Goal: Information Seeking & Learning: Learn about a topic

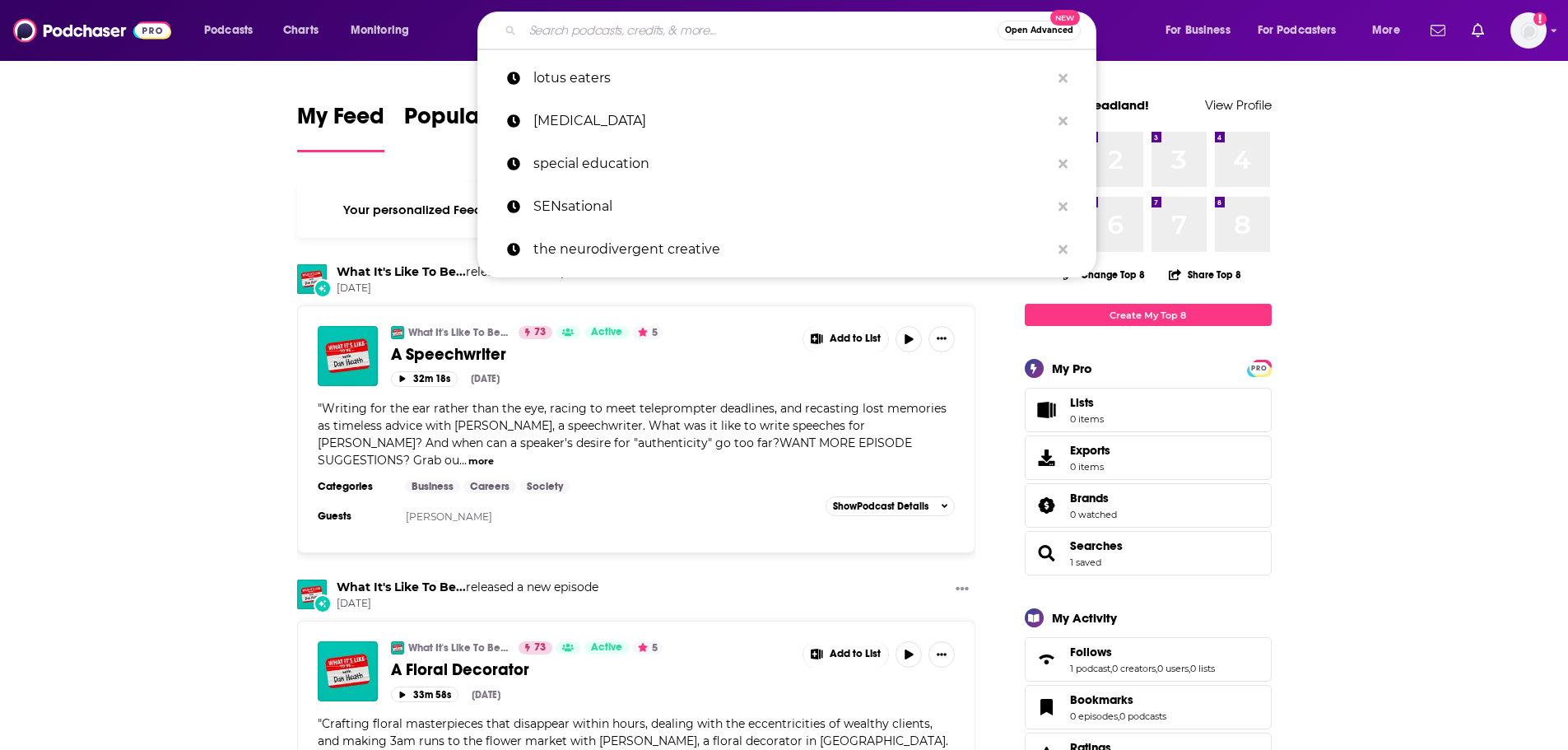
click at [627, 23] on input "Search podcasts, credits, & more..." at bounding box center [760, 30] width 475 height 26
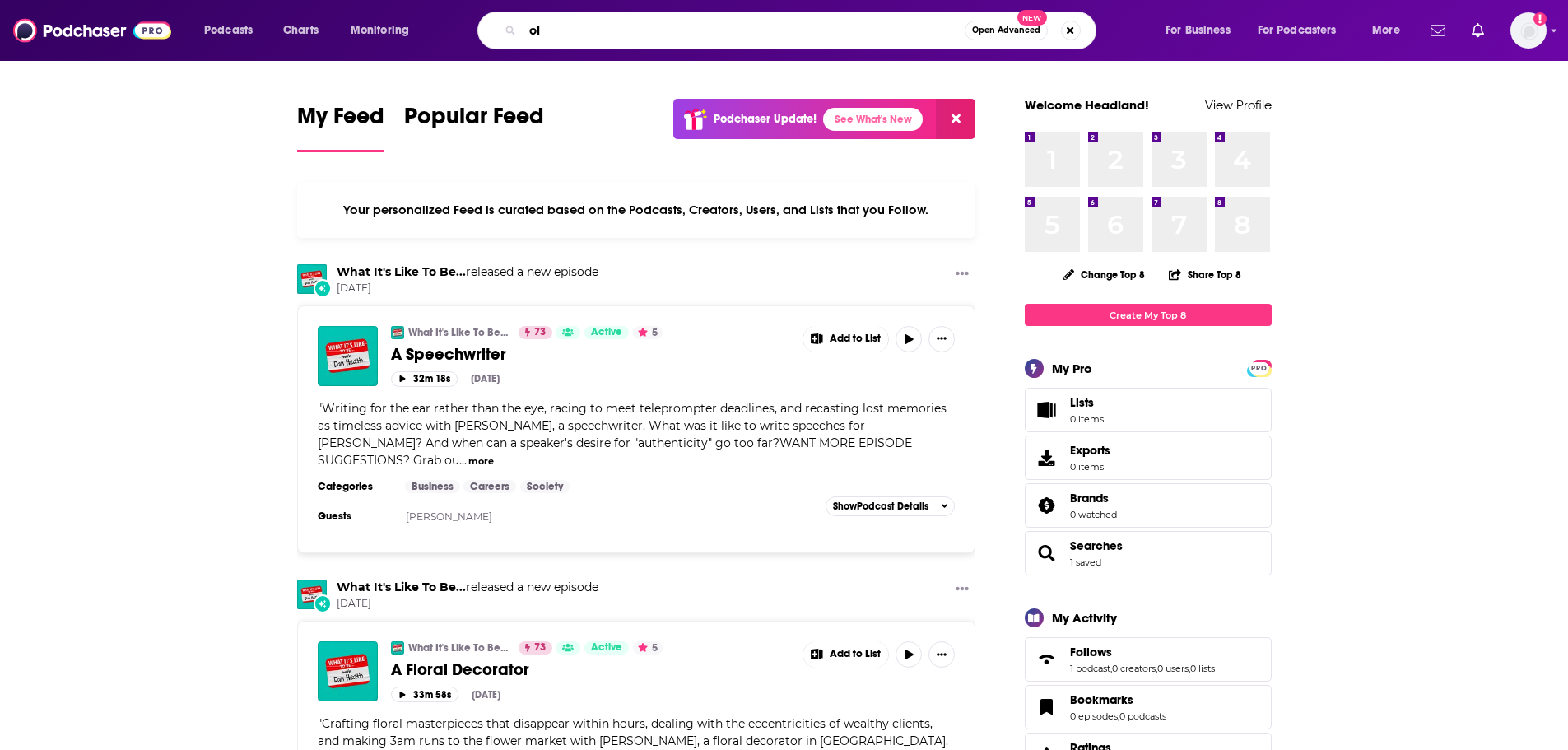
type input "o"
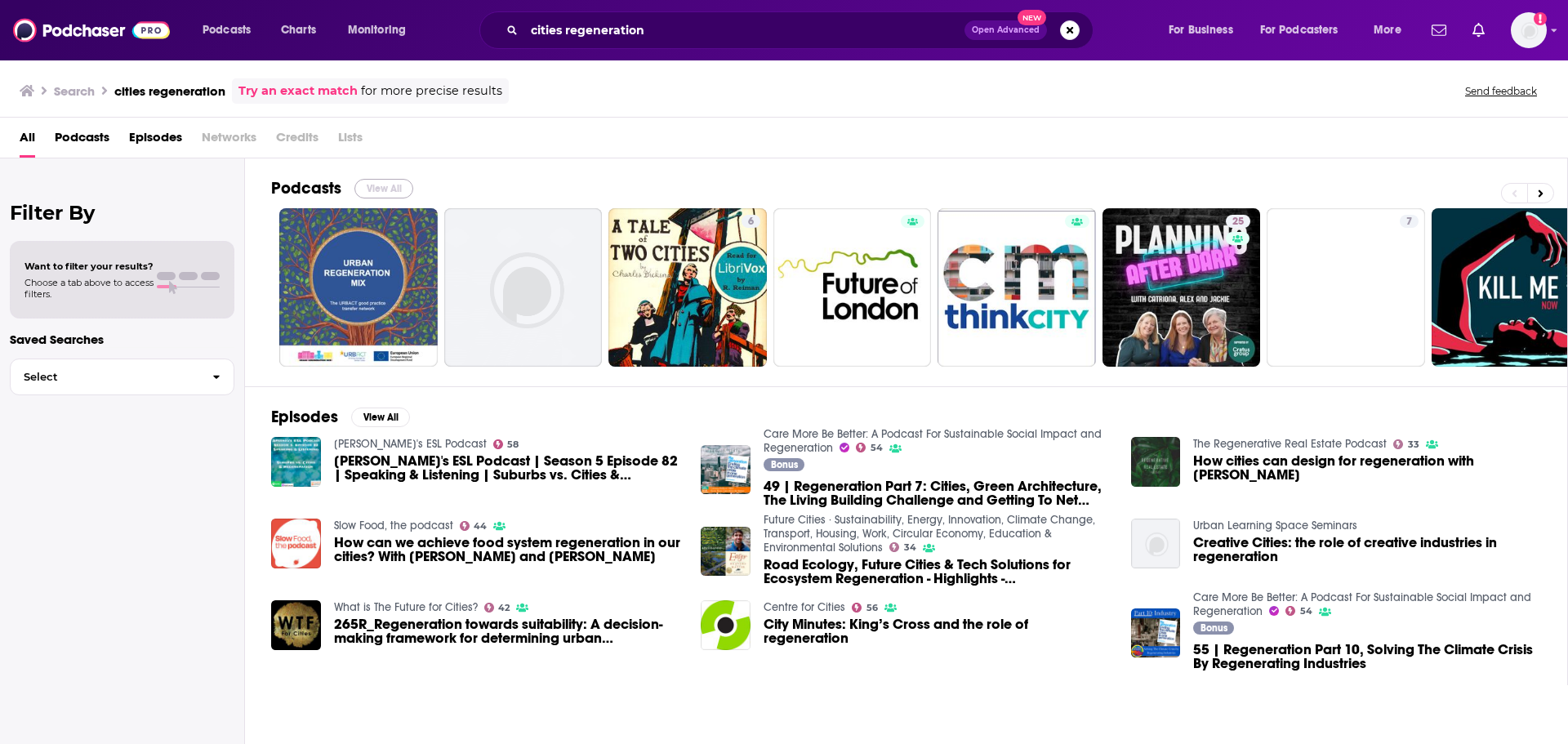
click at [378, 193] on button "View All" at bounding box center [384, 189] width 59 height 19
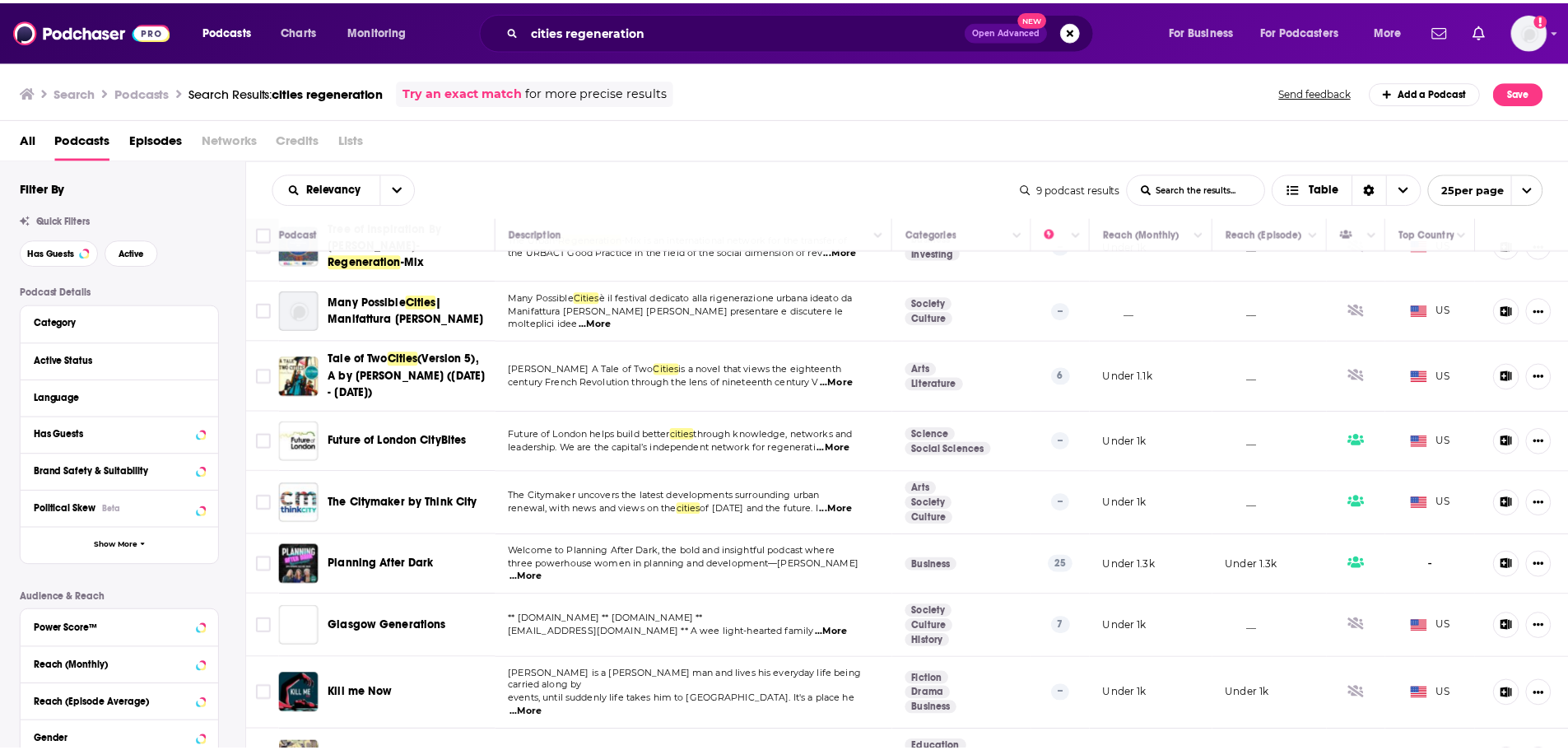
scroll to position [61, 0]
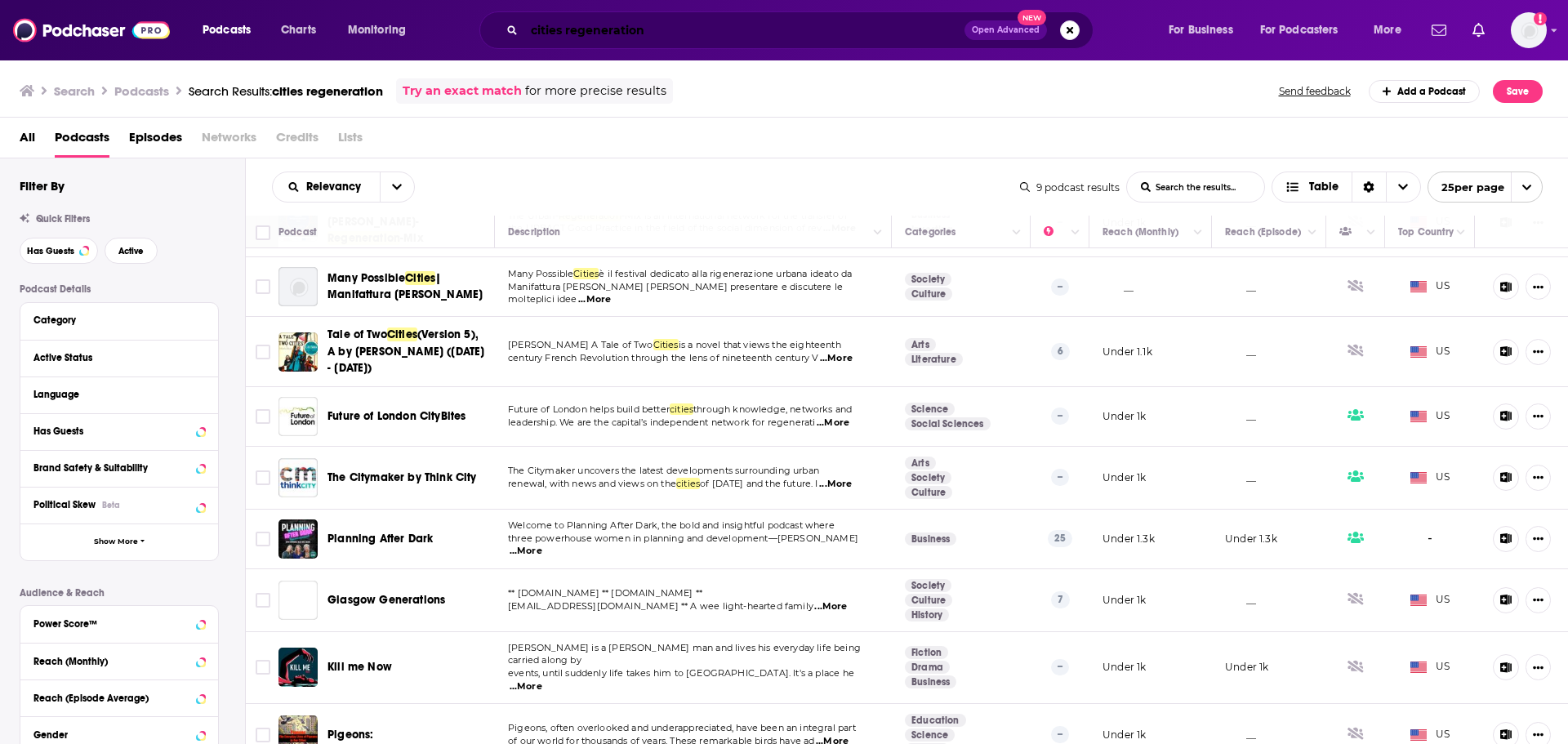
click at [611, 38] on input "cities regeneration" at bounding box center [744, 29] width 440 height 26
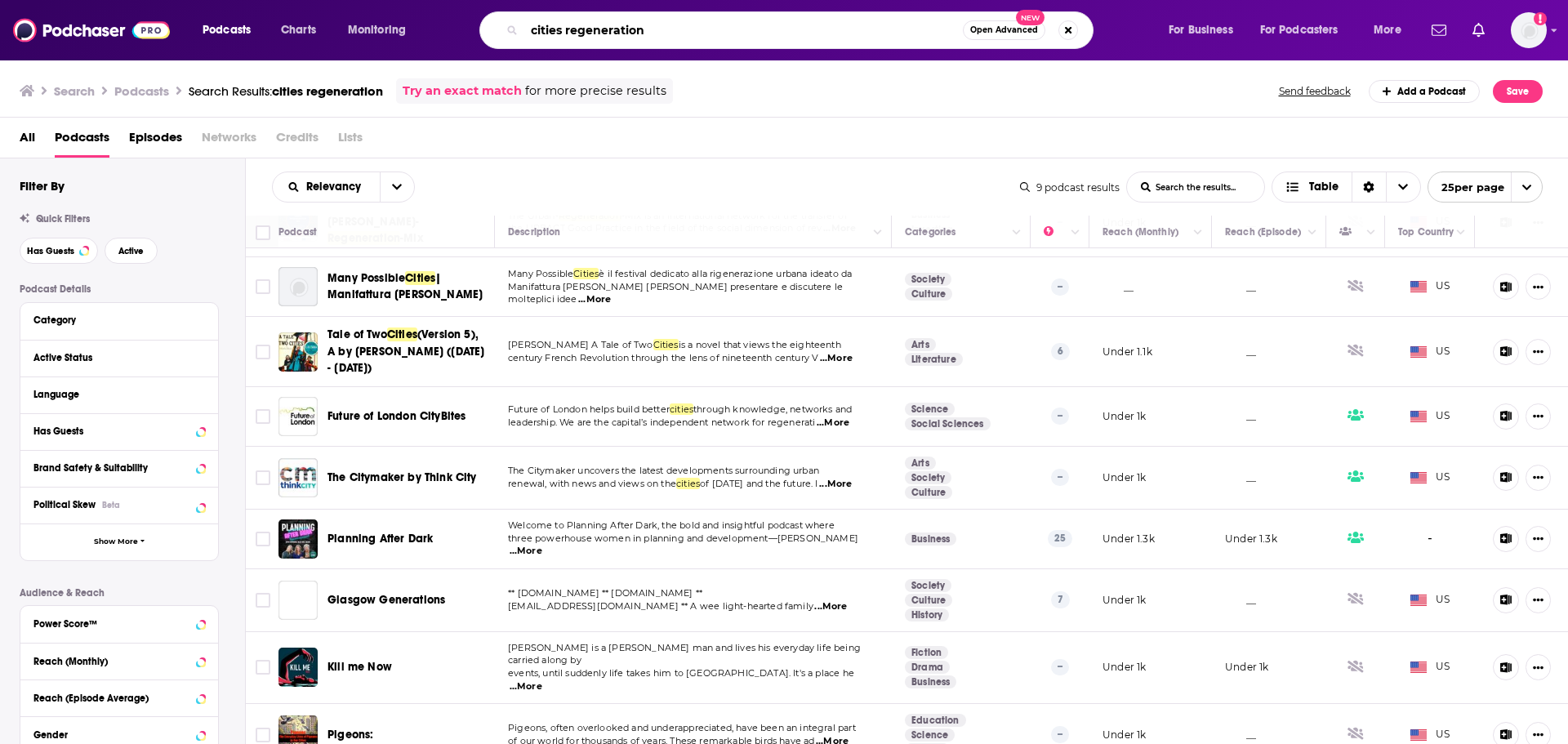
click at [611, 37] on input "cities regeneration" at bounding box center [744, 29] width 439 height 26
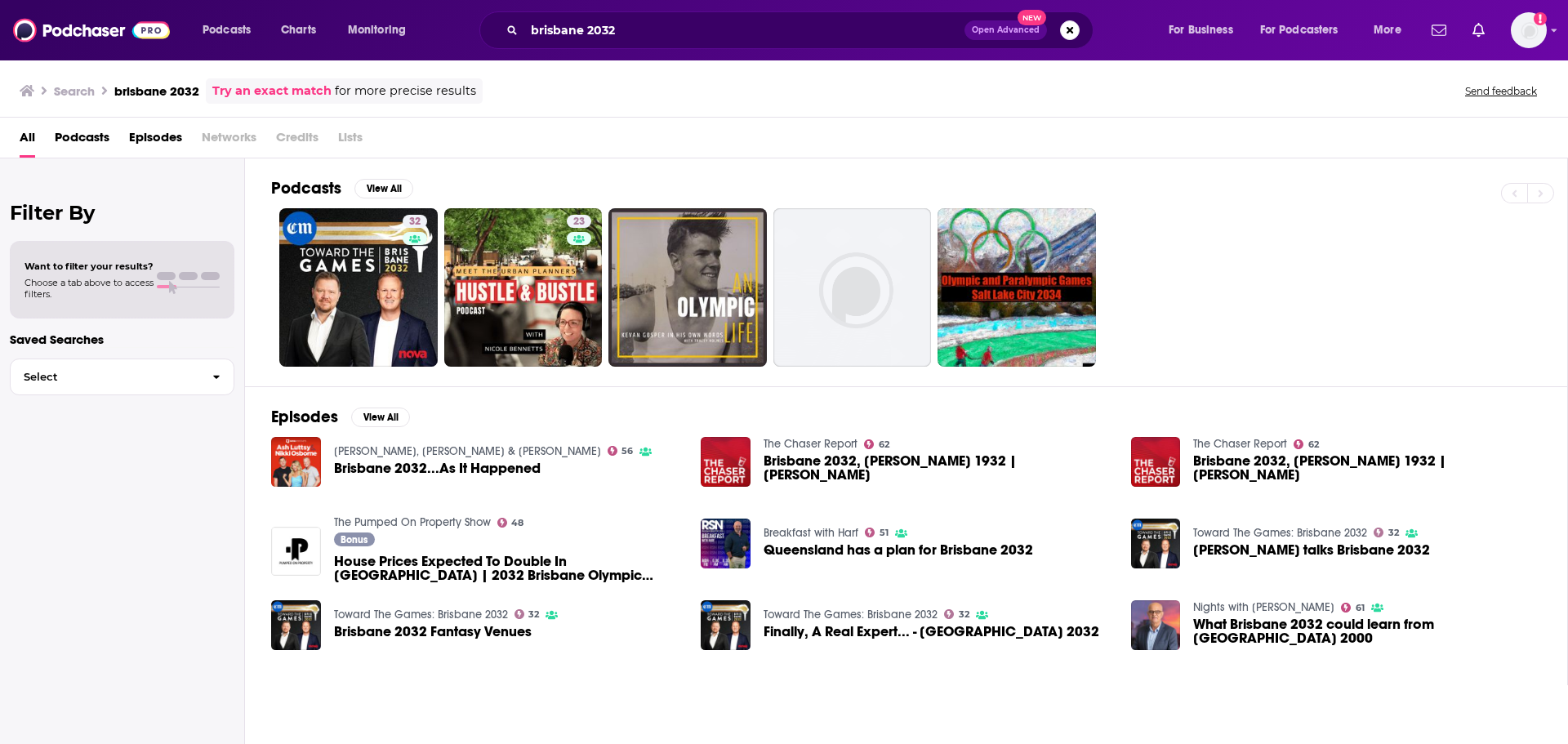
click at [92, 147] on span "Podcasts" at bounding box center [81, 141] width 54 height 34
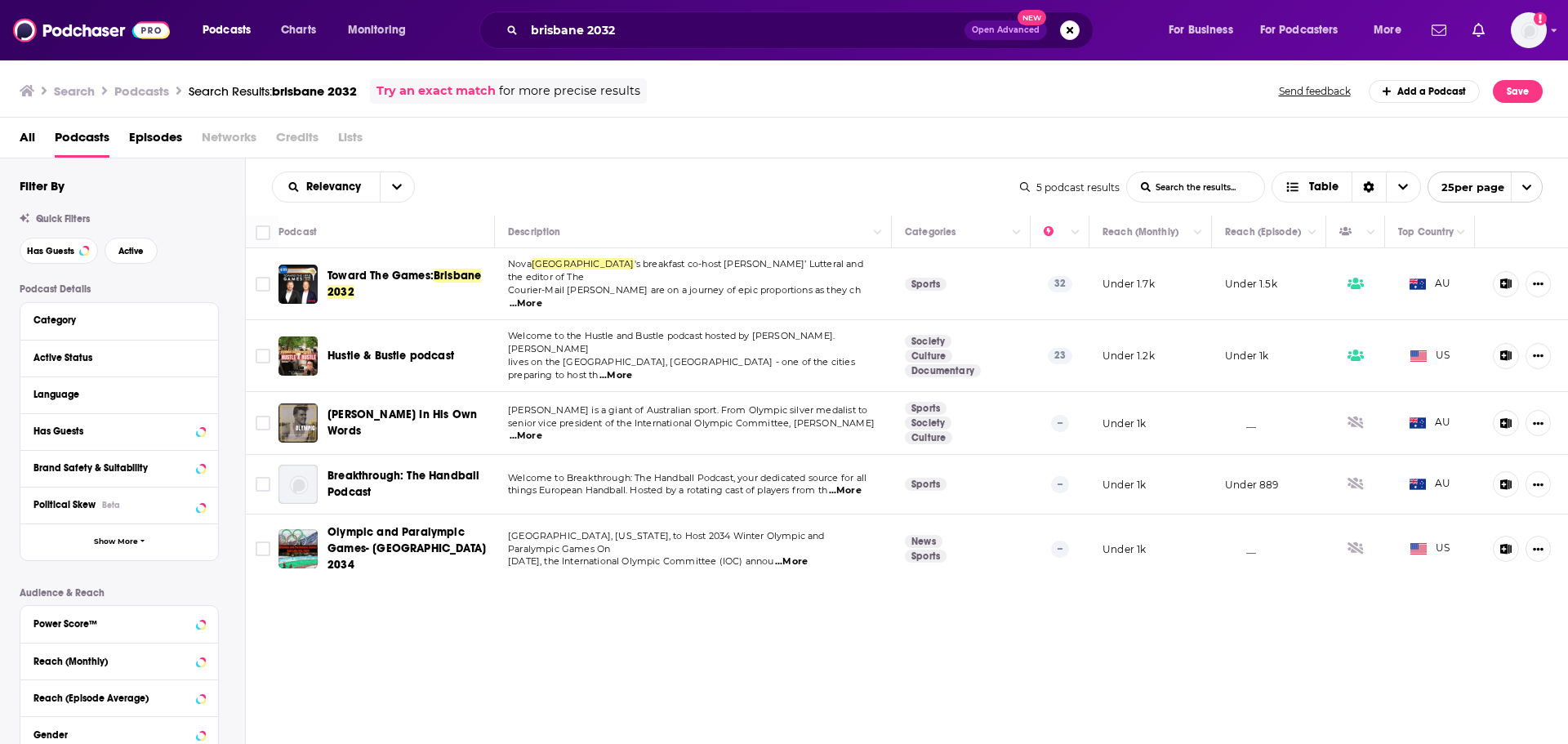
click at [570, 16] on div "brisbane 2032 Open Advanced New" at bounding box center [786, 30] width 614 height 38
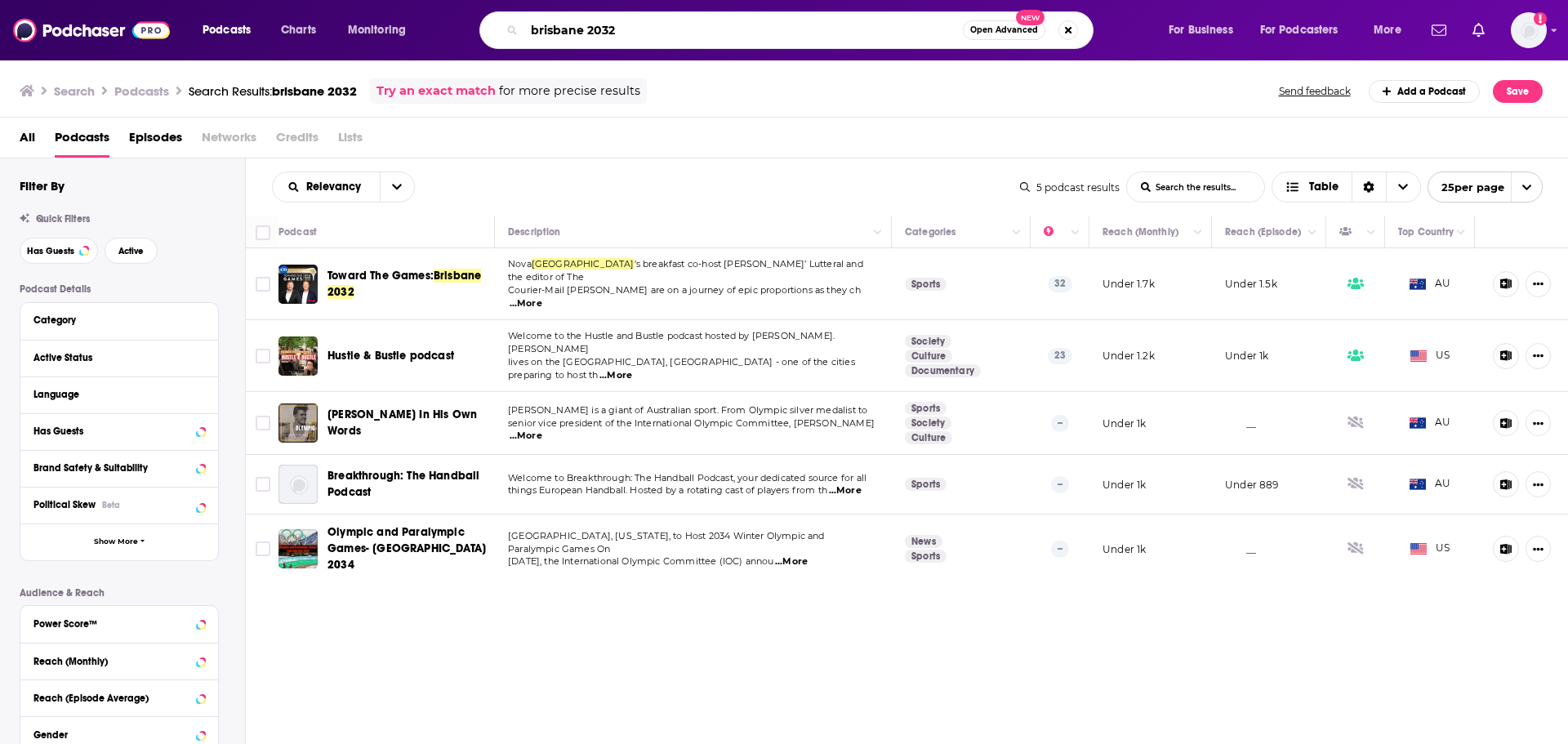
click at [570, 28] on input "brisbane 2032" at bounding box center [744, 29] width 439 height 26
type input "BBC world"
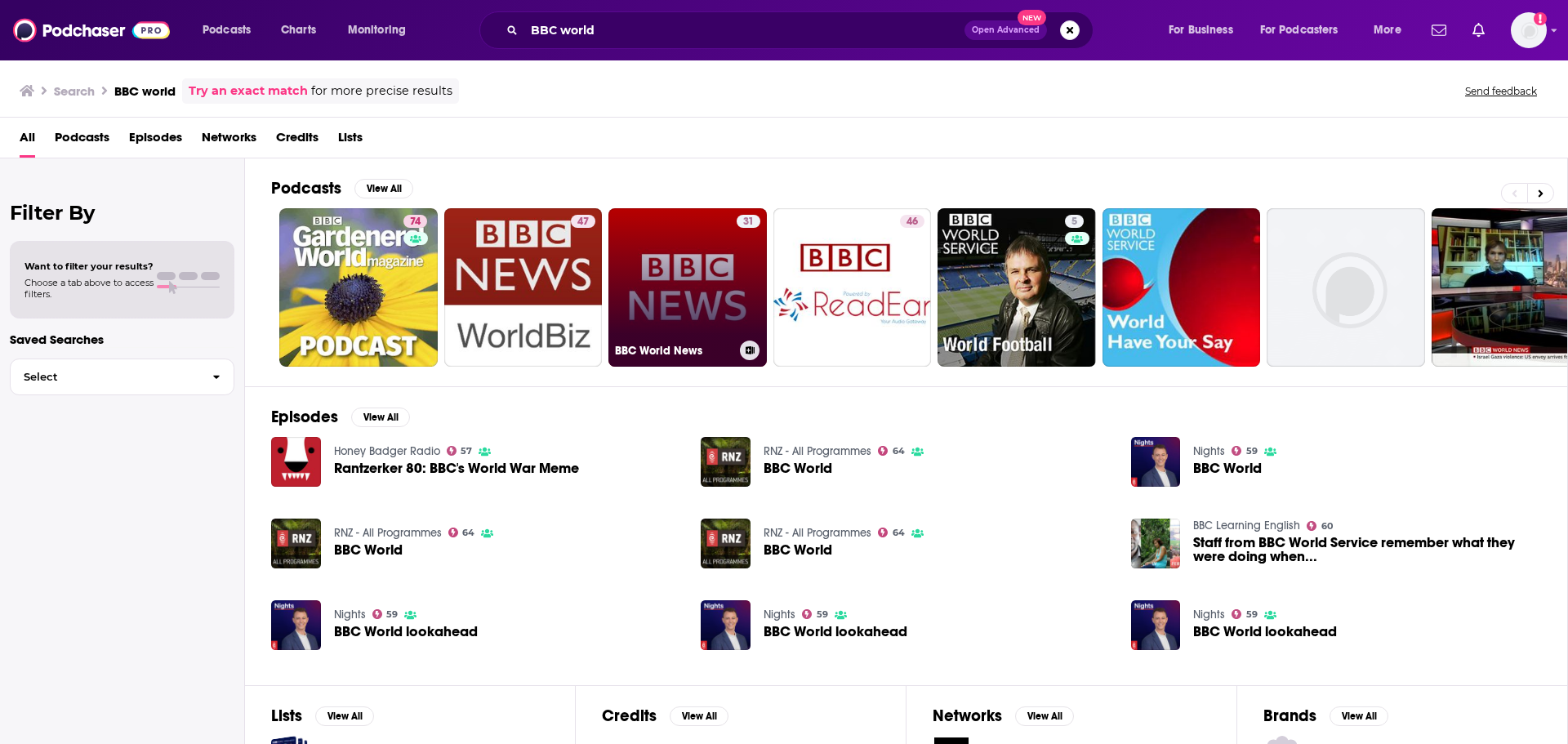
click at [697, 261] on link "31 BBC World News" at bounding box center [687, 287] width 158 height 158
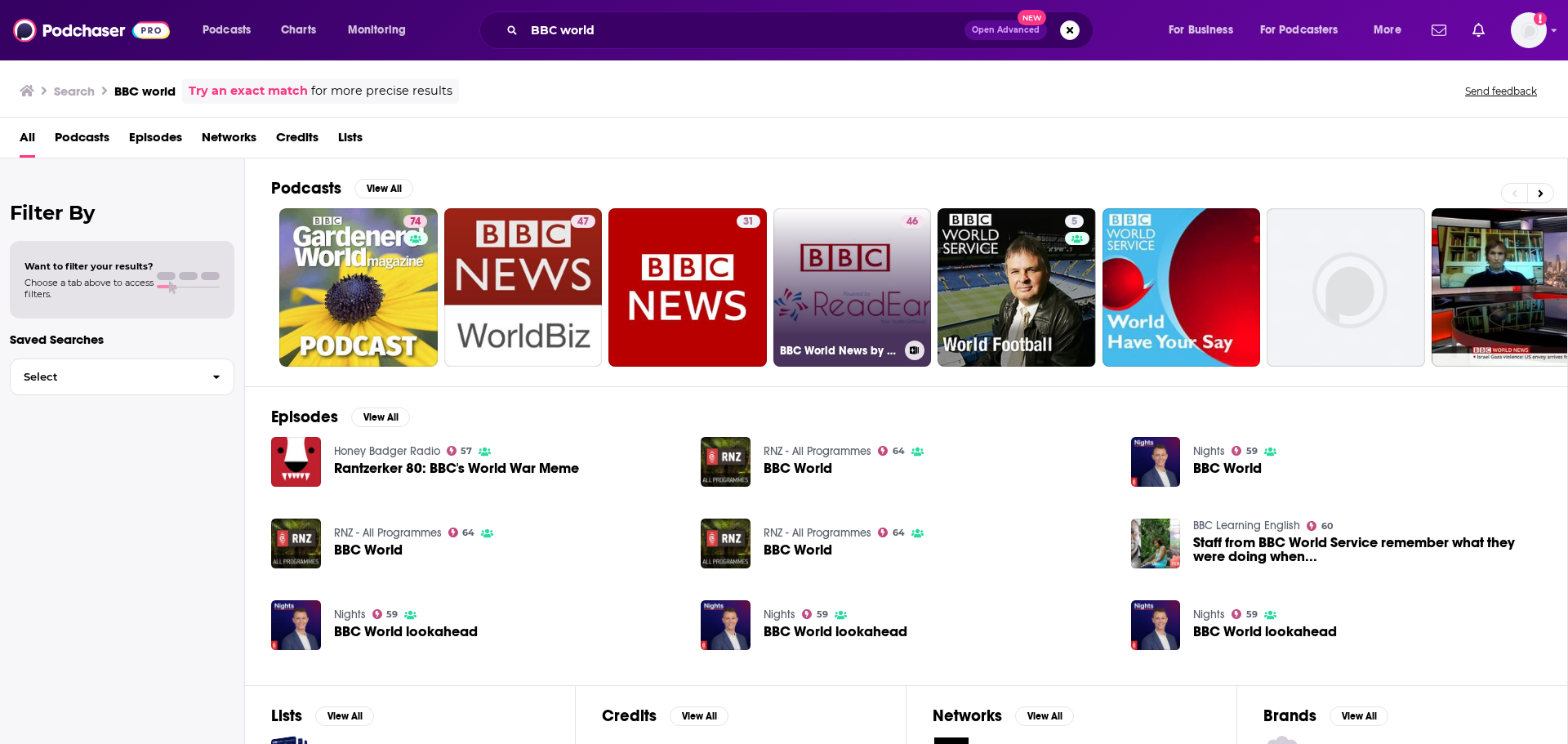
click at [883, 260] on link "46 BBC World News by Readear" at bounding box center [852, 287] width 158 height 158
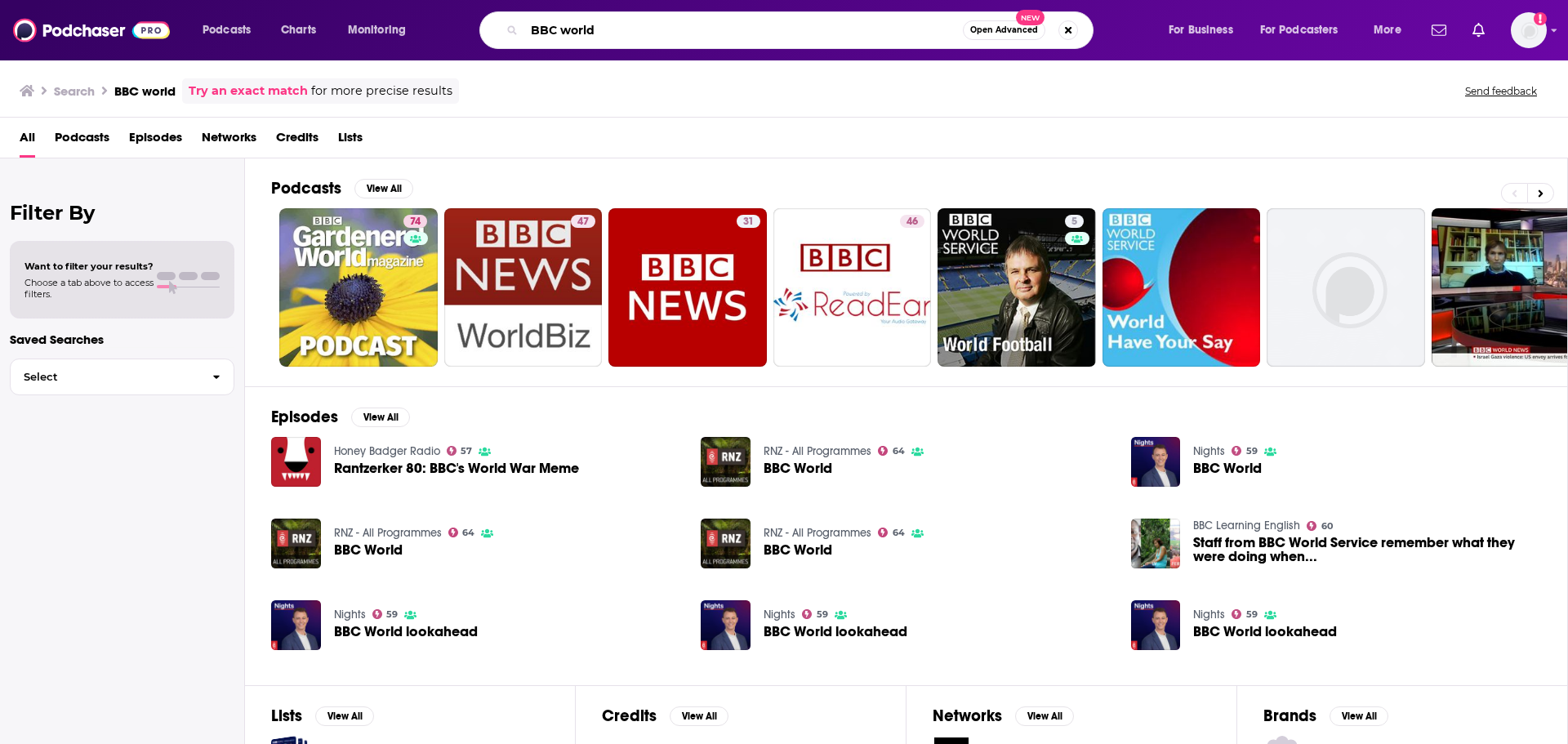
click at [631, 18] on input "BBC world" at bounding box center [744, 29] width 439 height 26
type input "BBC world service"
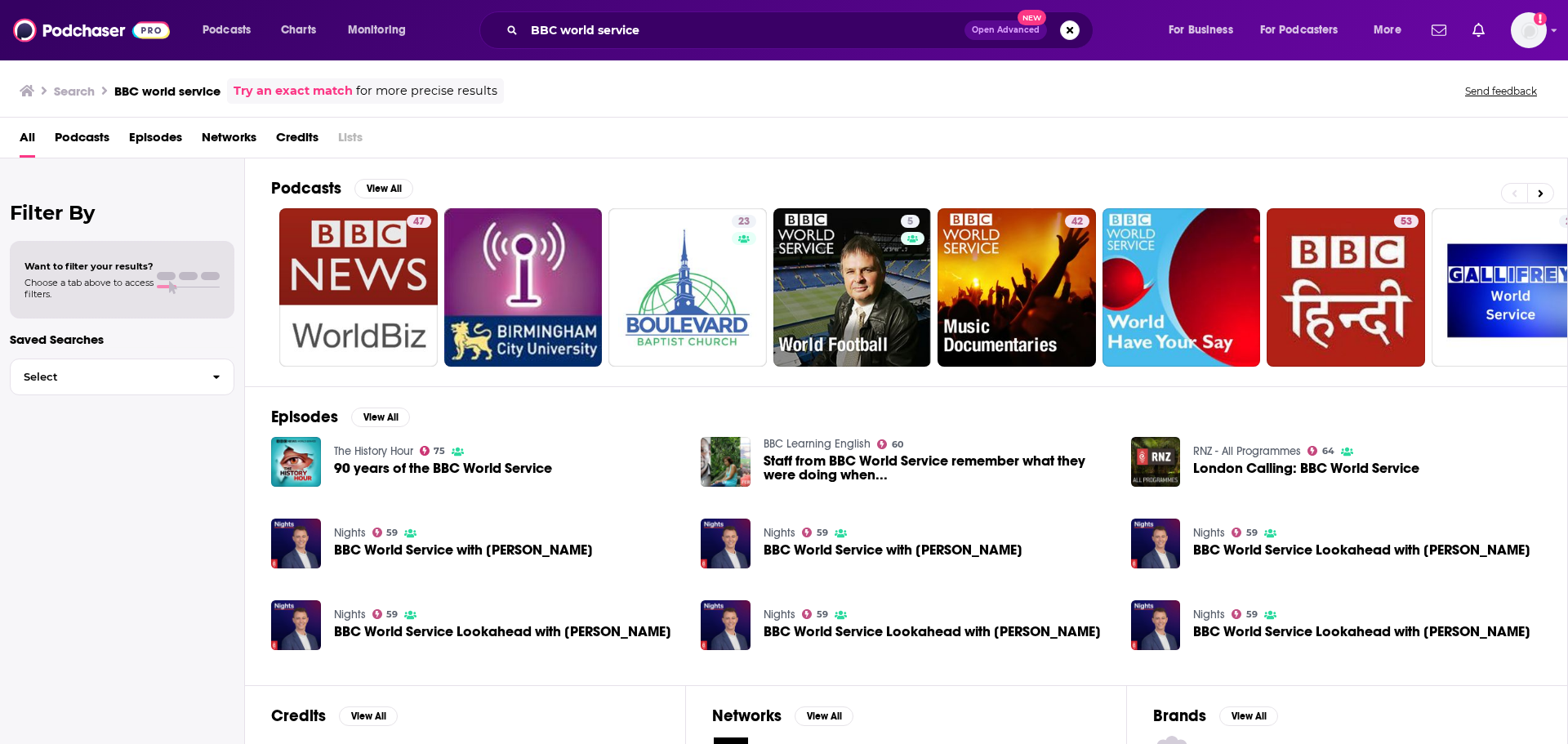
click at [87, 136] on span "Podcasts" at bounding box center [81, 141] width 54 height 34
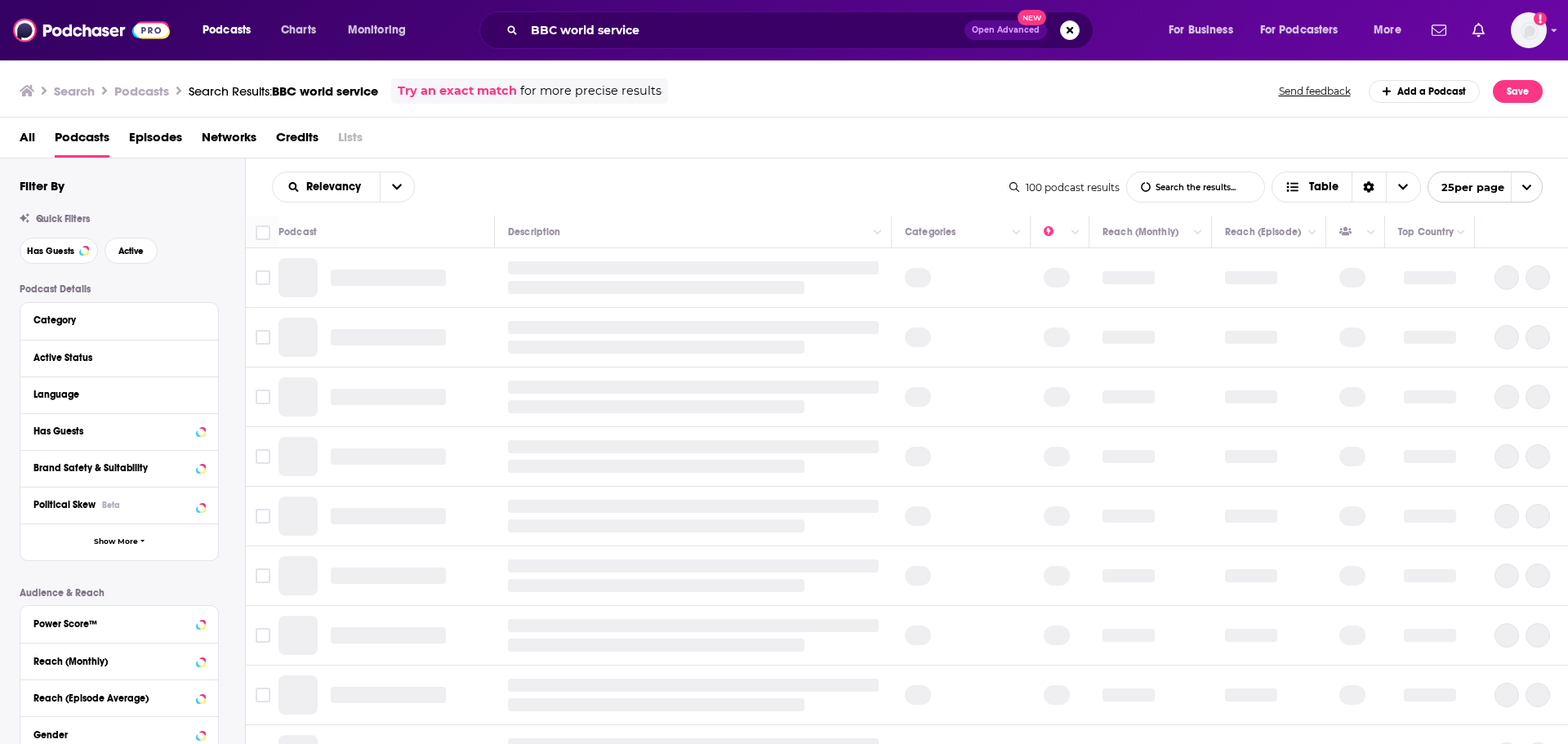
click at [222, 140] on span "Networks" at bounding box center [229, 141] width 54 height 34
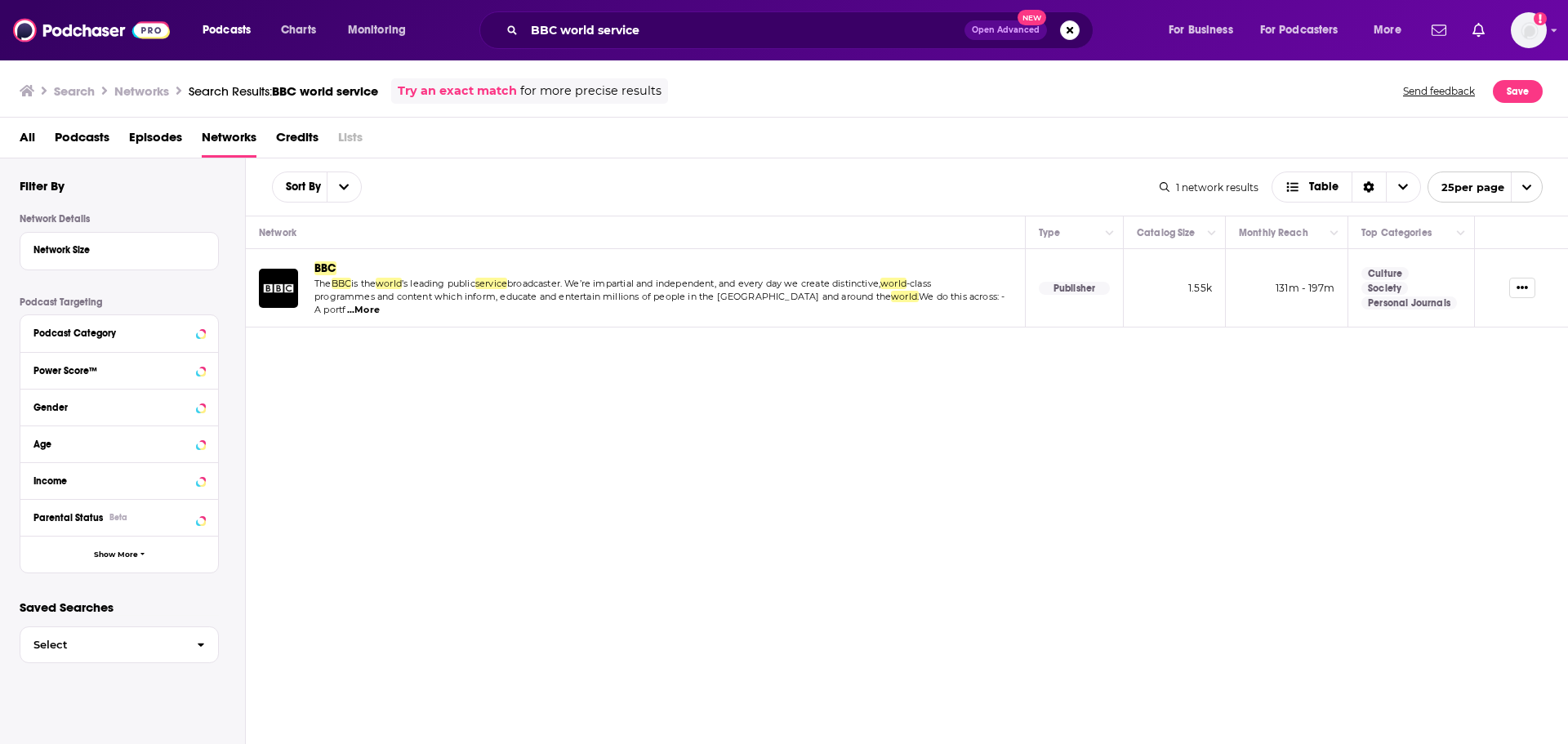
click at [317, 267] on span "BBC" at bounding box center [325, 268] width 22 height 14
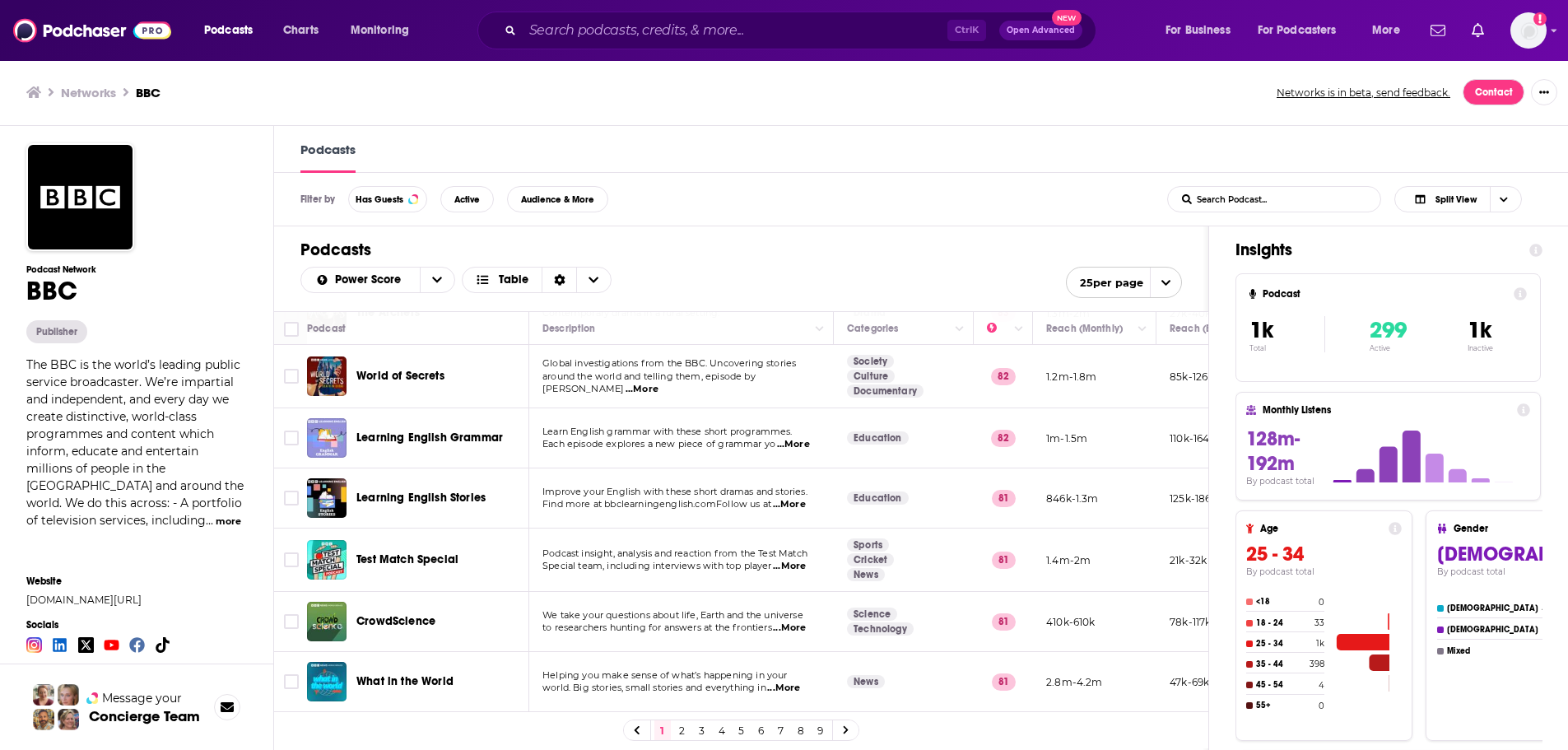
scroll to position [1, 0]
click at [690, 519] on link "2" at bounding box center [681, 729] width 16 height 19
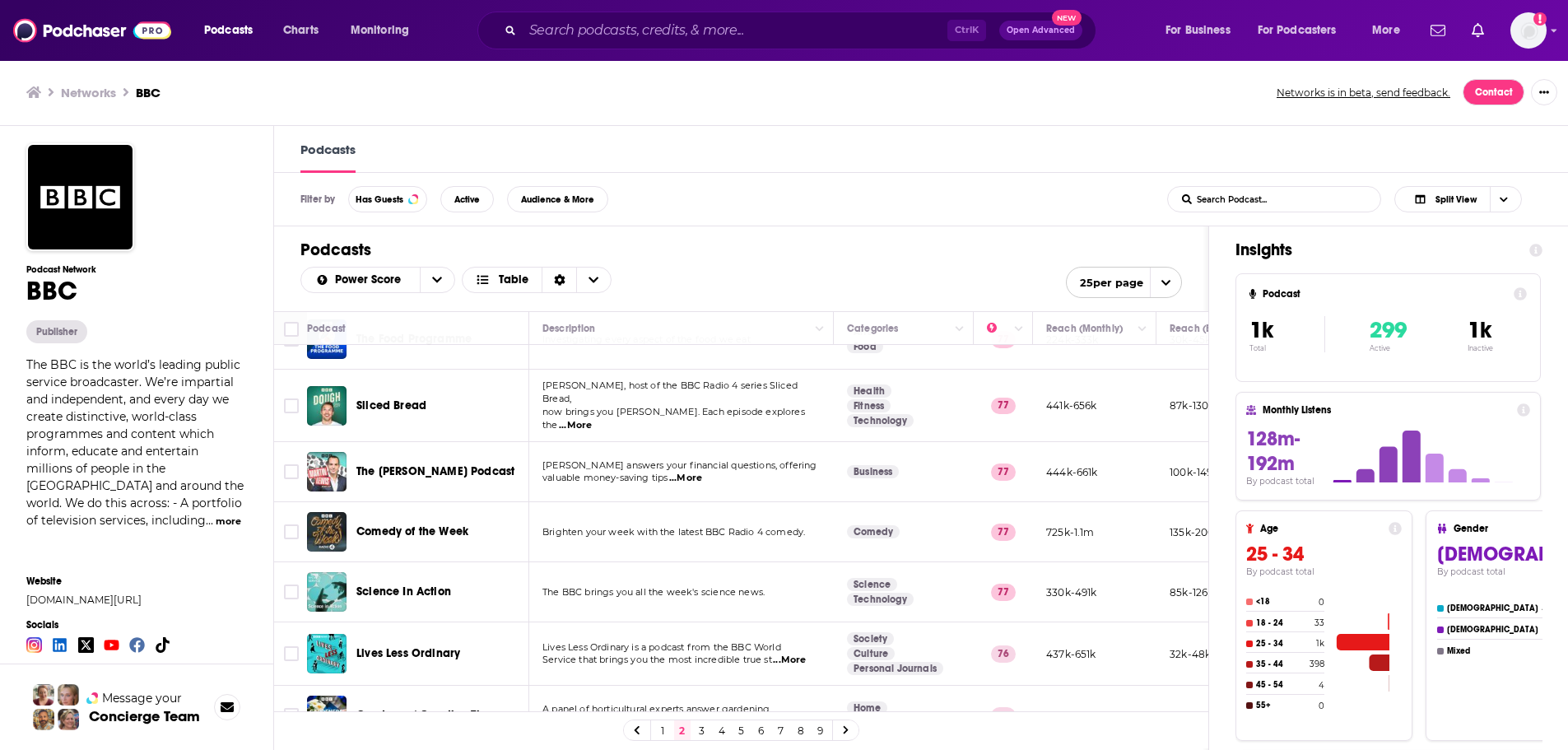
scroll to position [1159, 0]
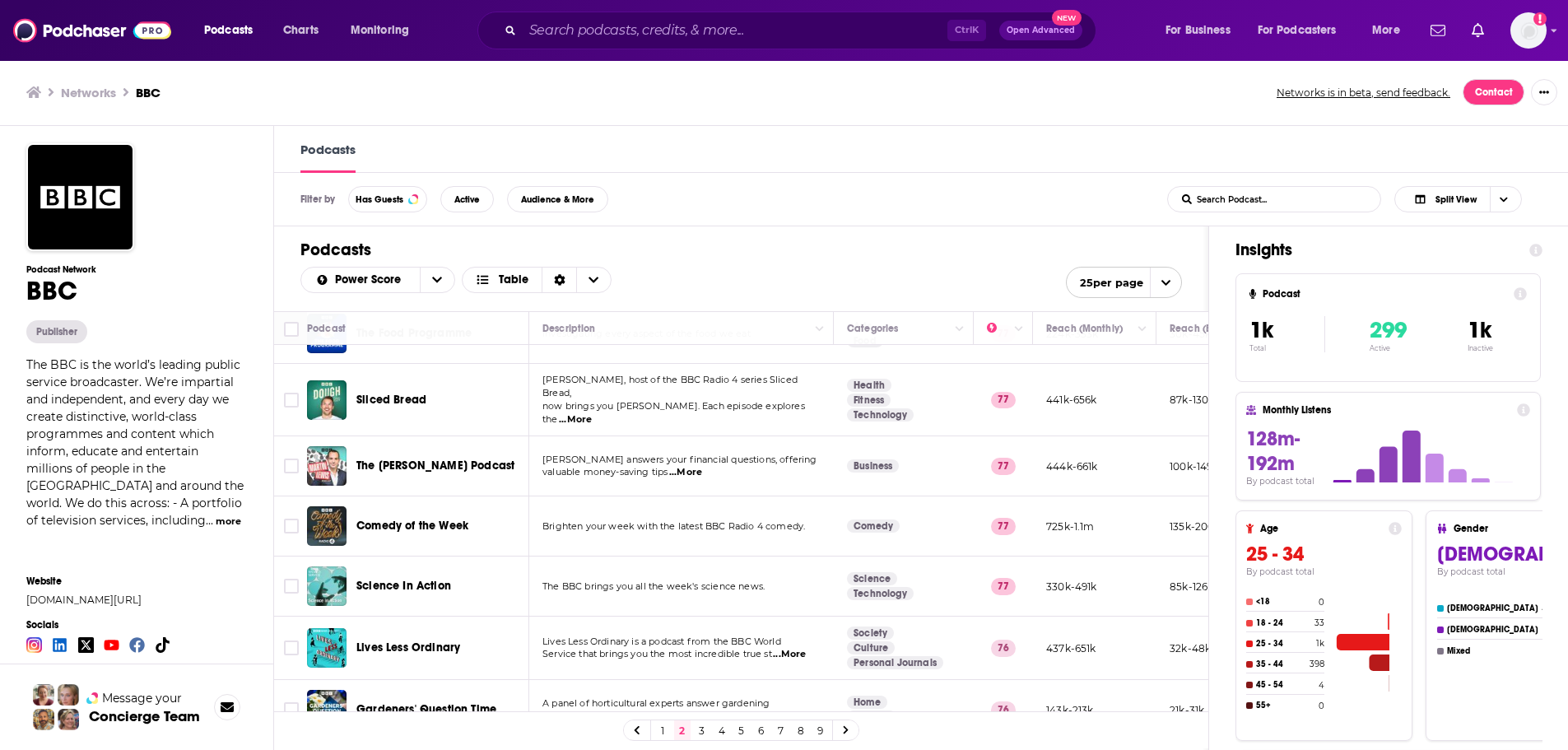
click at [792, 519] on span "...More" at bounding box center [789, 655] width 33 height 14
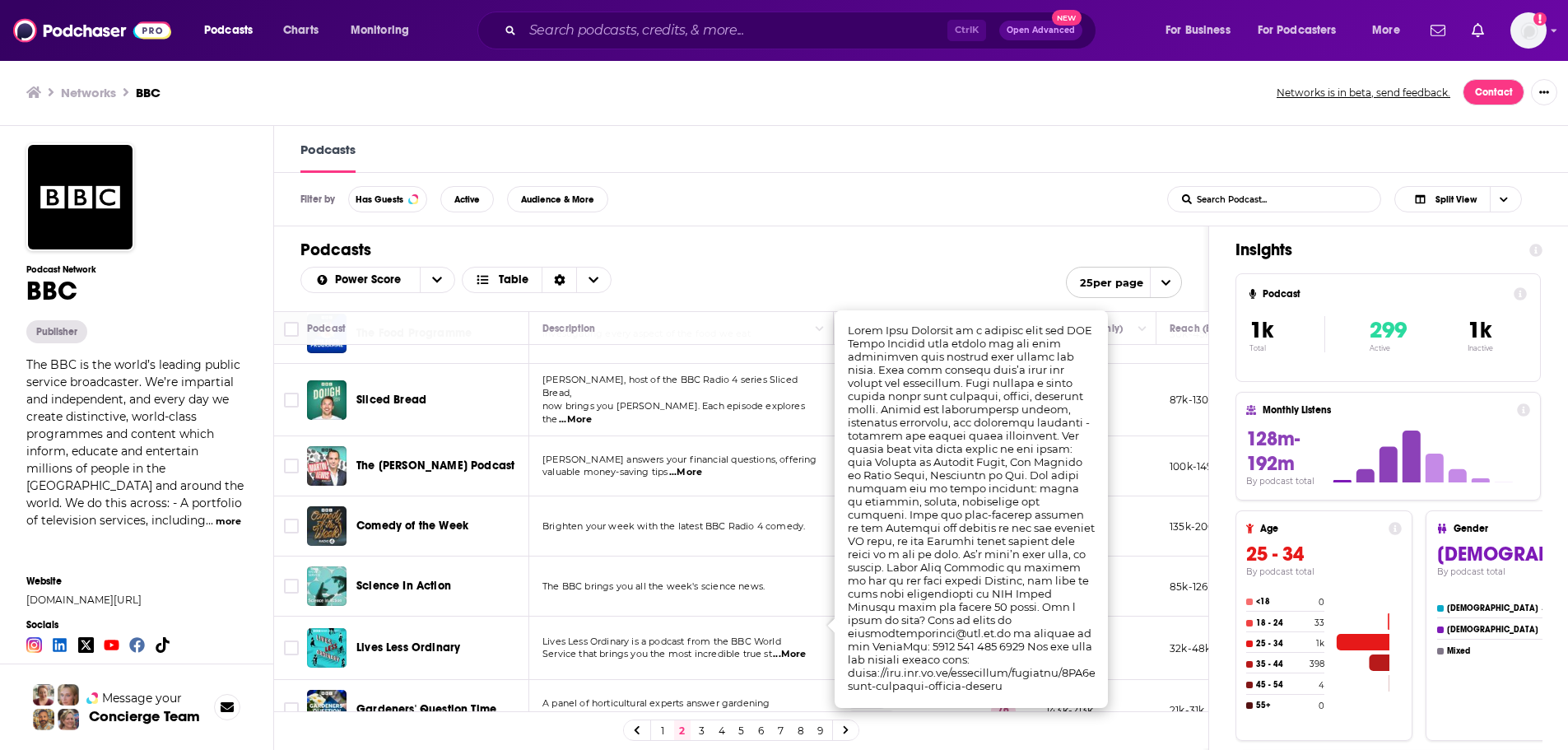
click at [708, 519] on link "3" at bounding box center [702, 730] width 16 height 19
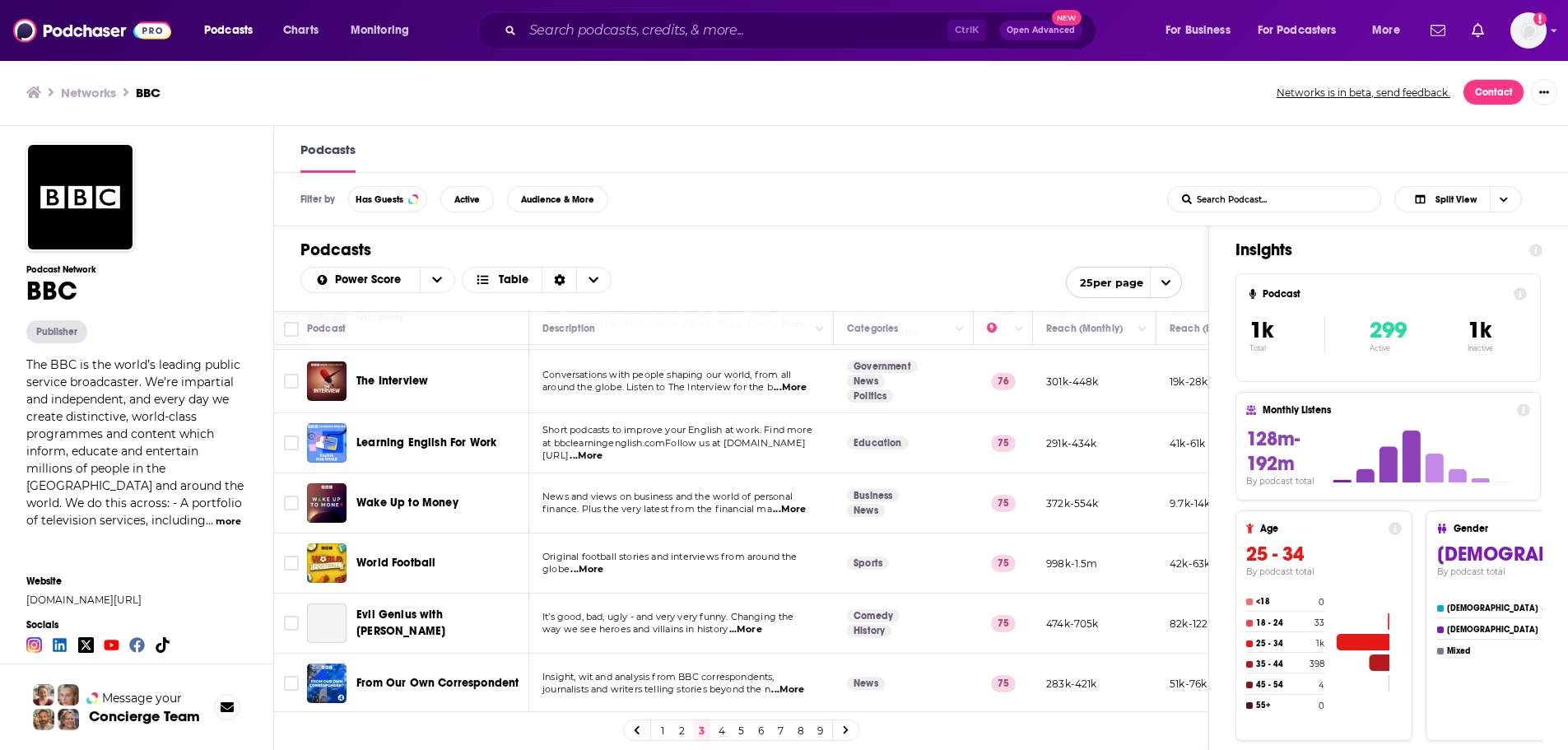
scroll to position [329, 0]
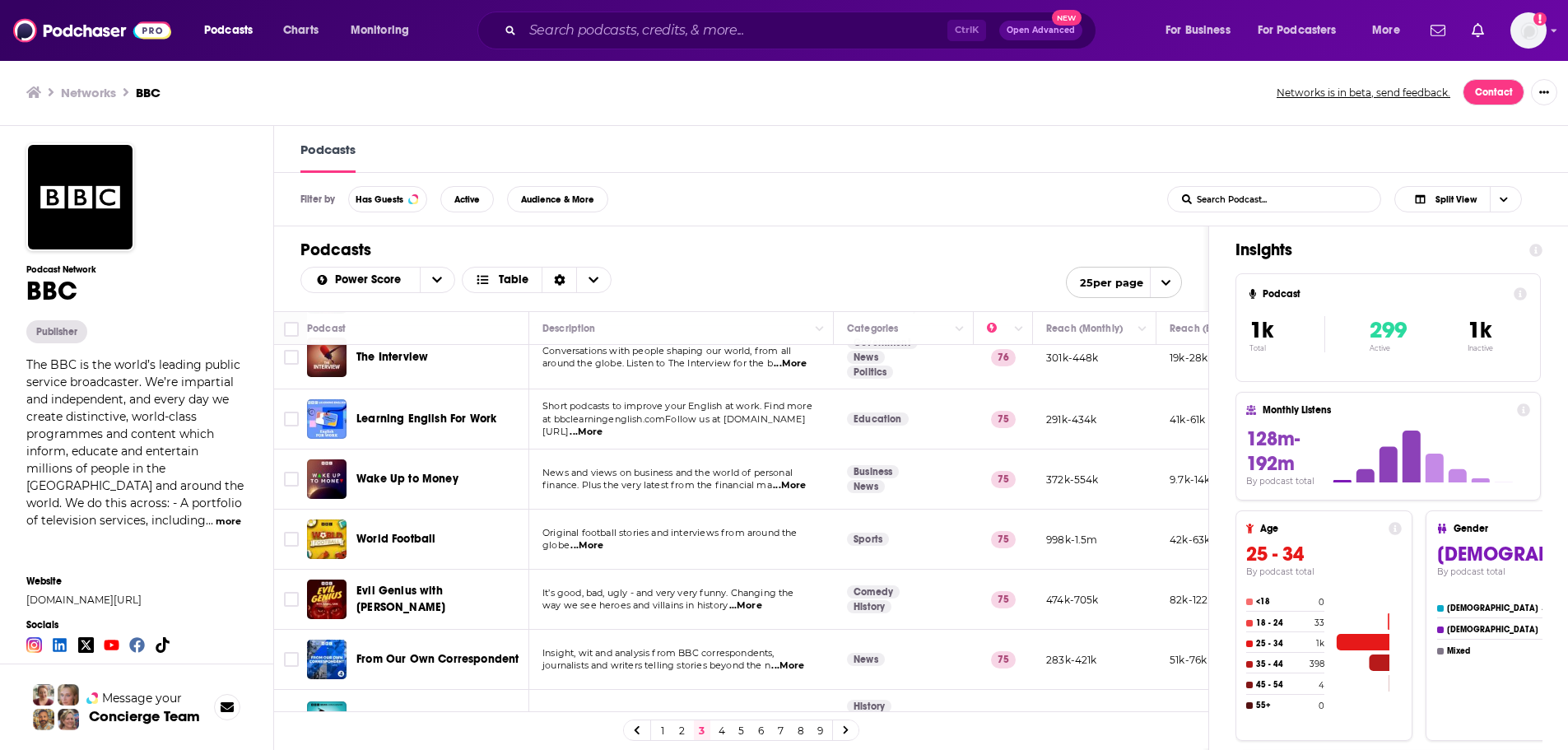
click at [805, 367] on span "...More" at bounding box center [789, 364] width 33 height 14
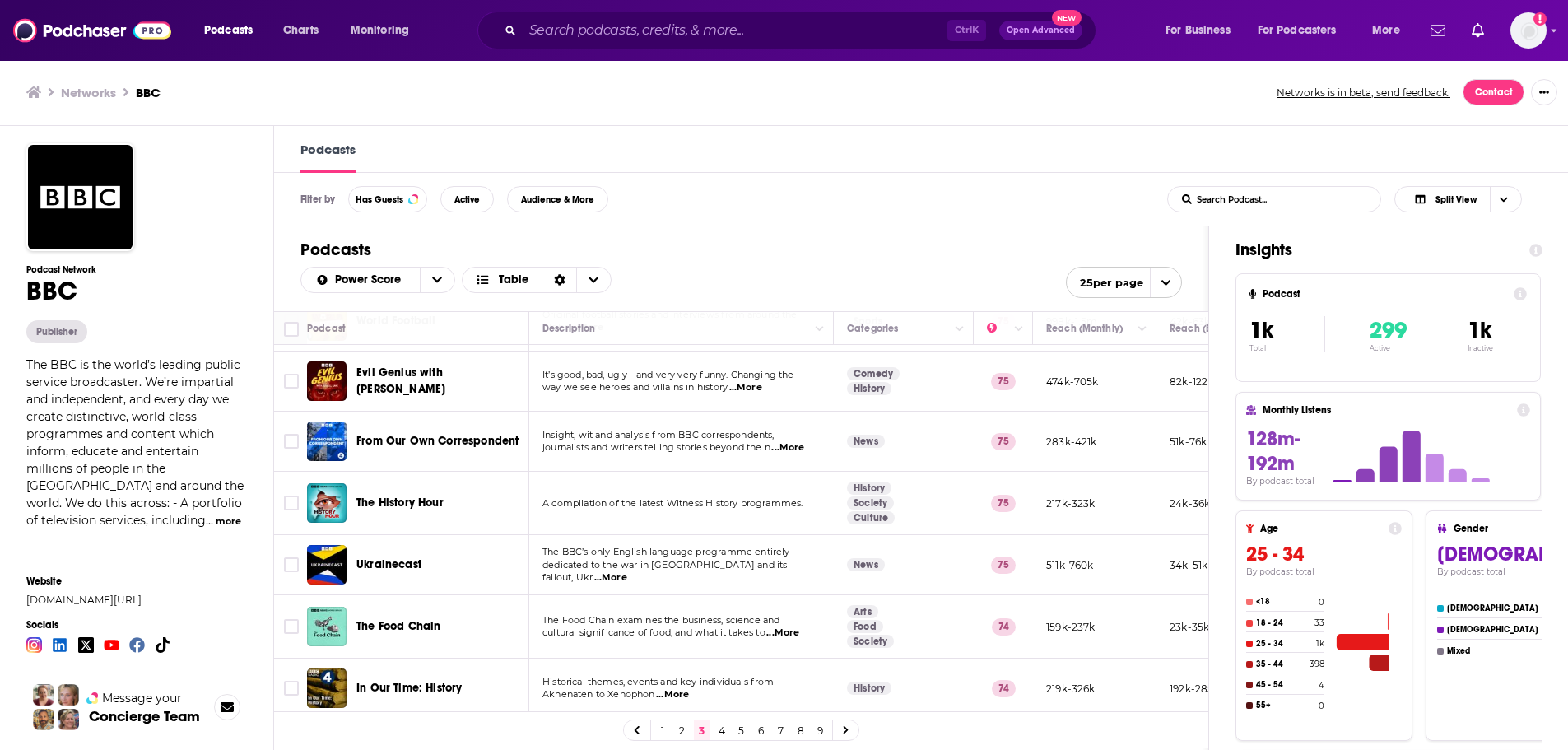
scroll to position [576, 0]
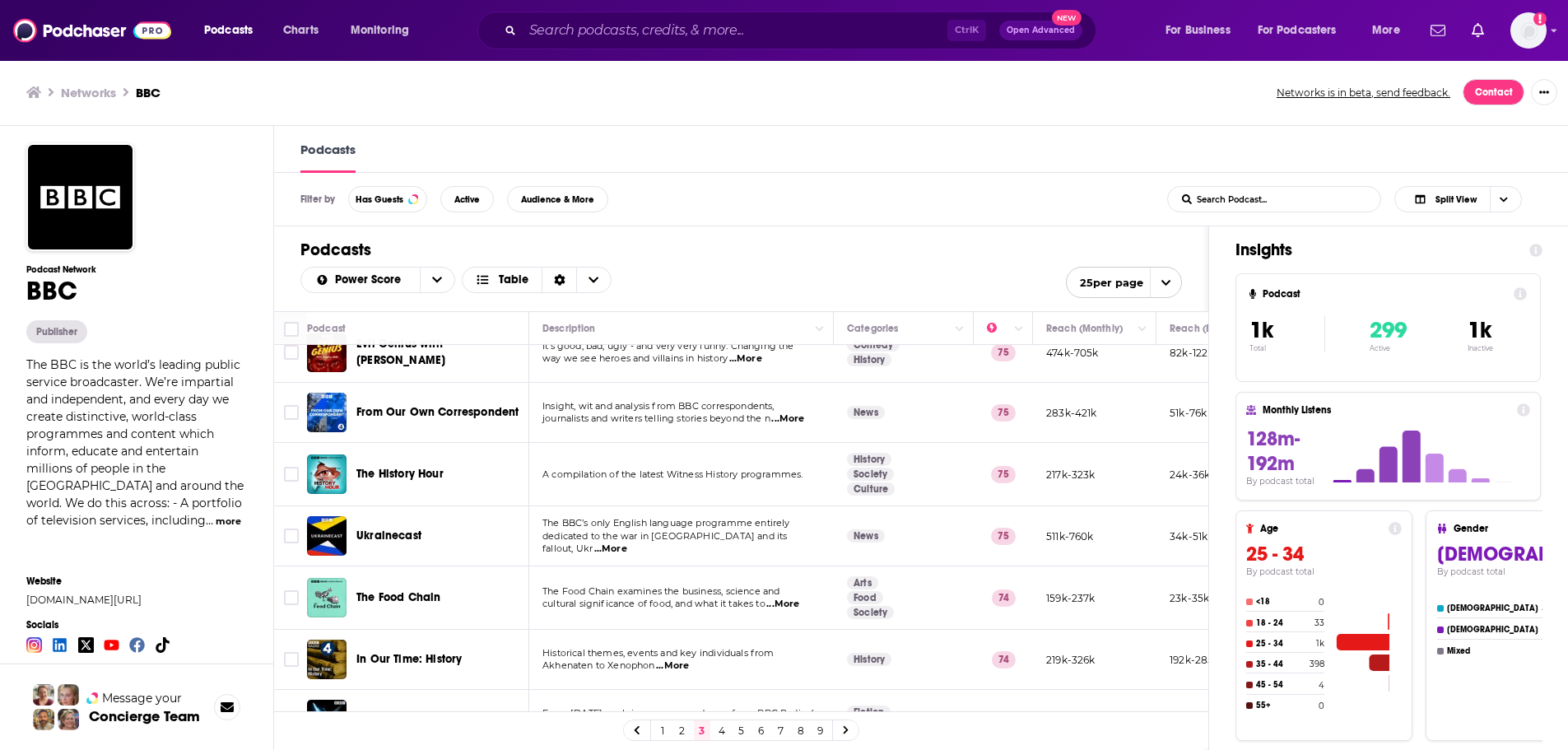
click at [789, 421] on span "...More" at bounding box center [787, 419] width 33 height 14
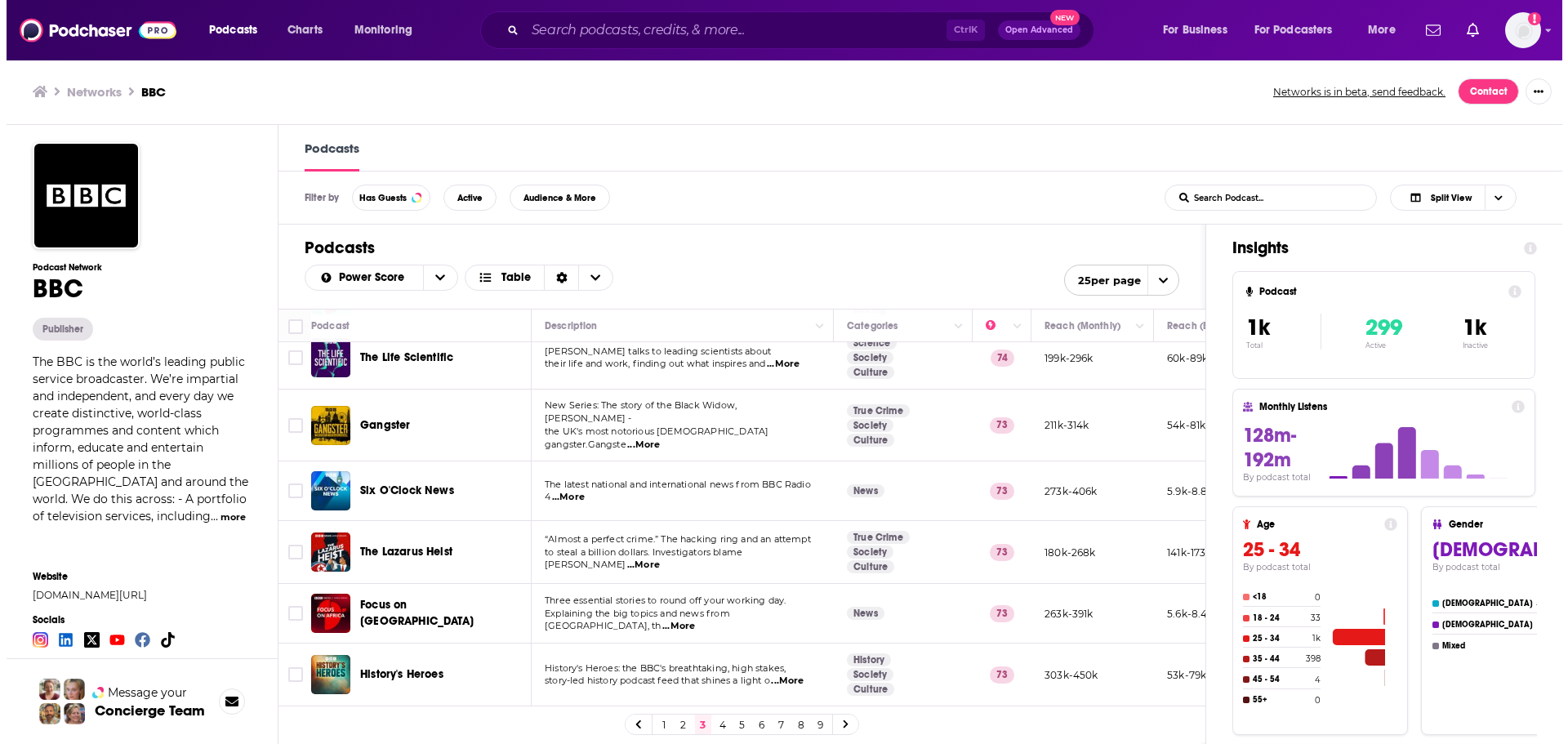
scroll to position [1144, 0]
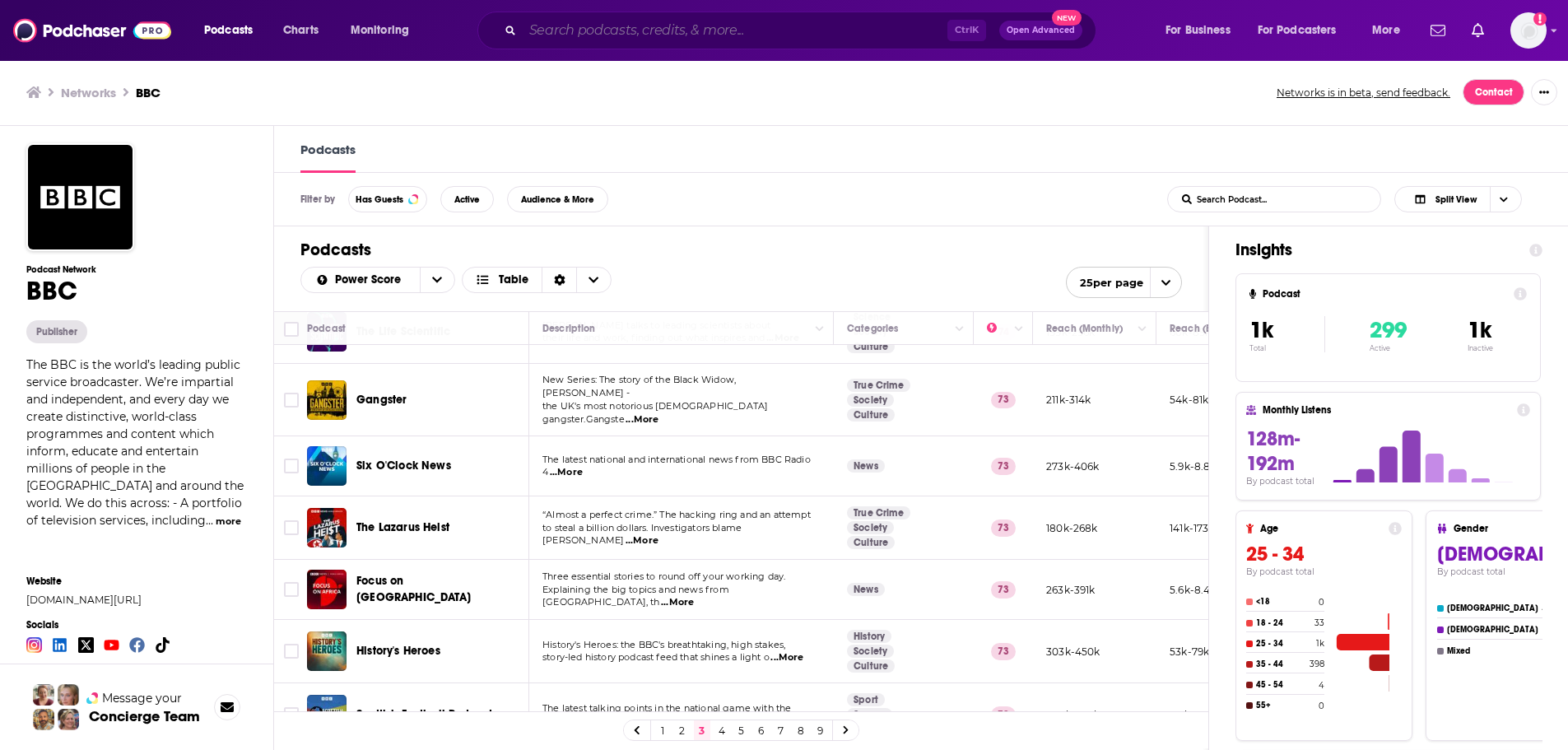
click at [578, 35] on input "Search podcasts, credits, & more..." at bounding box center [735, 30] width 425 height 26
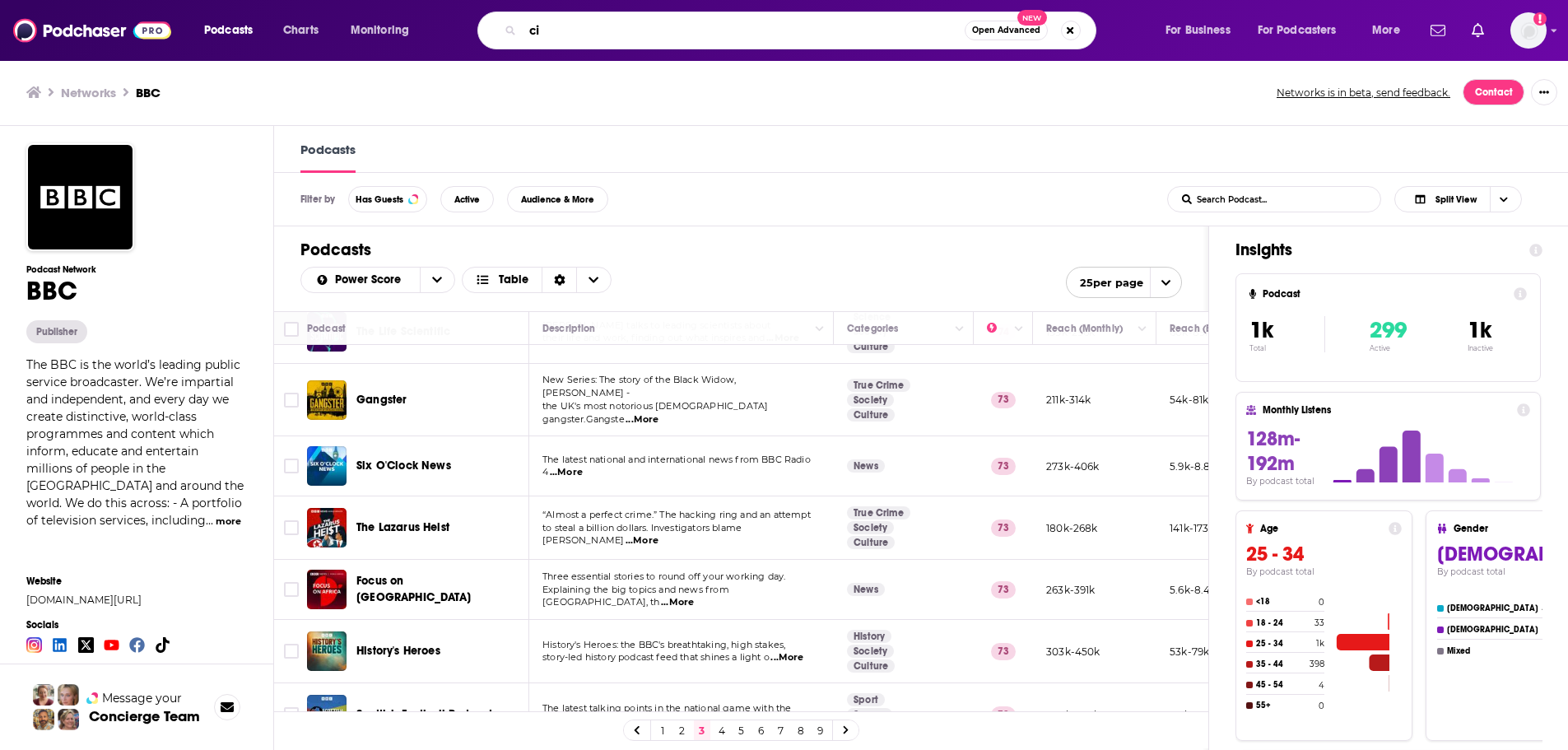
type input "c"
type input "better cities"
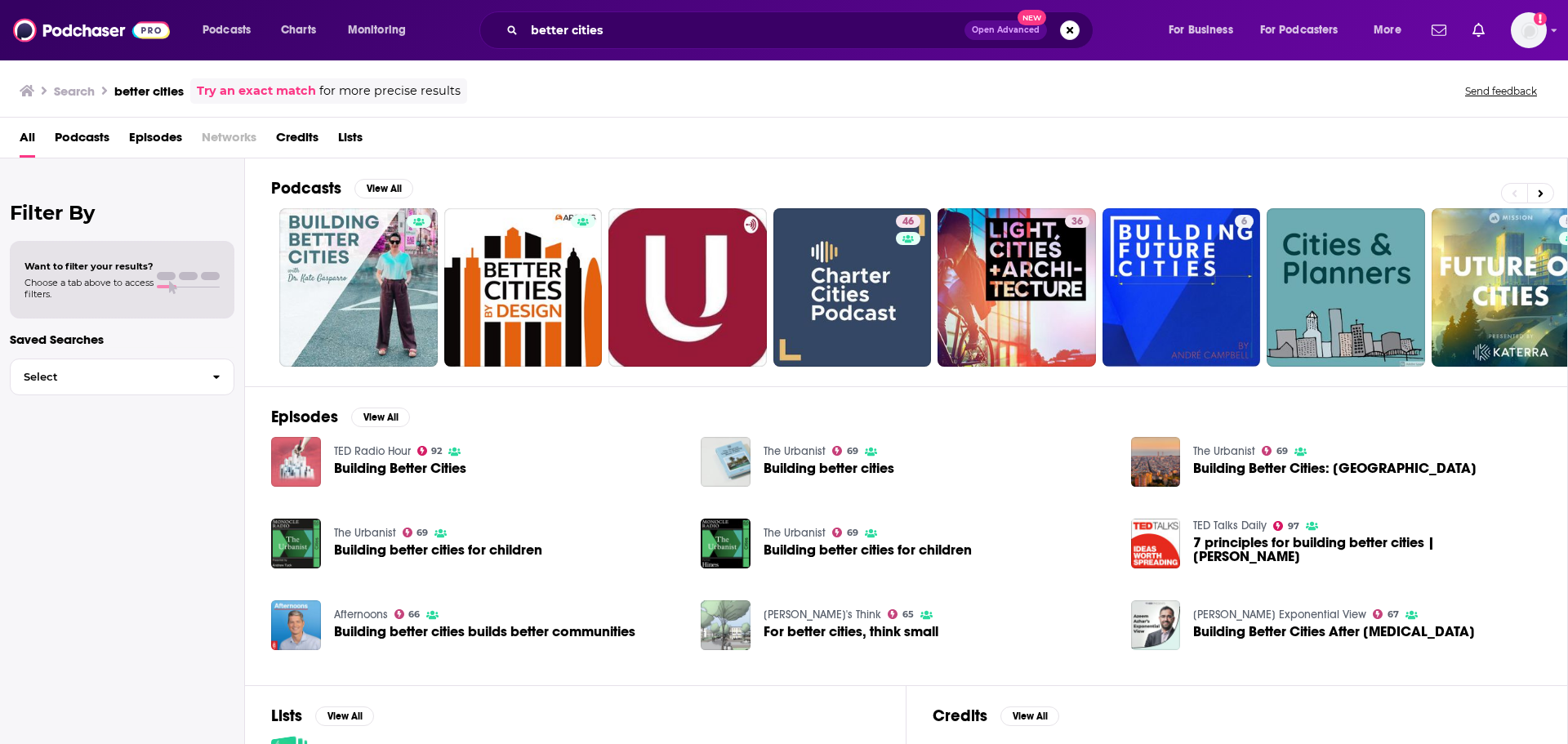
drag, startPoint x: 378, startPoint y: 472, endPoint x: 188, endPoint y: 499, distance: 191.9
click at [188, 499] on div "Filter By Want to filter your results? Choose a tab above to access filters. Sa…" at bounding box center [122, 530] width 245 height 744
click at [152, 514] on div "Filter By Want to filter your results? Choose a tab above to access filters. Sa…" at bounding box center [122, 530] width 245 height 744
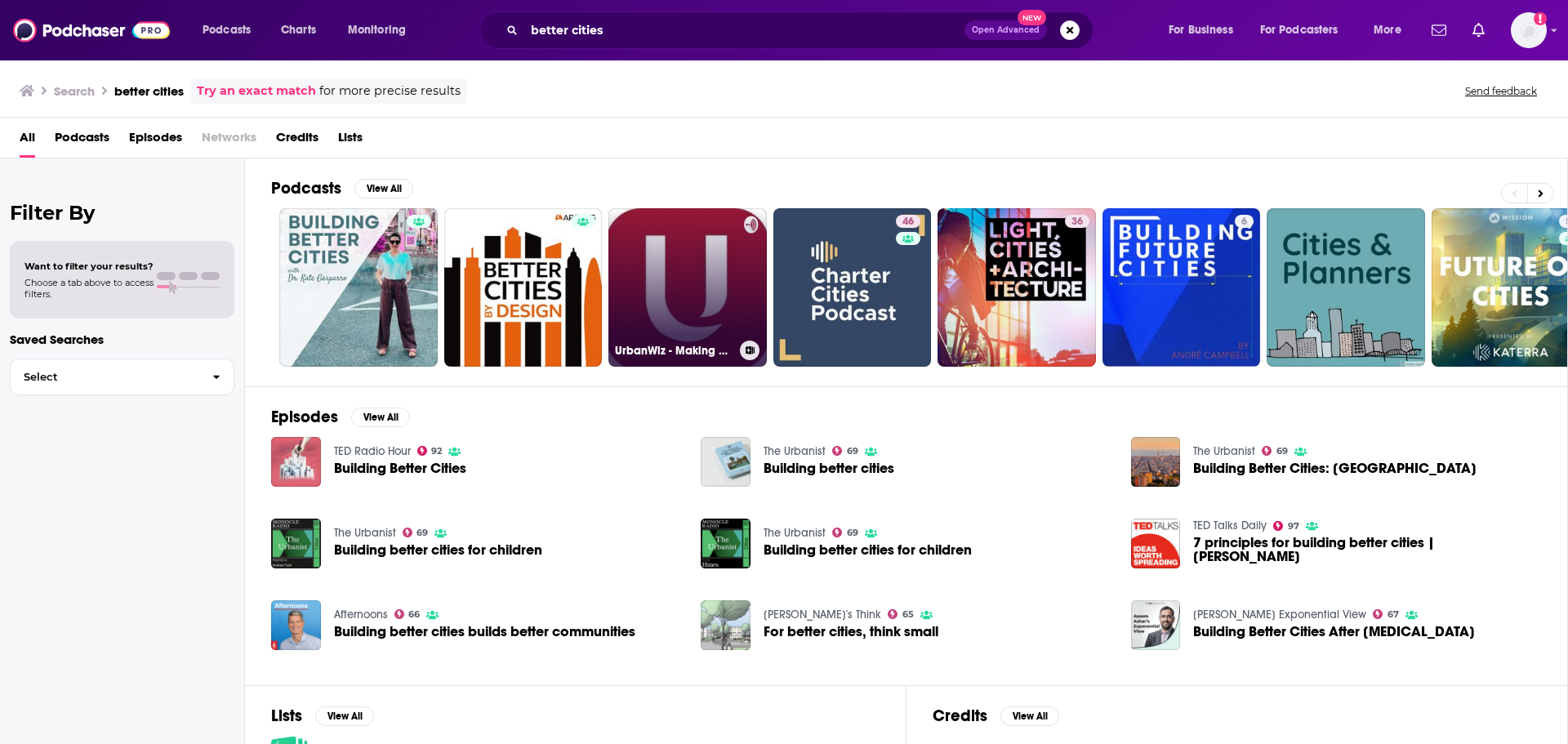
click at [648, 276] on link "UrbanWiz - Making Cities Better" at bounding box center [687, 287] width 158 height 158
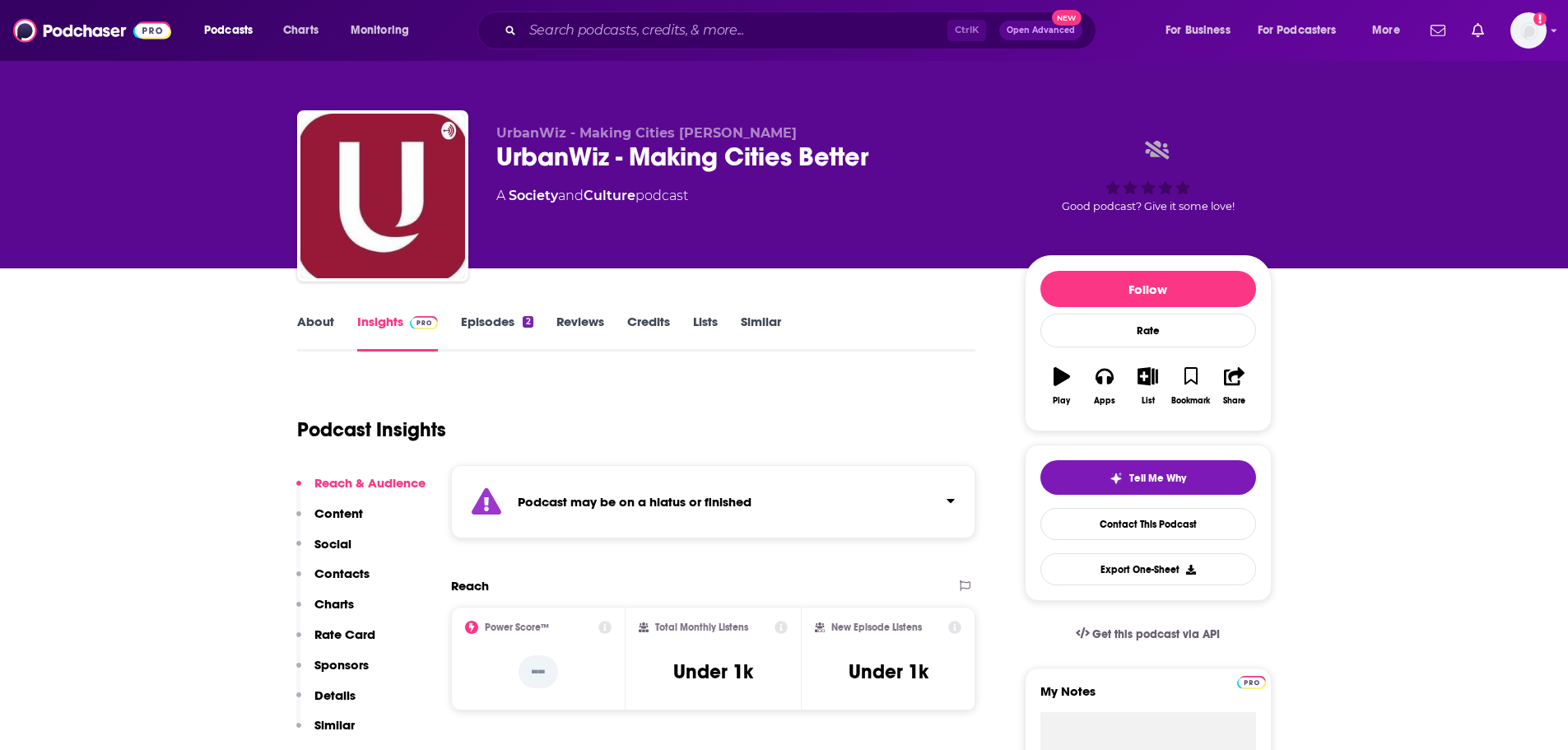
click at [487, 323] on link "Episodes 2" at bounding box center [496, 332] width 72 height 38
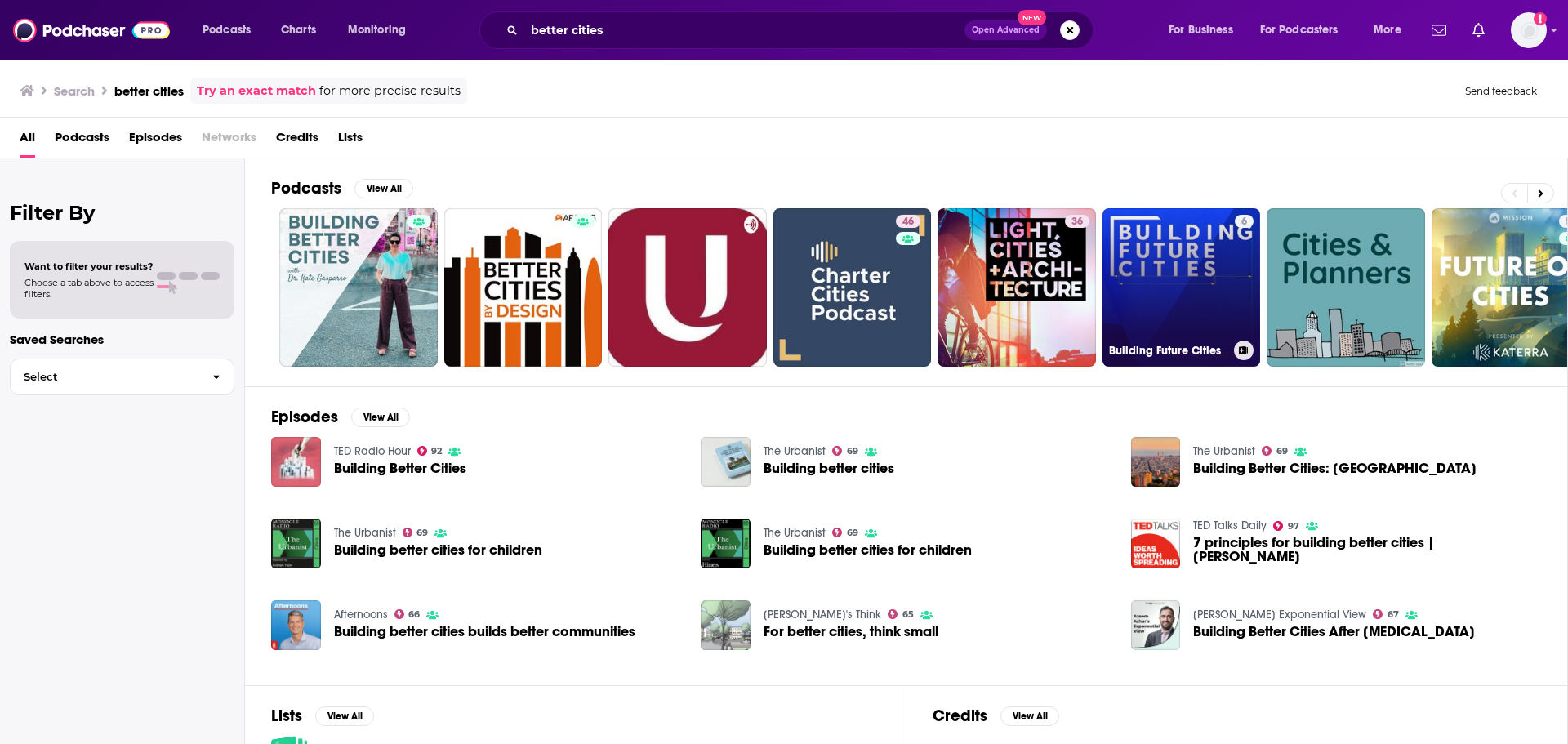
click at [1032, 251] on link "6 Building Future Cities" at bounding box center [1181, 287] width 158 height 158
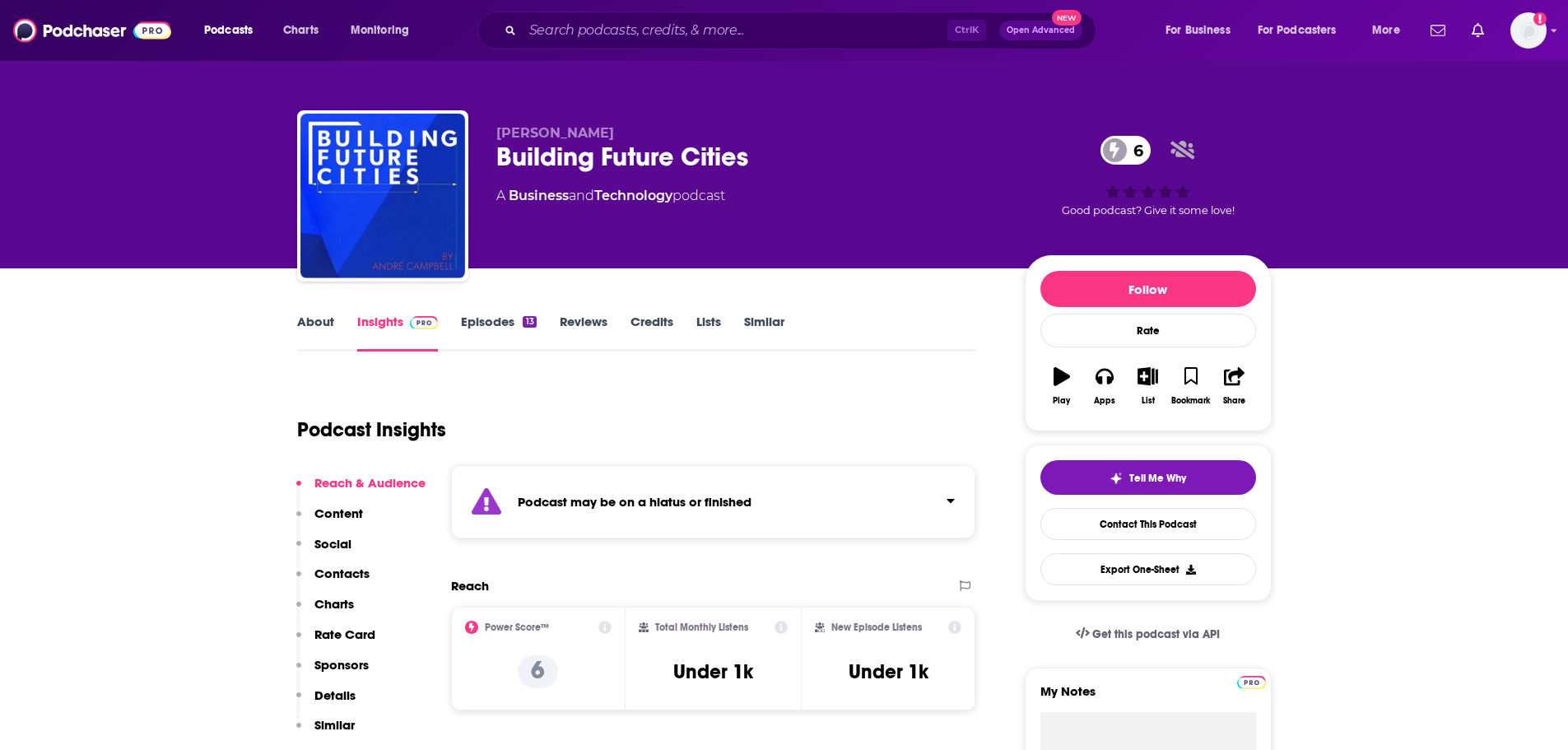
click at [495, 314] on link "Episodes 13" at bounding box center [498, 332] width 75 height 38
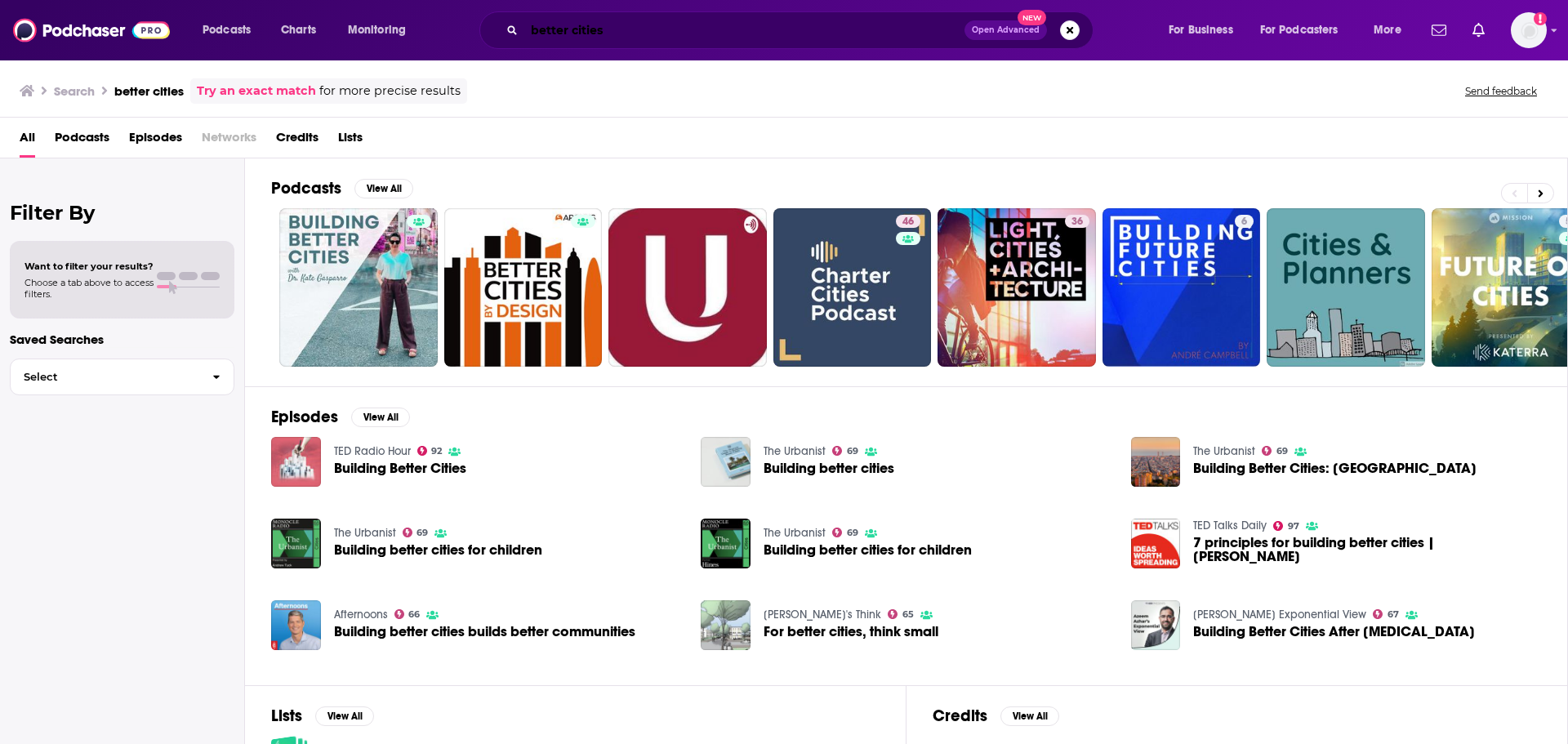
click at [595, 29] on input "better cities" at bounding box center [744, 29] width 440 height 26
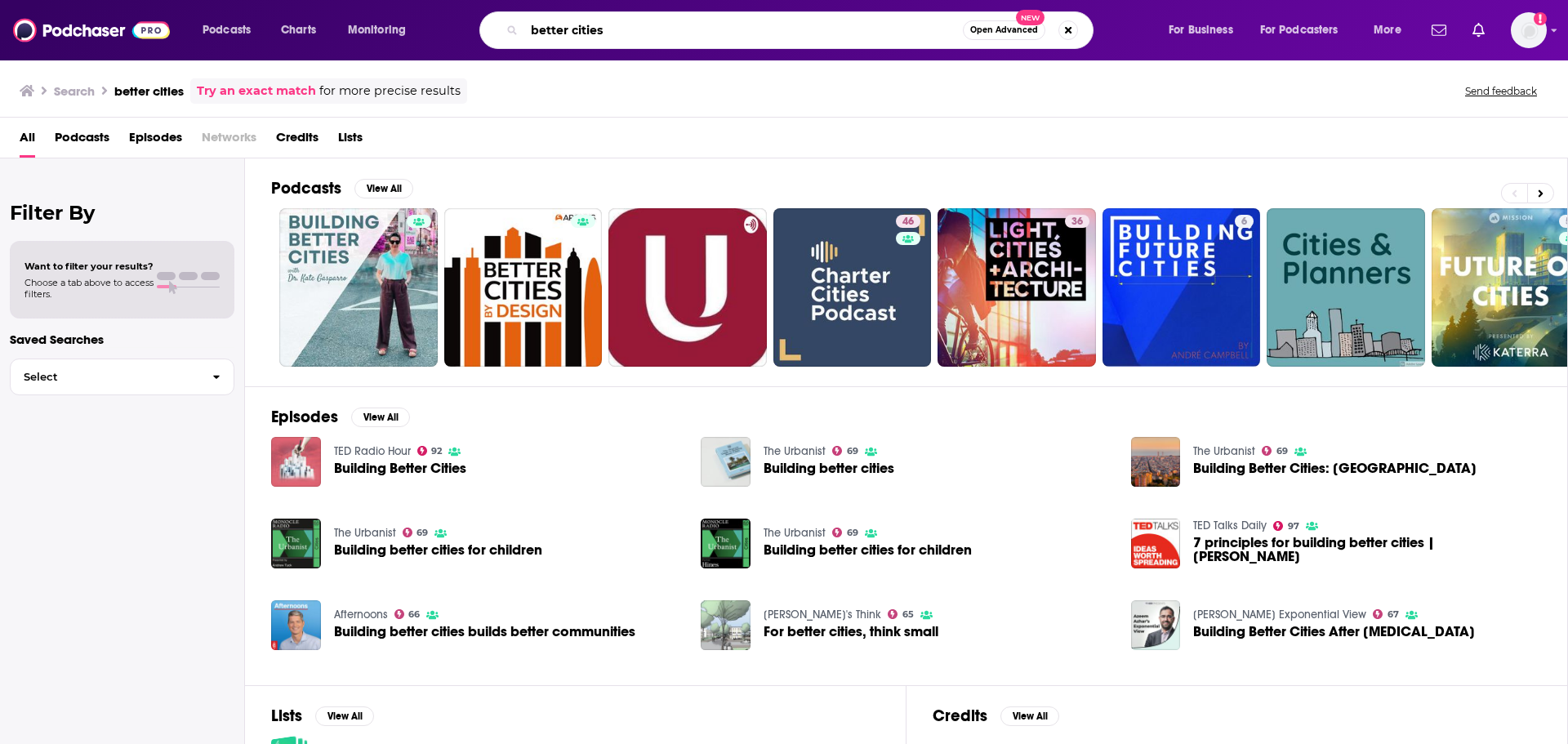
click at [595, 29] on input "better cities" at bounding box center [744, 29] width 439 height 26
type input "f"
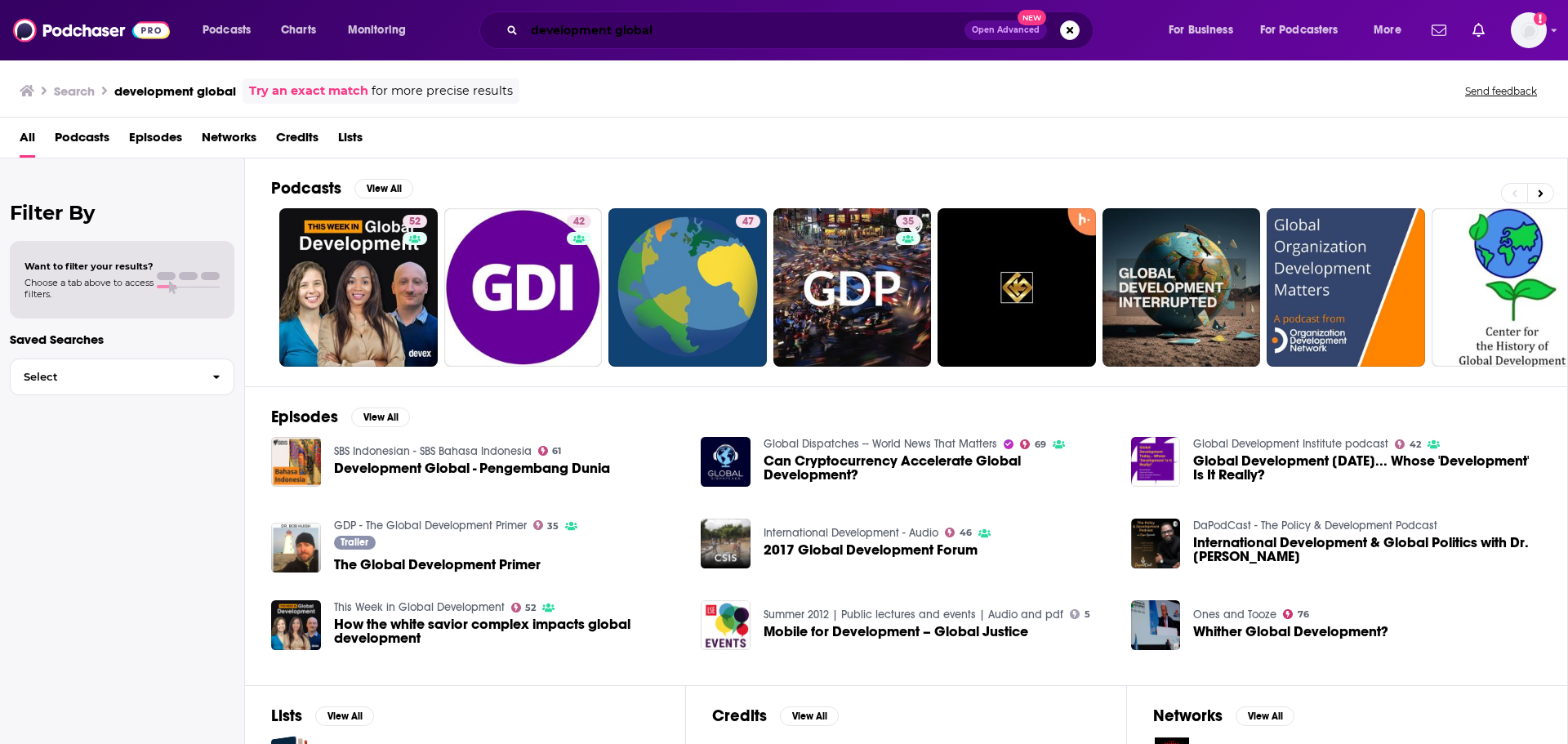
click at [614, 33] on input "development global" at bounding box center [744, 29] width 440 height 26
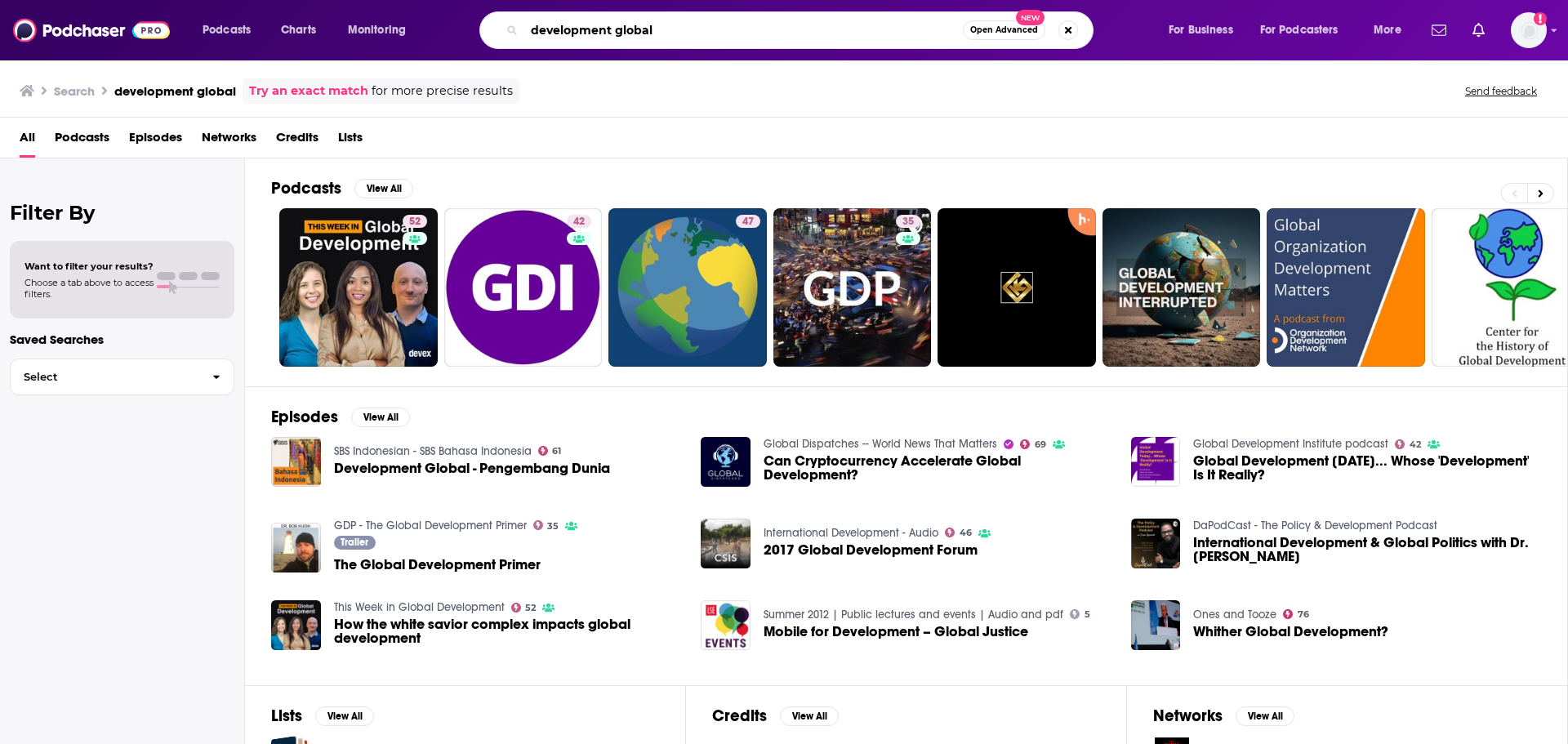
click at [613, 33] on input "development global" at bounding box center [744, 29] width 439 height 26
type input "the urbanist"
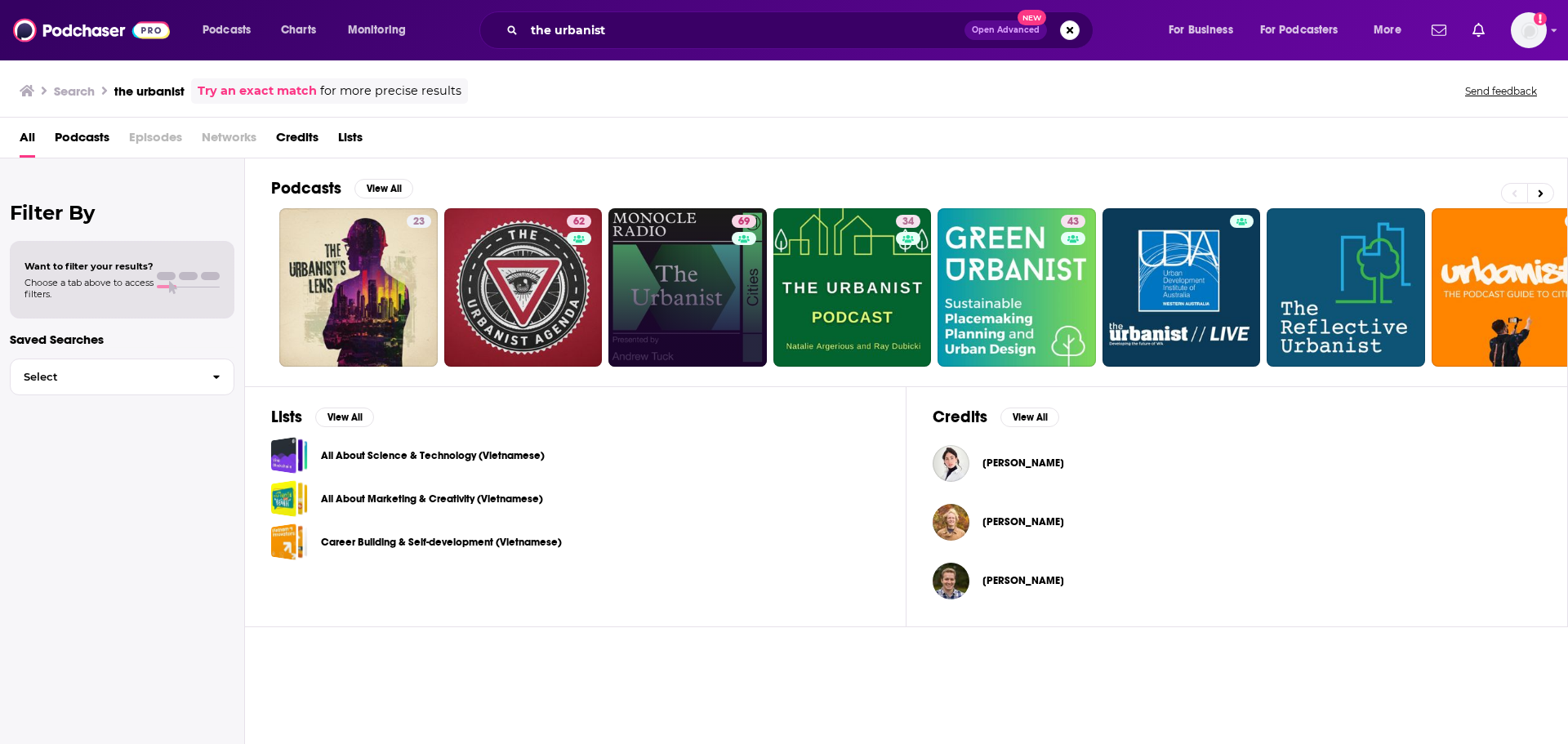
click at [709, 302] on link "69" at bounding box center [687, 287] width 158 height 158
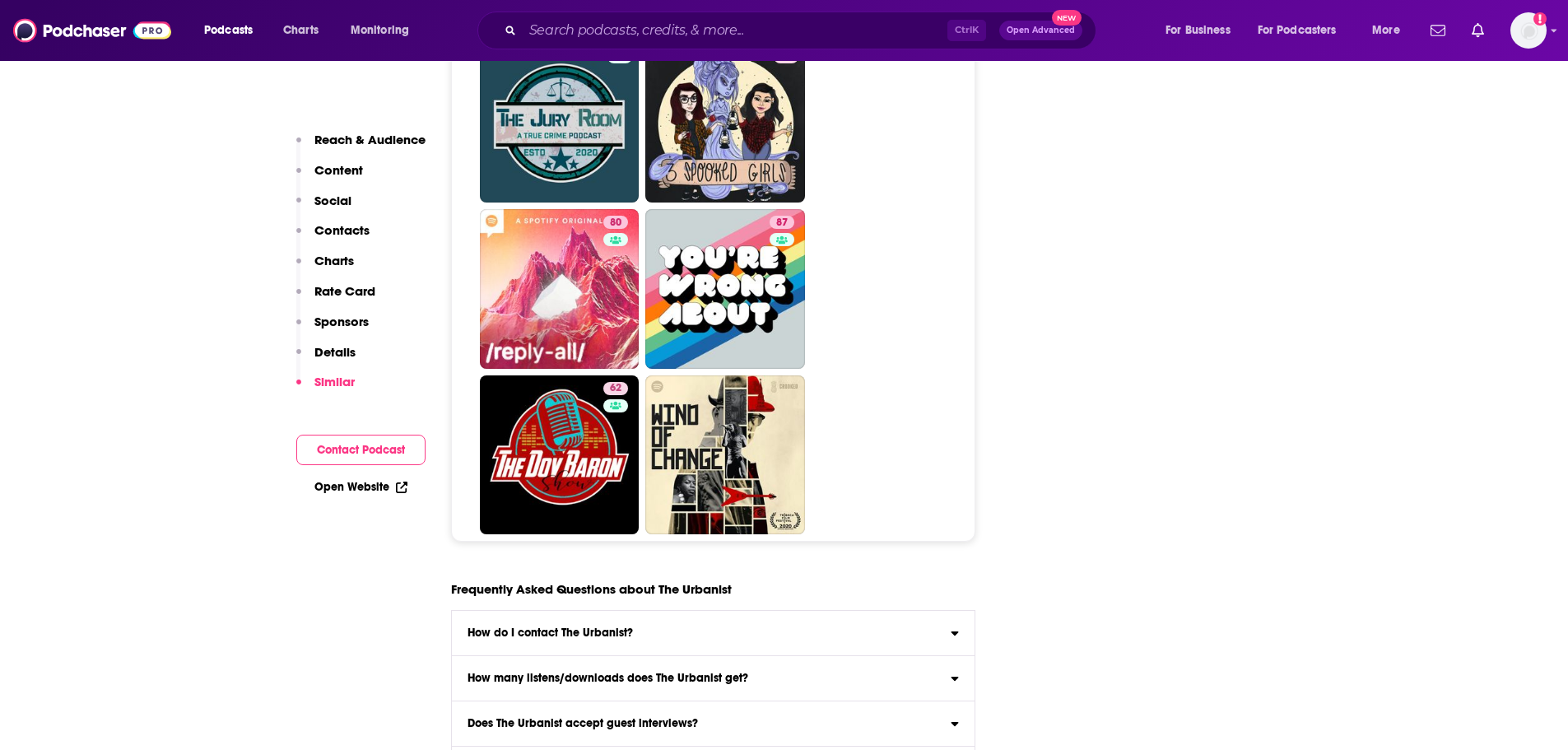
scroll to position [8584, 0]
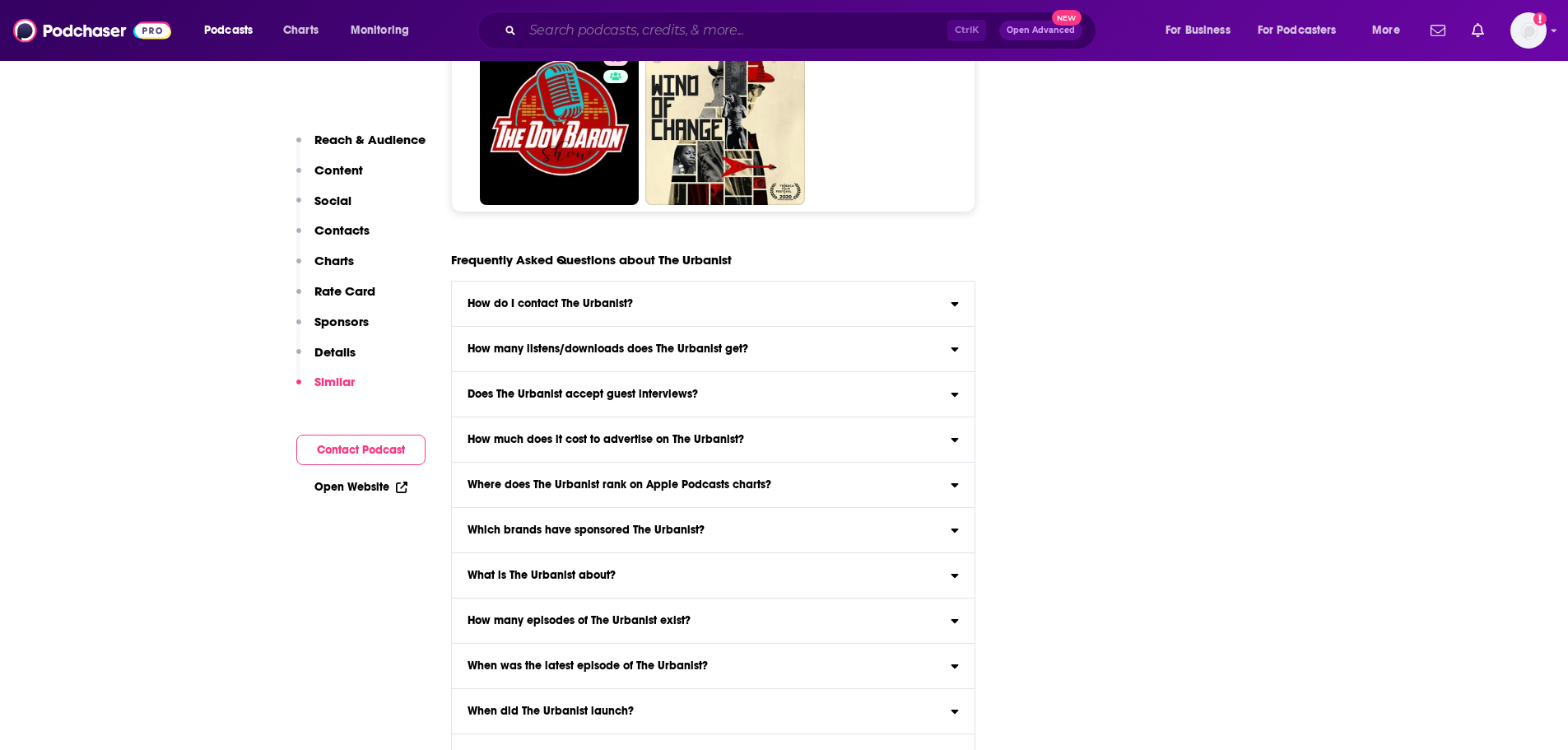
click at [548, 32] on input "Search podcasts, credits, & more..." at bounding box center [735, 30] width 425 height 26
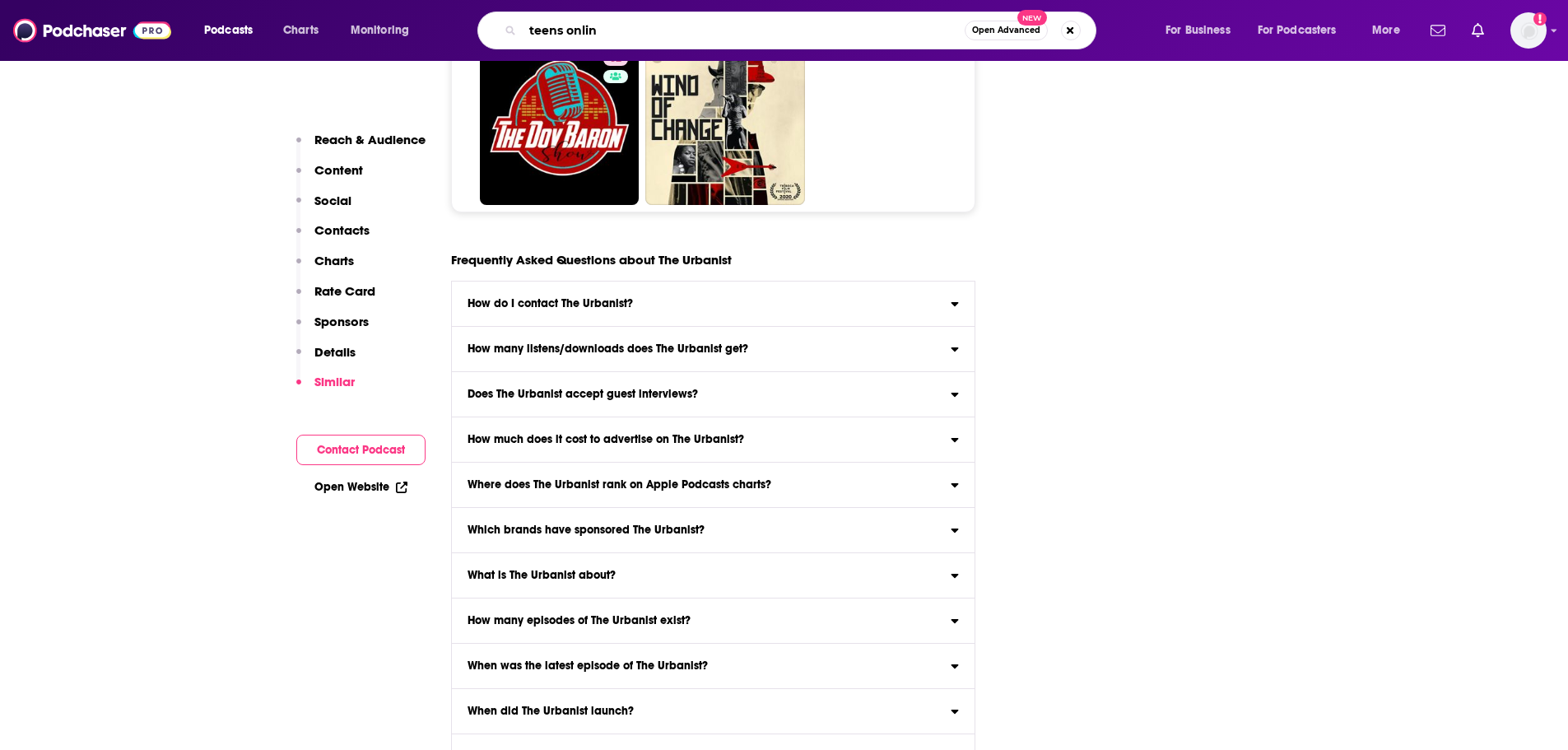
type input "teens online"
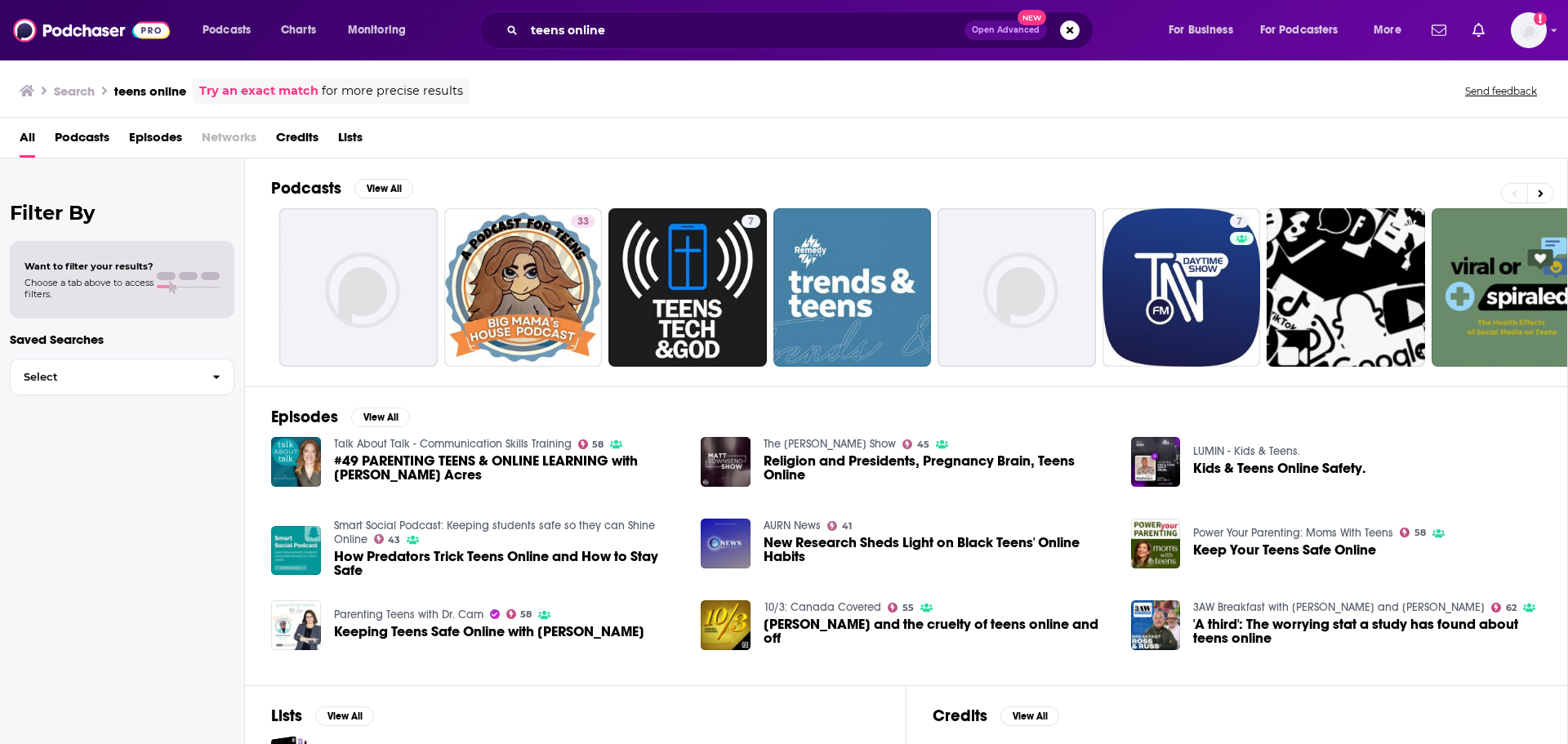
click at [88, 127] on span "Podcasts" at bounding box center [81, 141] width 54 height 34
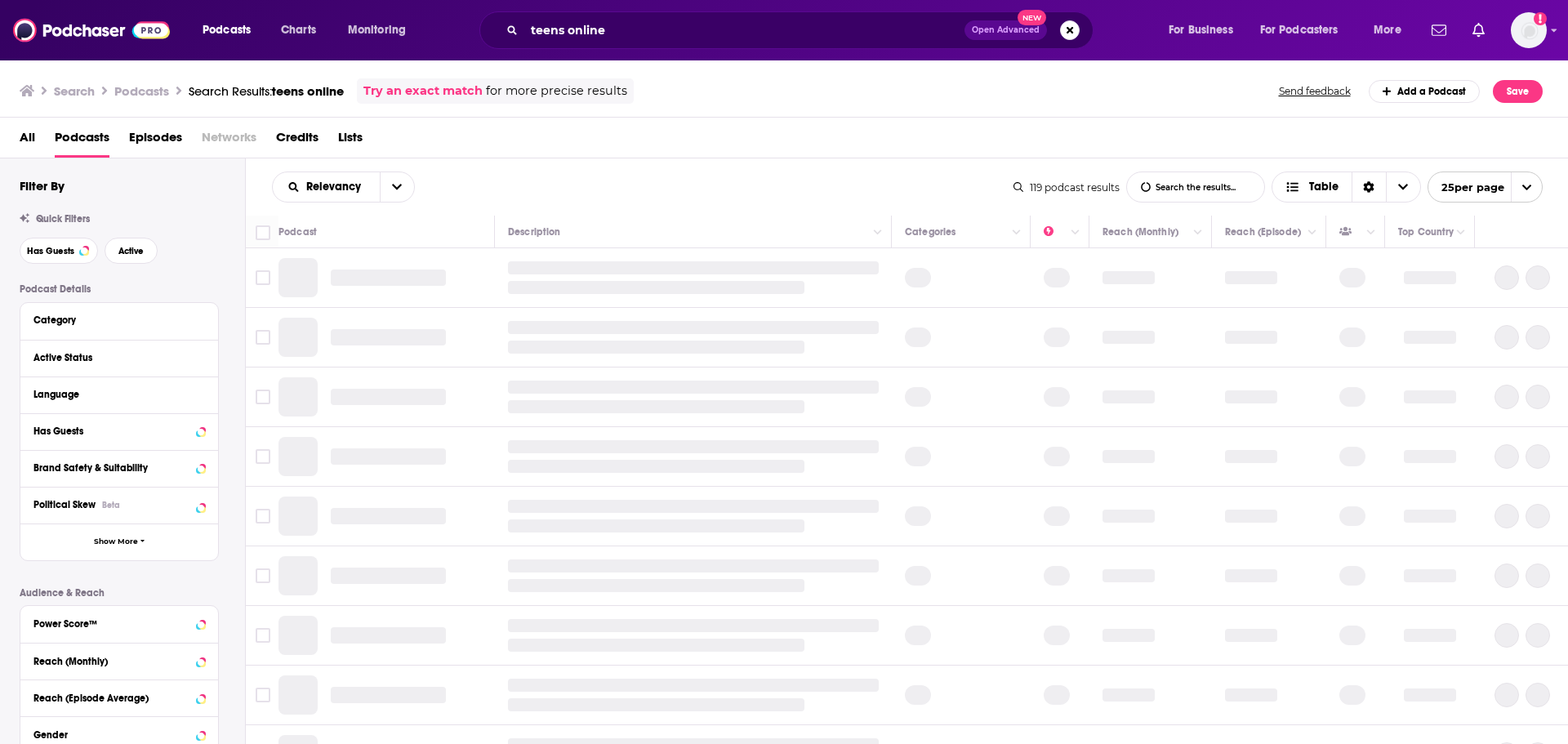
click at [152, 125] on span "Episodes" at bounding box center [155, 141] width 53 height 34
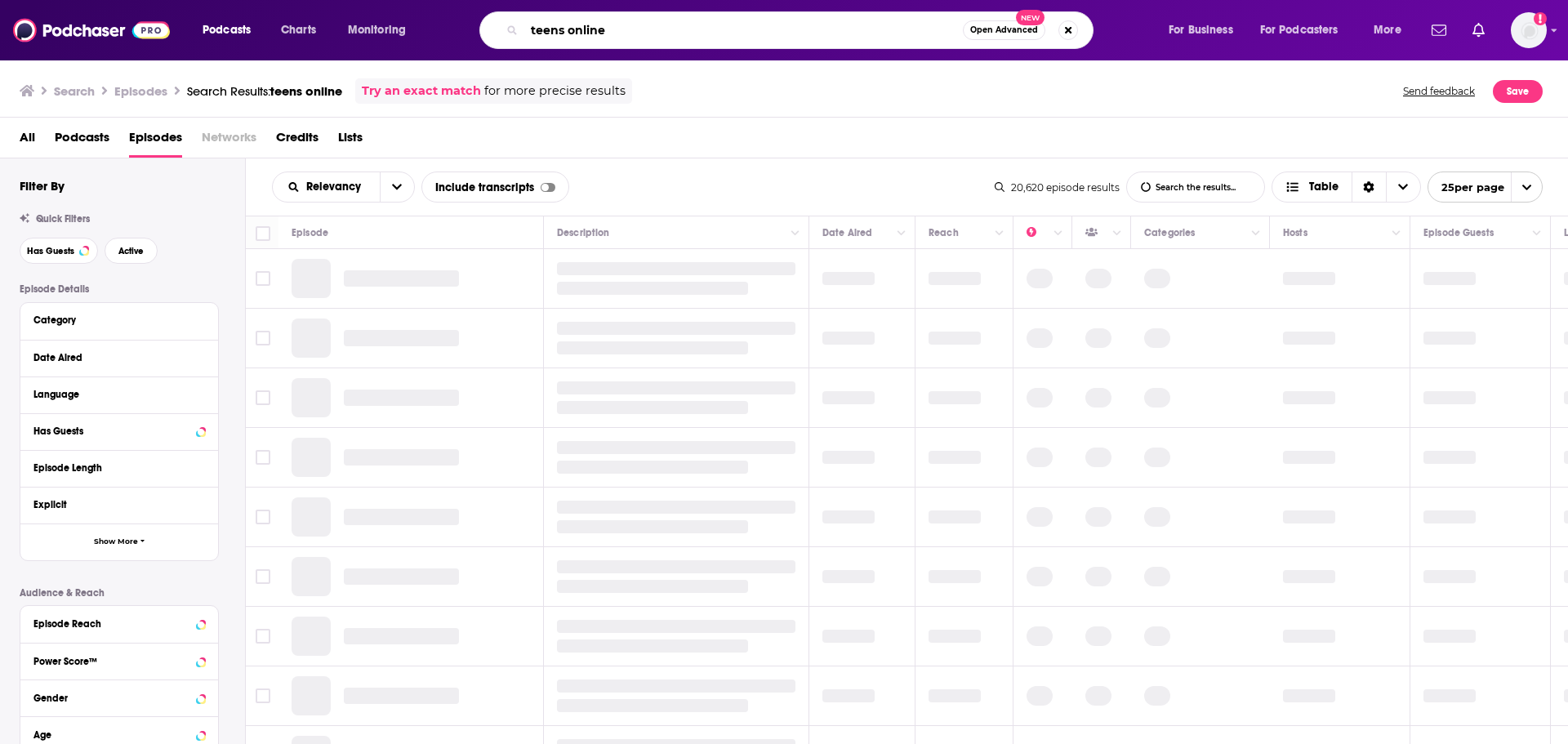
click at [655, 33] on input "teens online" at bounding box center [744, 29] width 439 height 26
click at [670, 96] on div "Search Episodes Search Results: teens online Try an exact match for more precis…" at bounding box center [781, 91] width 1523 height 25
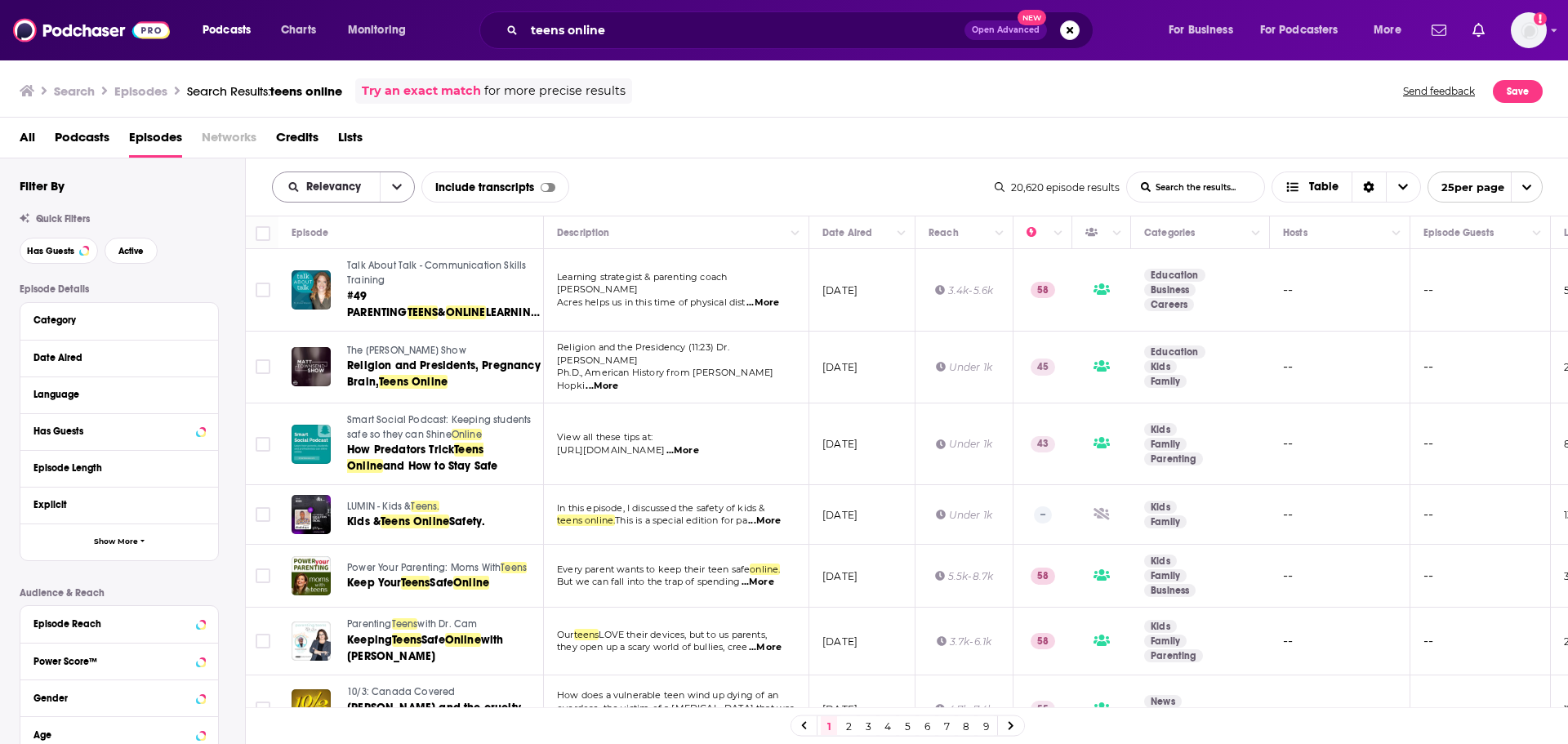
click at [377, 189] on span "Relevancy" at bounding box center [327, 187] width 107 height 12
click at [384, 185] on button "close menu" at bounding box center [396, 187] width 34 height 29
click at [1004, 31] on span "Open Advanced" at bounding box center [1005, 30] width 68 height 8
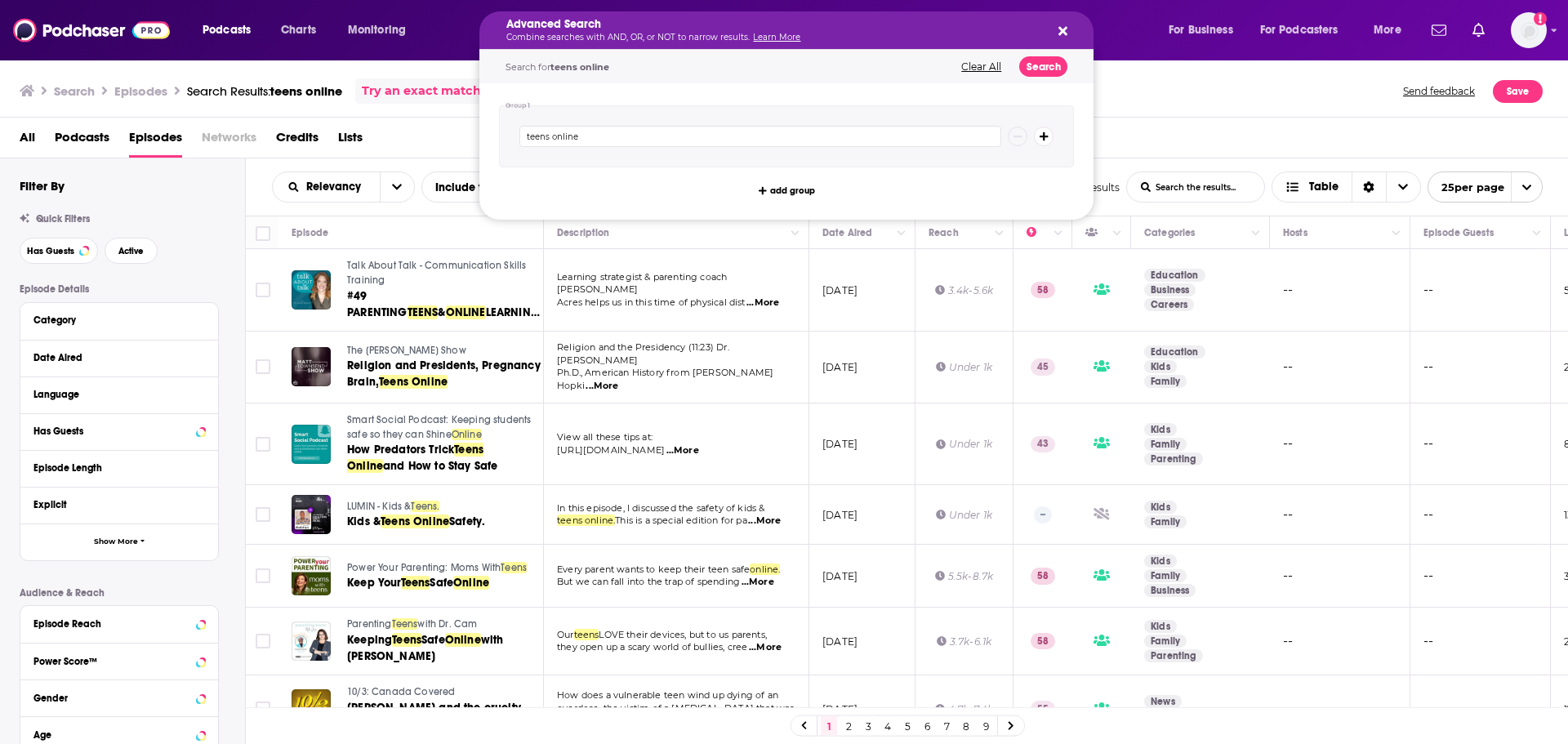
click at [1032, 112] on div "Search Episodes Search Results: teens online Try an exact match for more precis…" at bounding box center [784, 88] width 1569 height 59
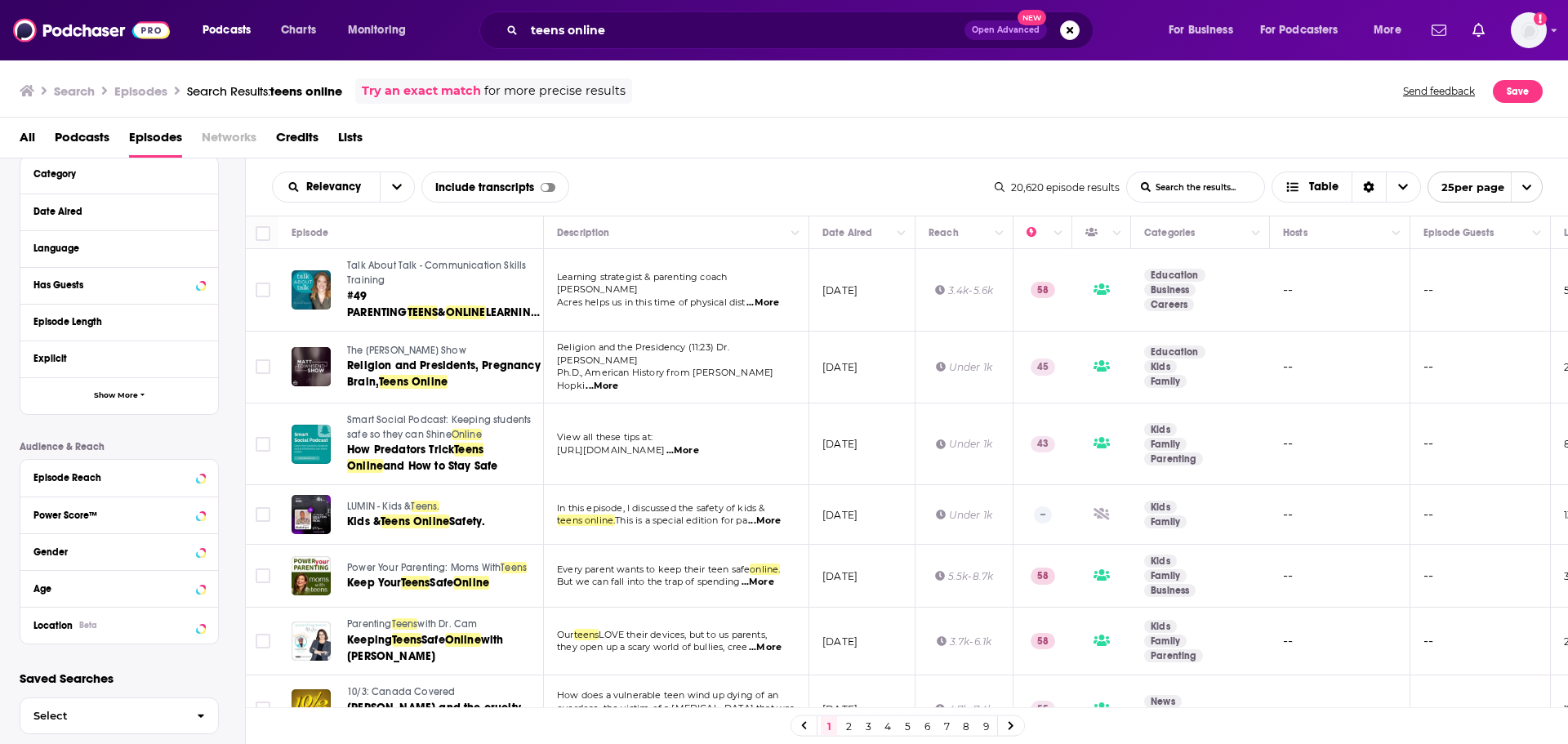
scroll to position [171, 0]
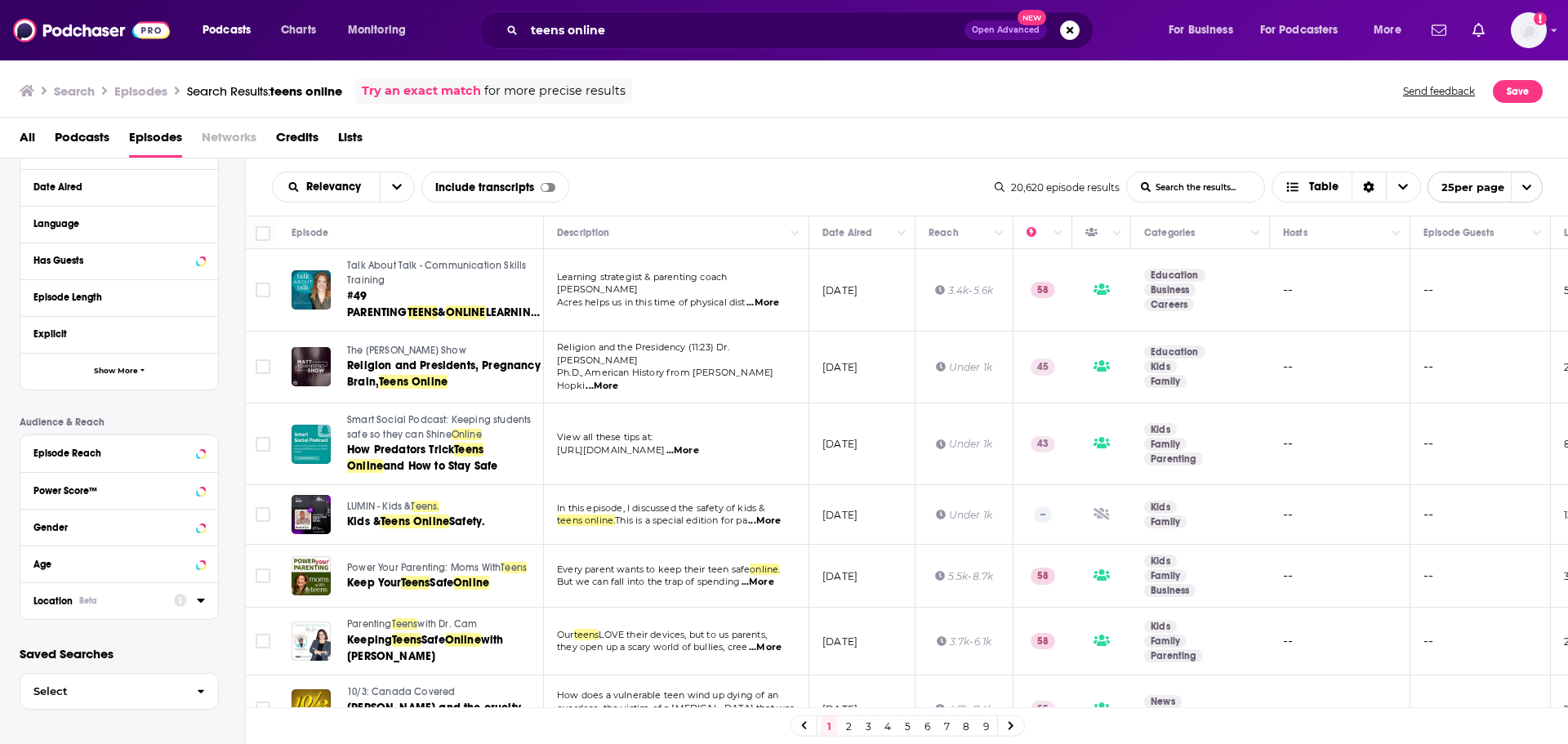
click at [196, 514] on div at bounding box center [189, 600] width 31 height 20
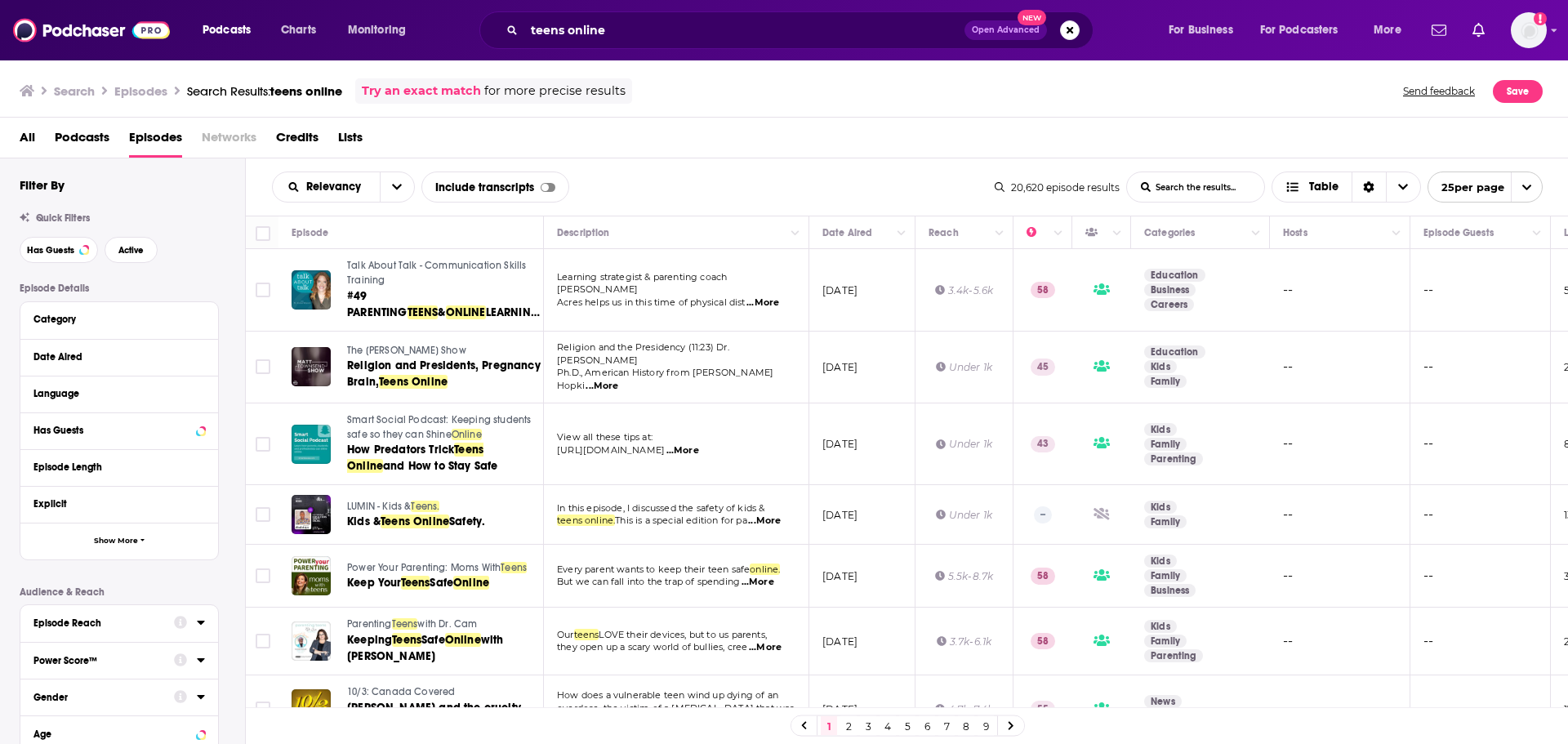
scroll to position [0, 0]
click at [201, 429] on icon at bounding box center [201, 431] width 8 height 13
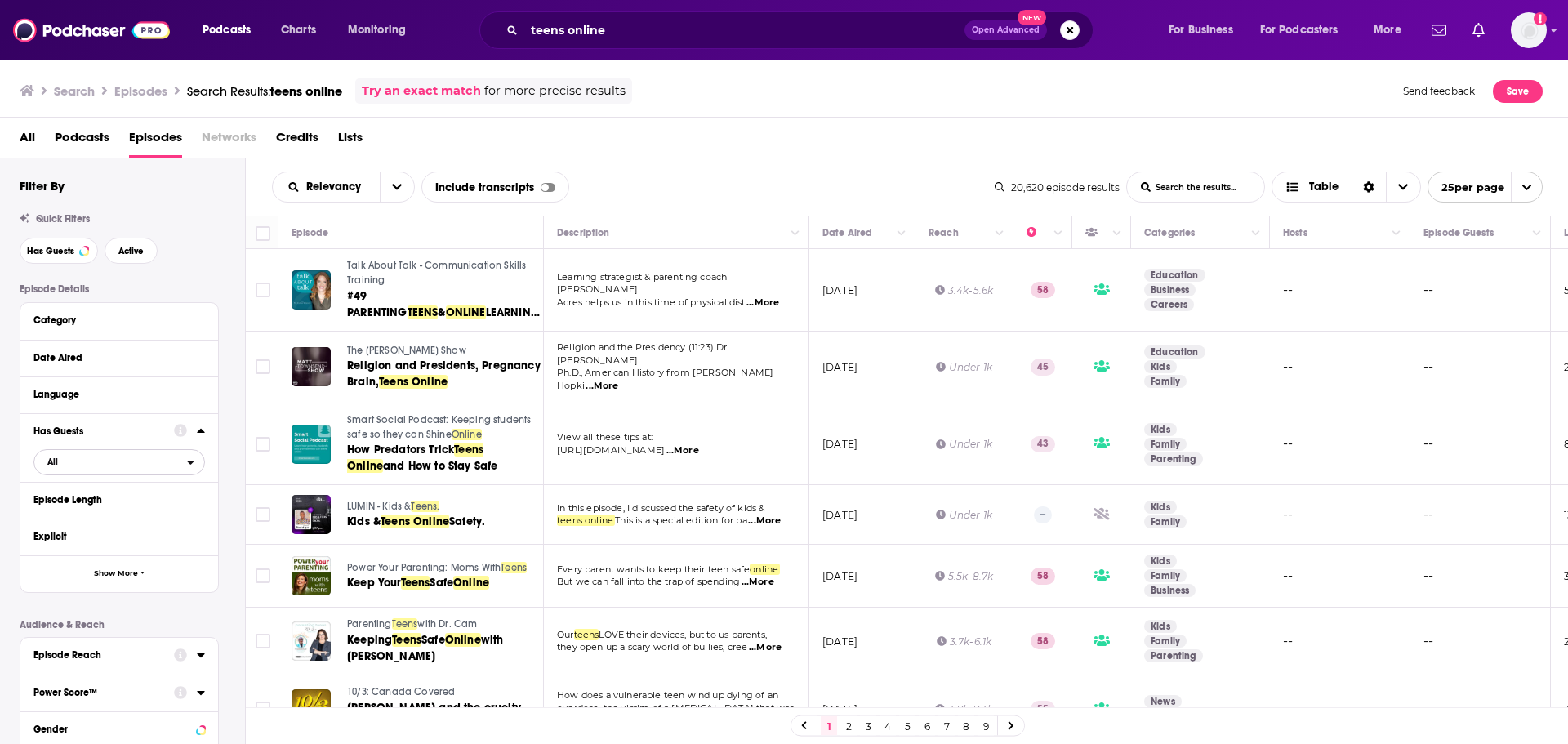
click at [92, 465] on span "All" at bounding box center [111, 461] width 152 height 21
click at [97, 514] on div "Has guests 13k" at bounding box center [125, 543] width 183 height 27
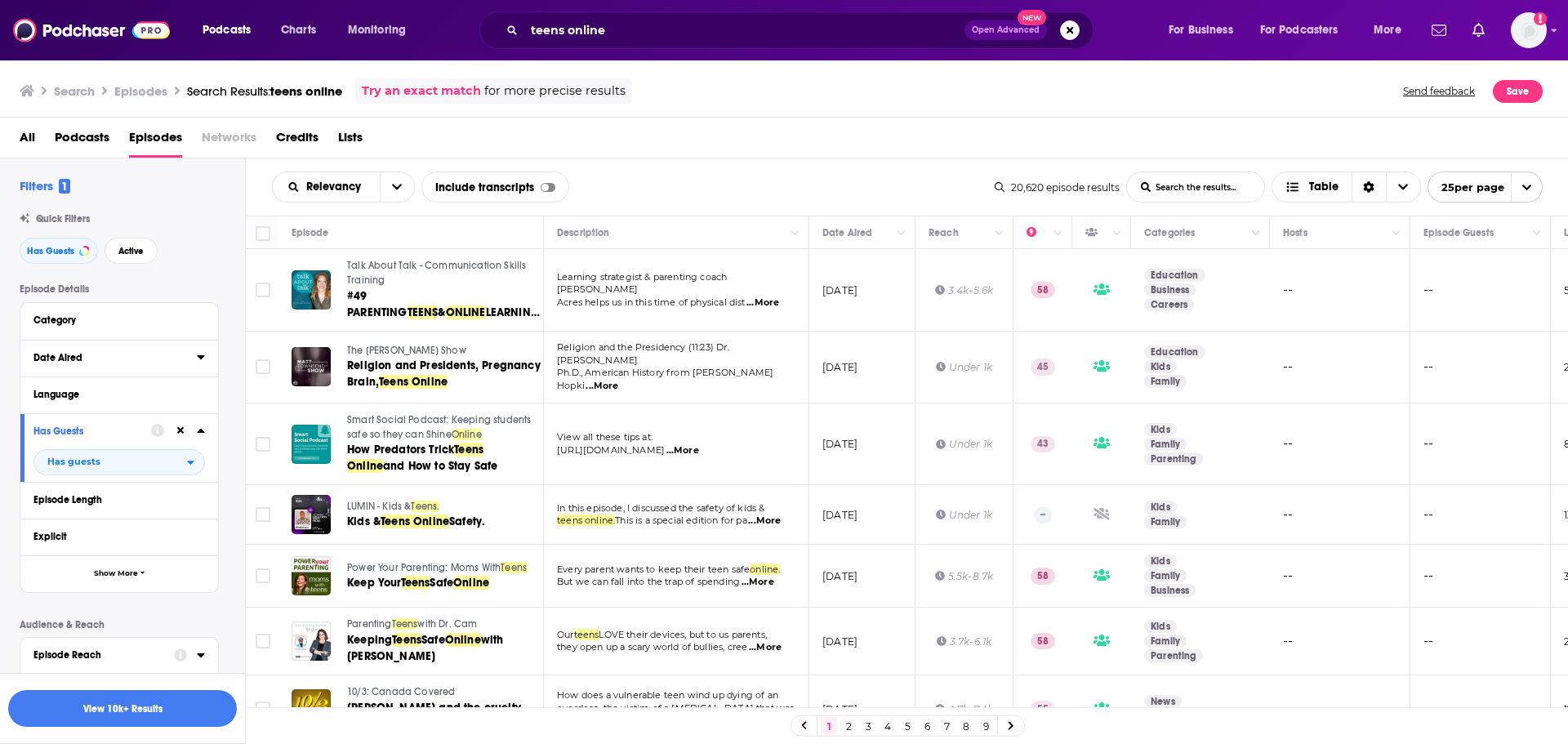
click at [203, 359] on icon at bounding box center [201, 357] width 8 height 13
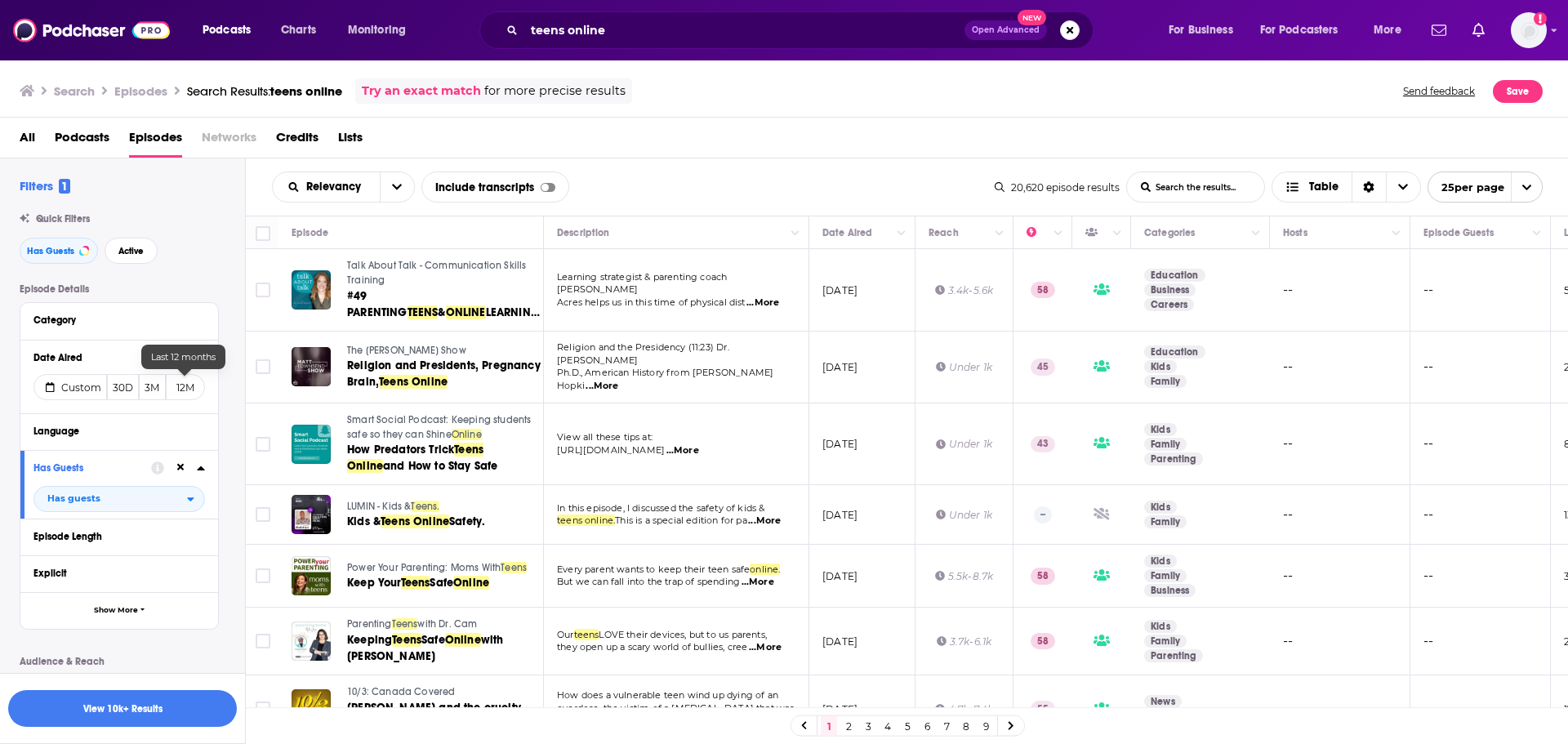
click at [180, 391] on button "12M" at bounding box center [185, 387] width 39 height 26
click at [111, 514] on span "Show More" at bounding box center [116, 610] width 44 height 9
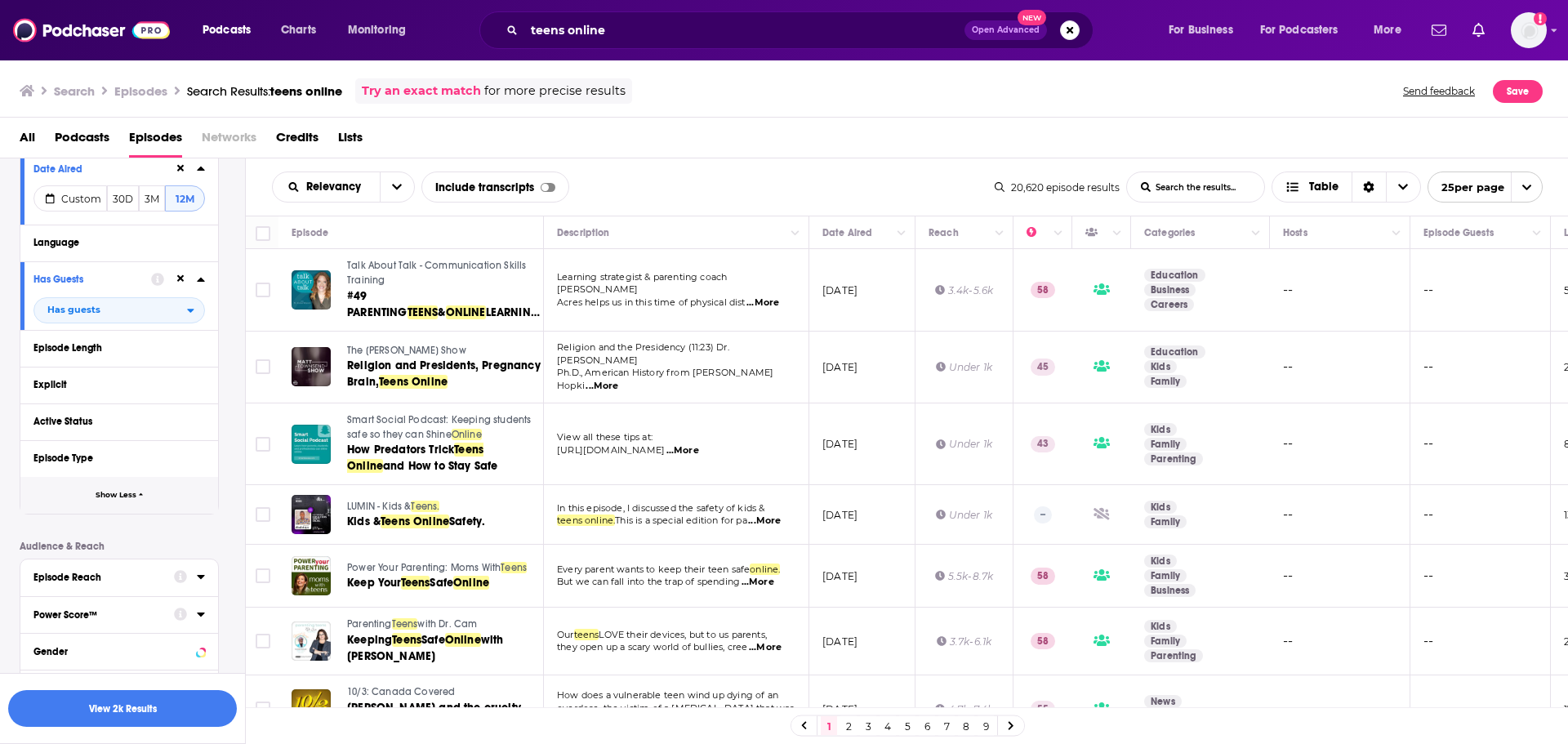
scroll to position [245, 0]
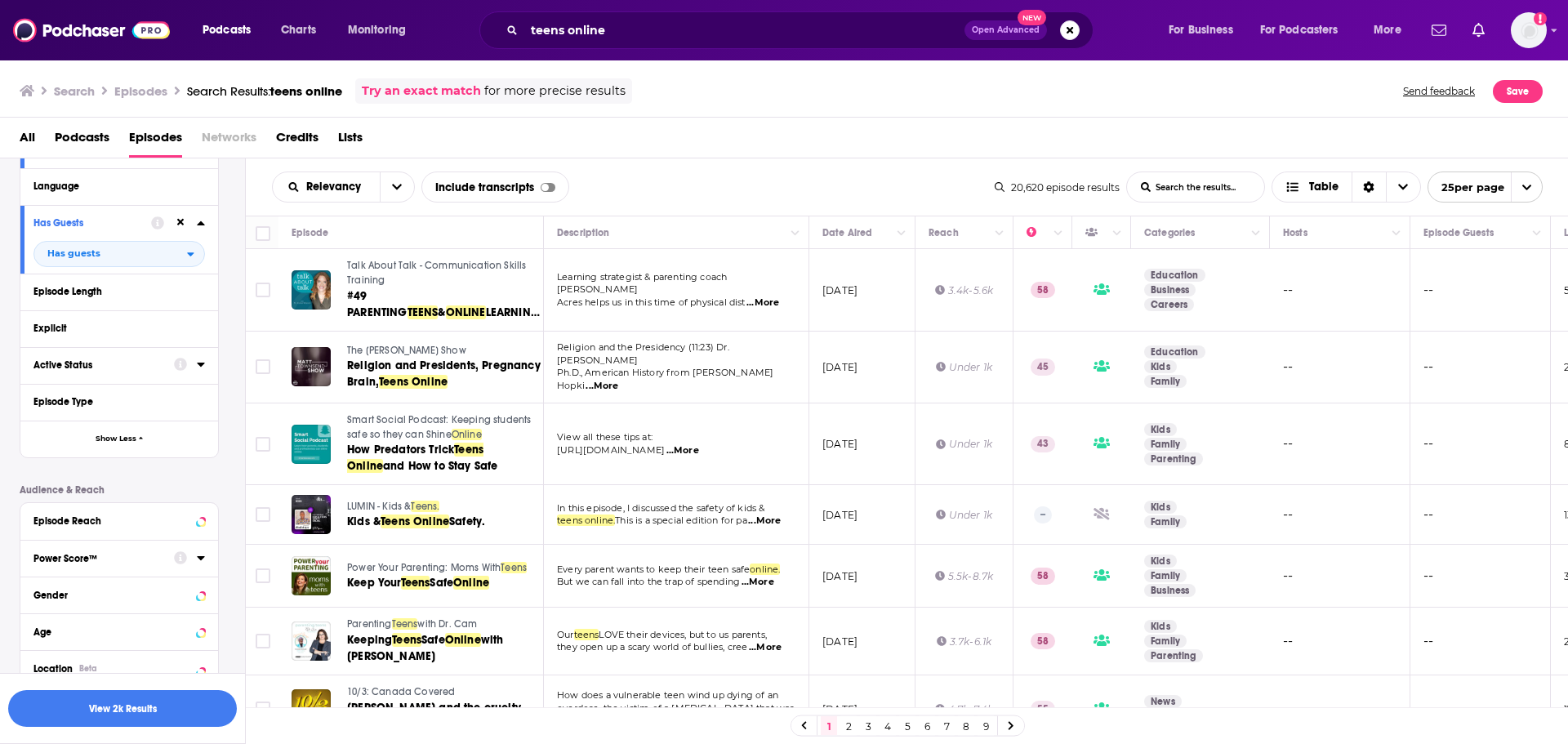
click at [128, 361] on div "Active Status" at bounding box center [98, 365] width 130 height 12
click at [113, 388] on span "All" at bounding box center [111, 395] width 152 height 21
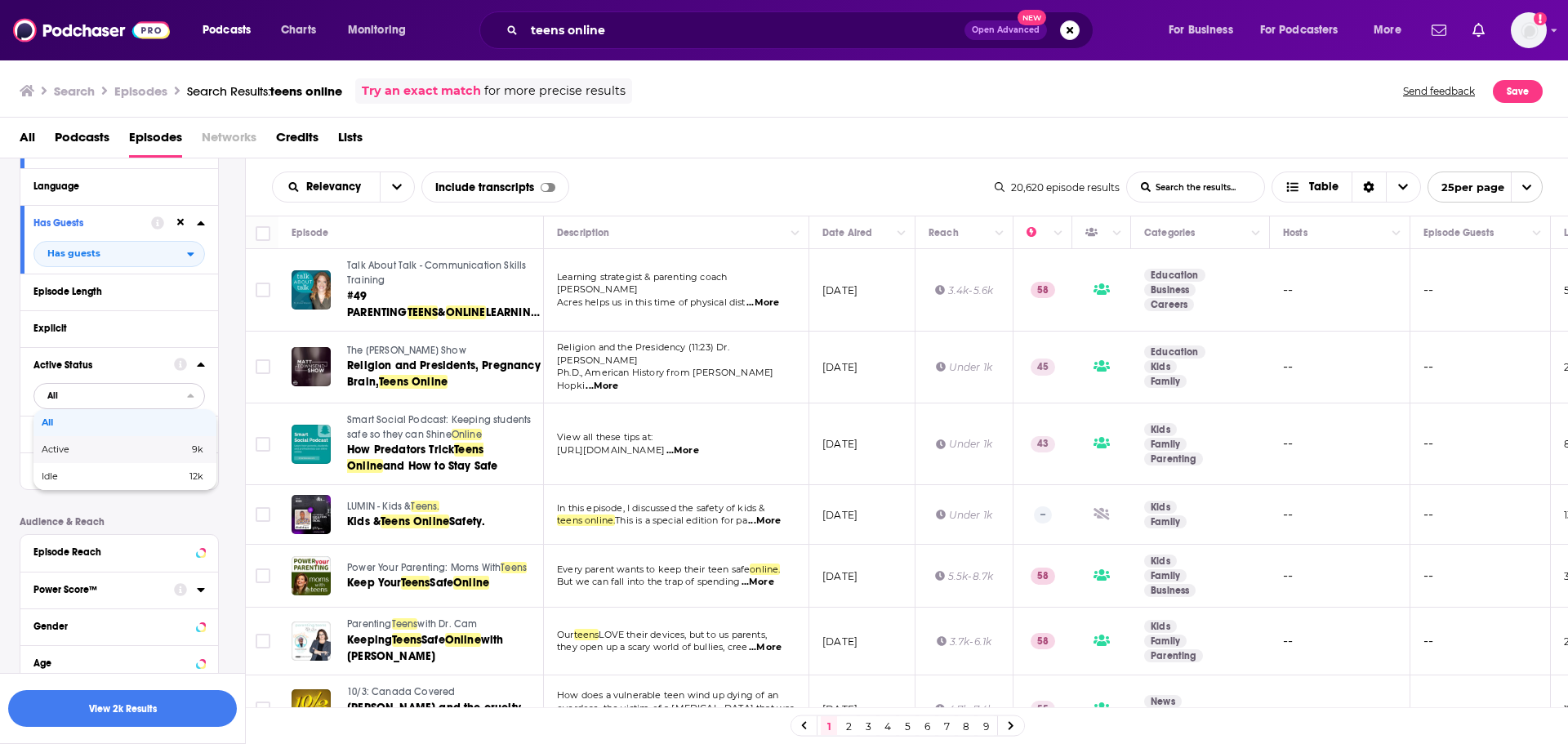
click at [108, 452] on span "Active" at bounding box center [85, 449] width 87 height 9
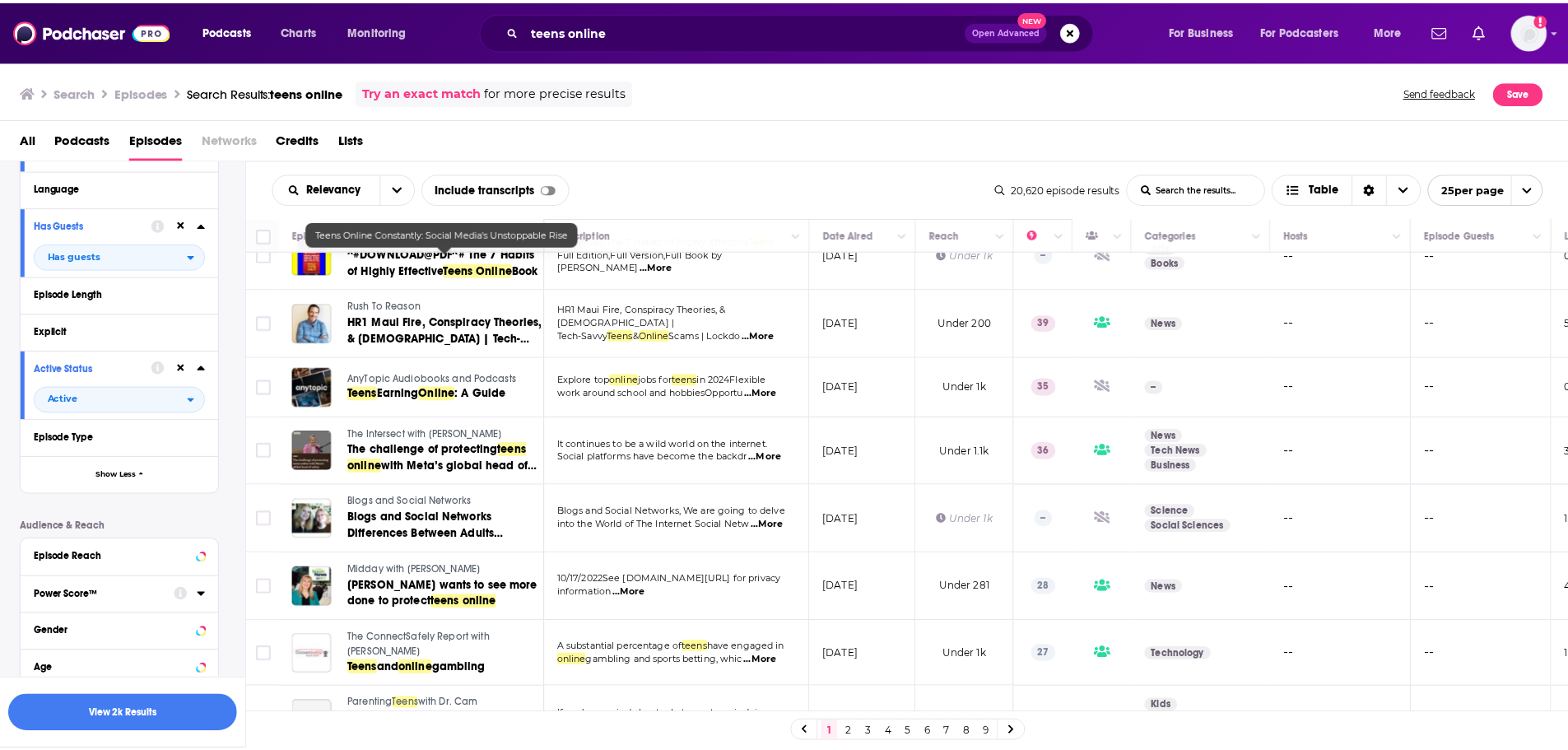
scroll to position [1235, 0]
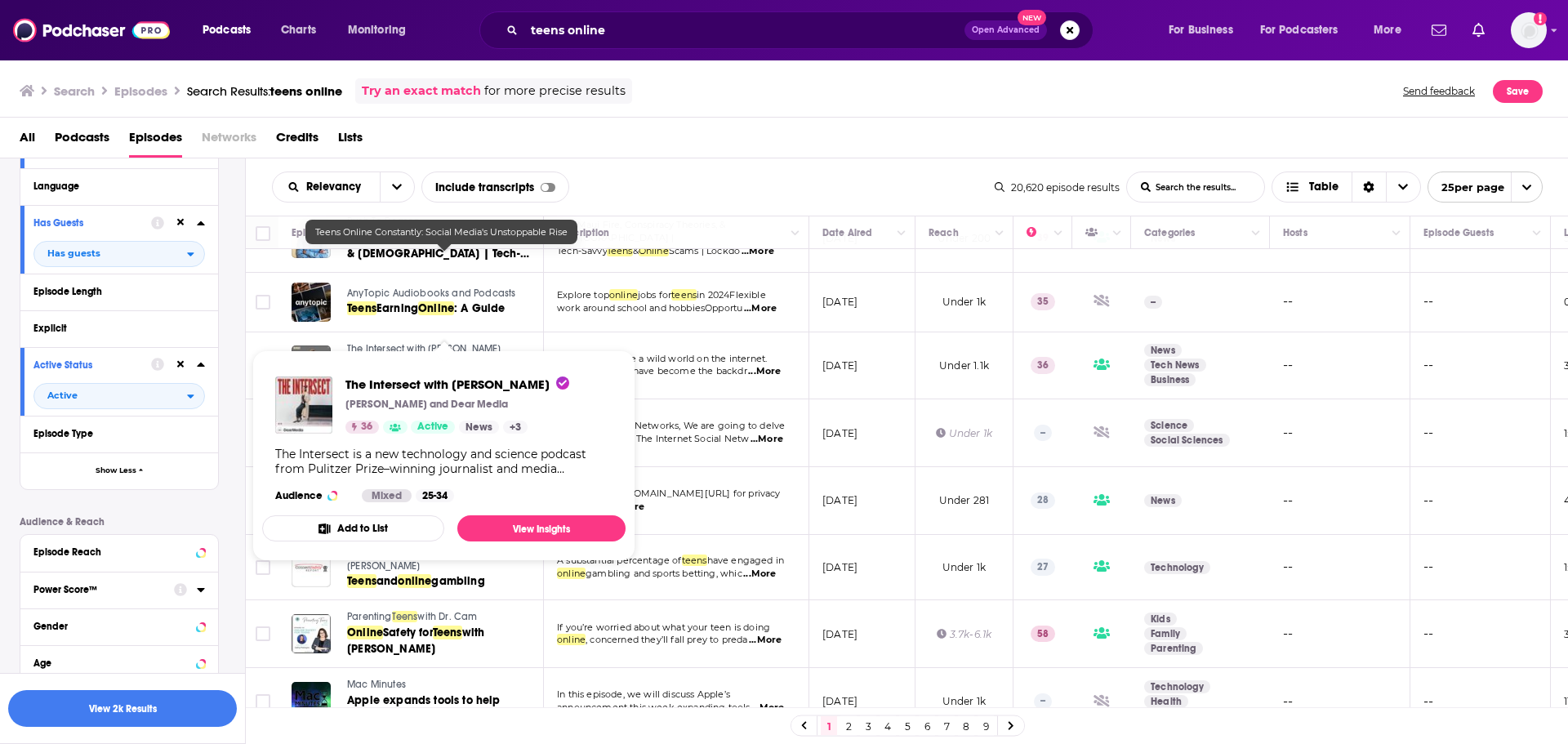
click at [380, 343] on span "The Intersect with Cory Corrine" at bounding box center [423, 349] width 153 height 12
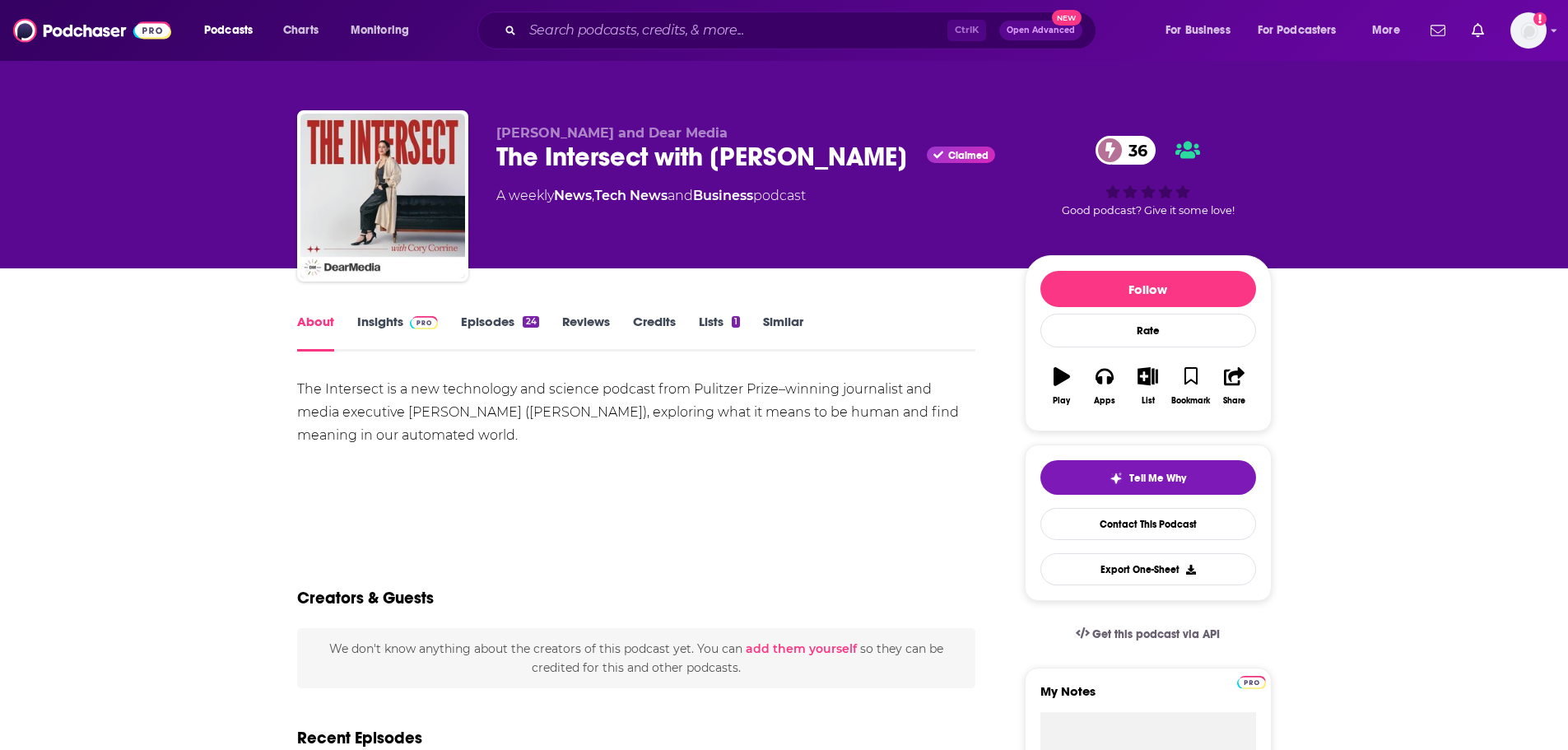
click at [485, 326] on link "Episodes 24" at bounding box center [500, 332] width 78 height 38
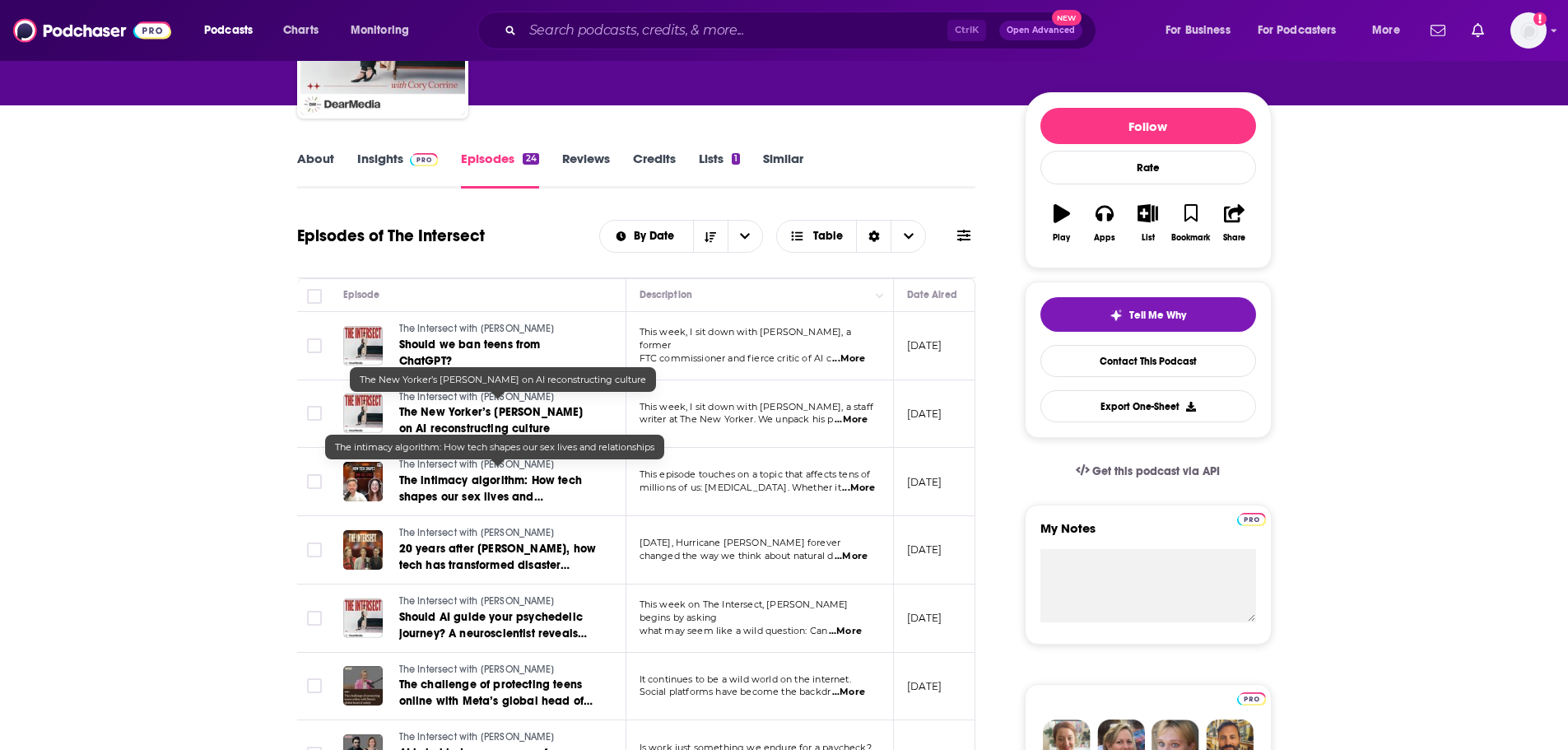
scroll to position [165, 0]
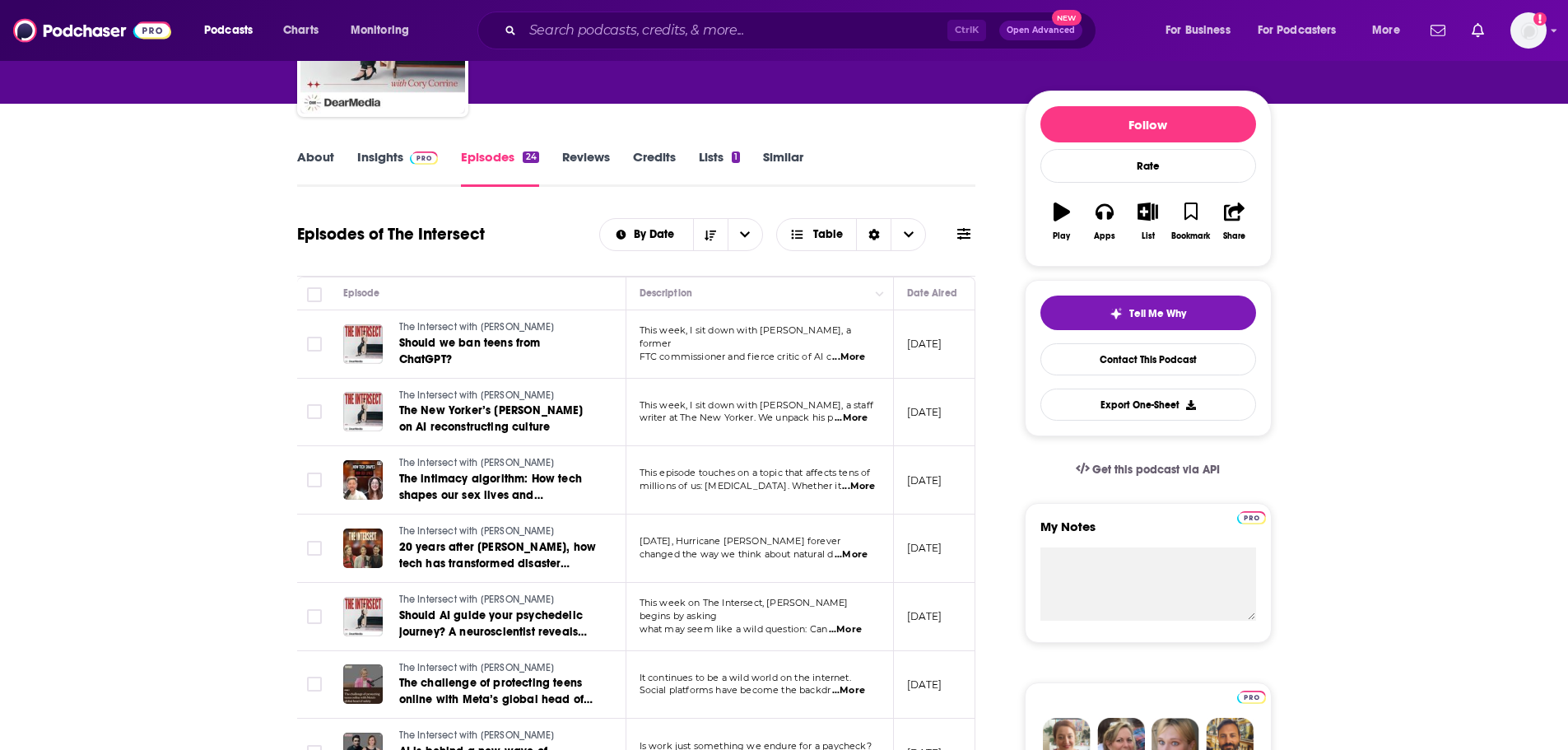
click at [366, 161] on link "Insights" at bounding box center [398, 167] width 82 height 38
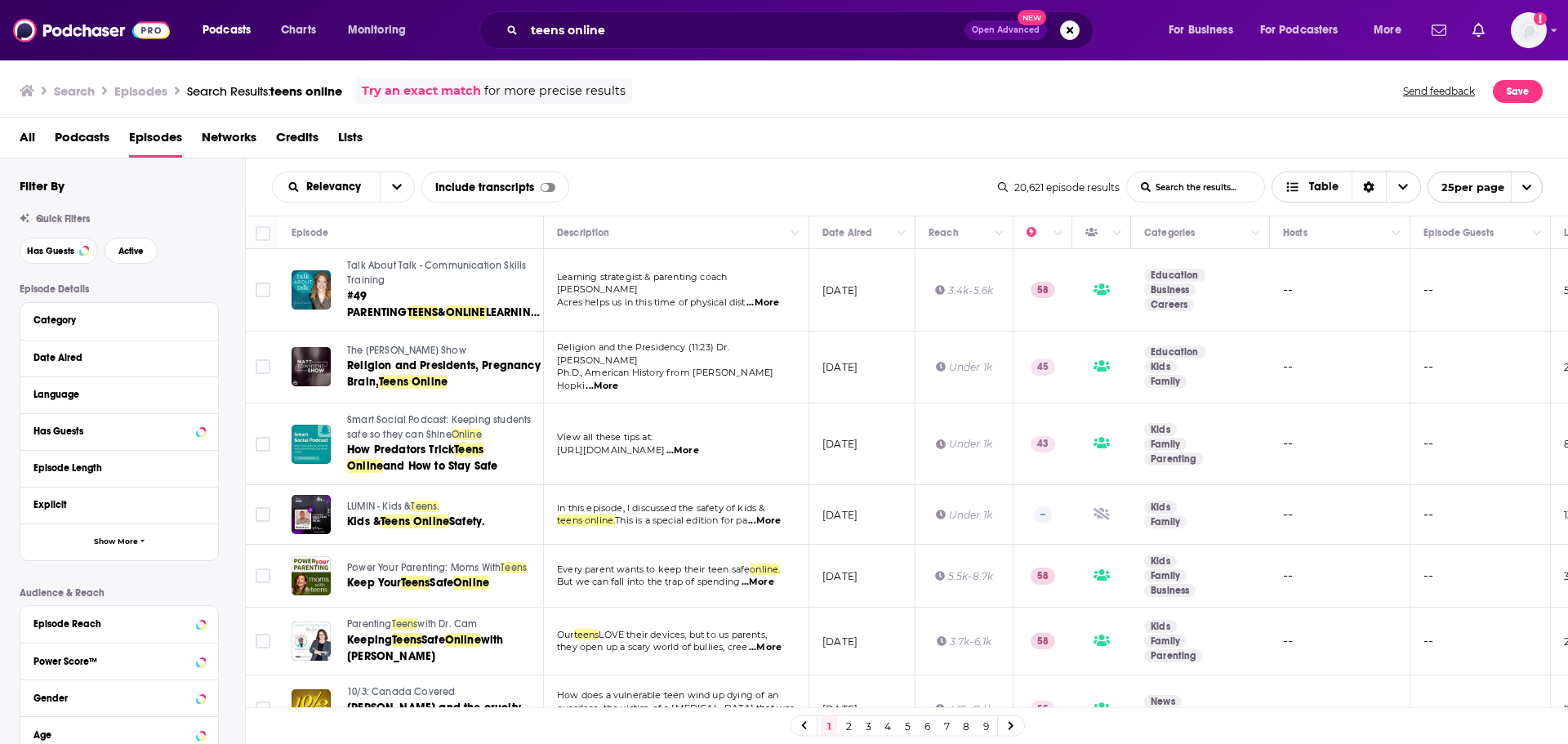
click at [1032, 183] on icon "Choose View" at bounding box center [1403, 187] width 10 height 12
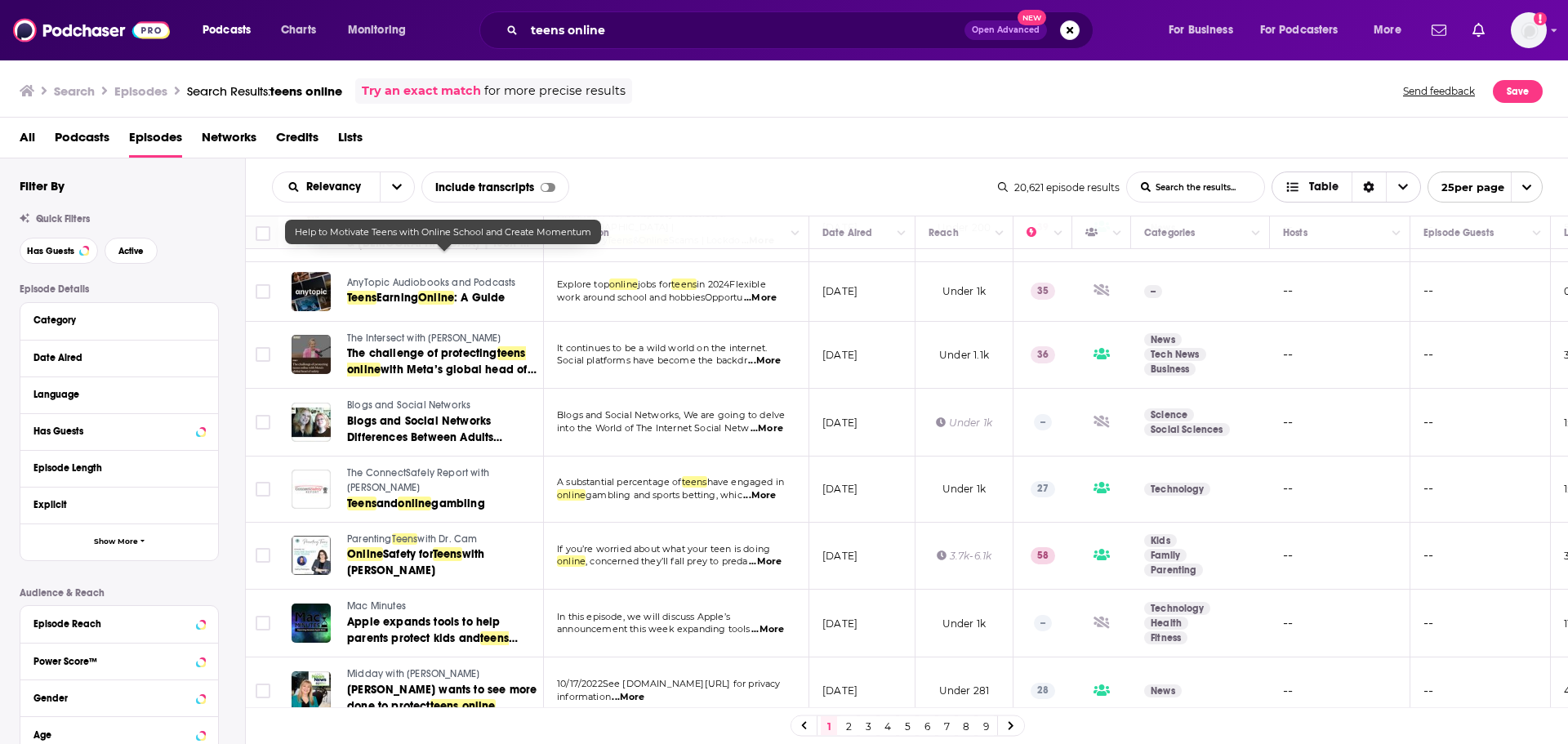
scroll to position [1238, 0]
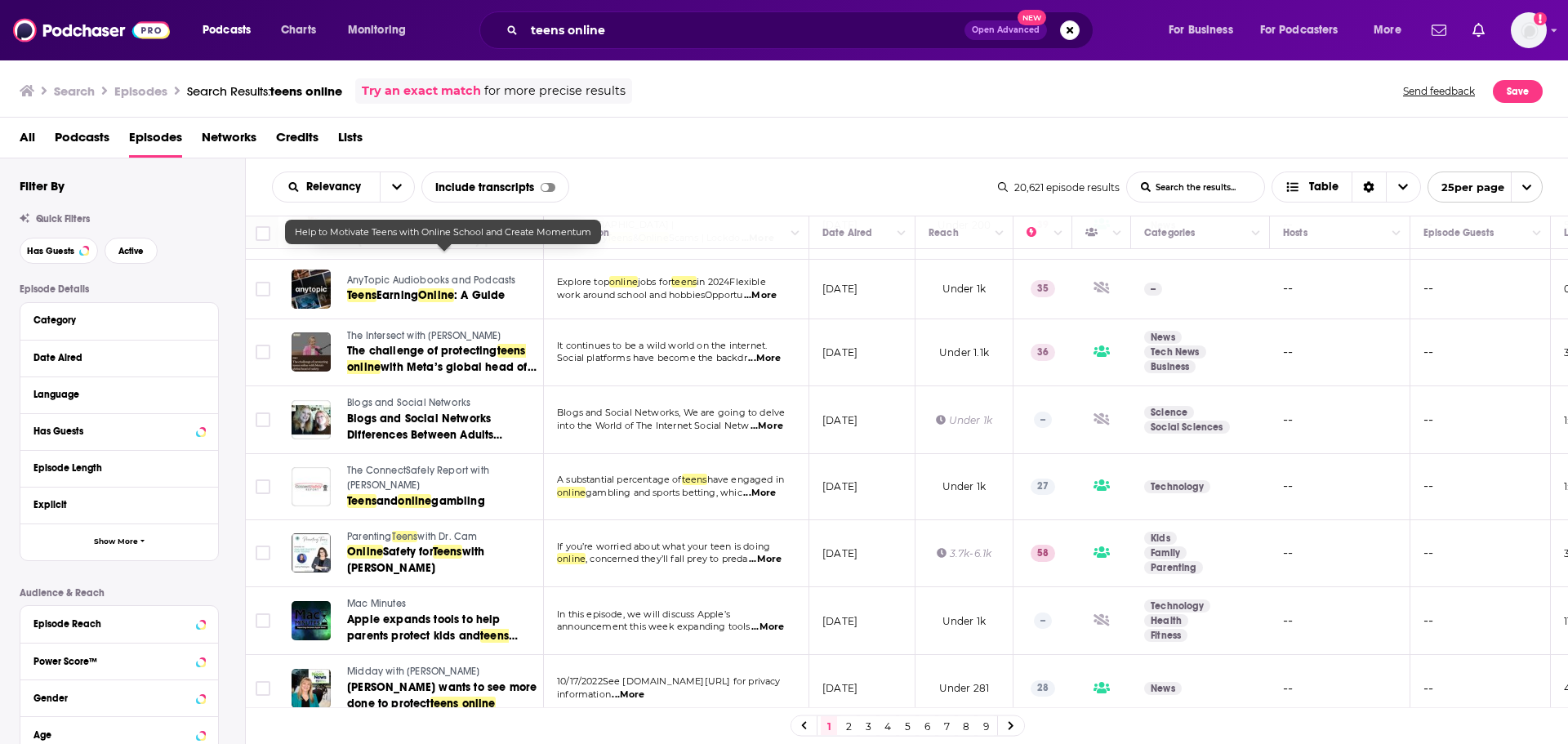
click at [406, 514] on span "Teens" at bounding box center [405, 537] width 26 height 12
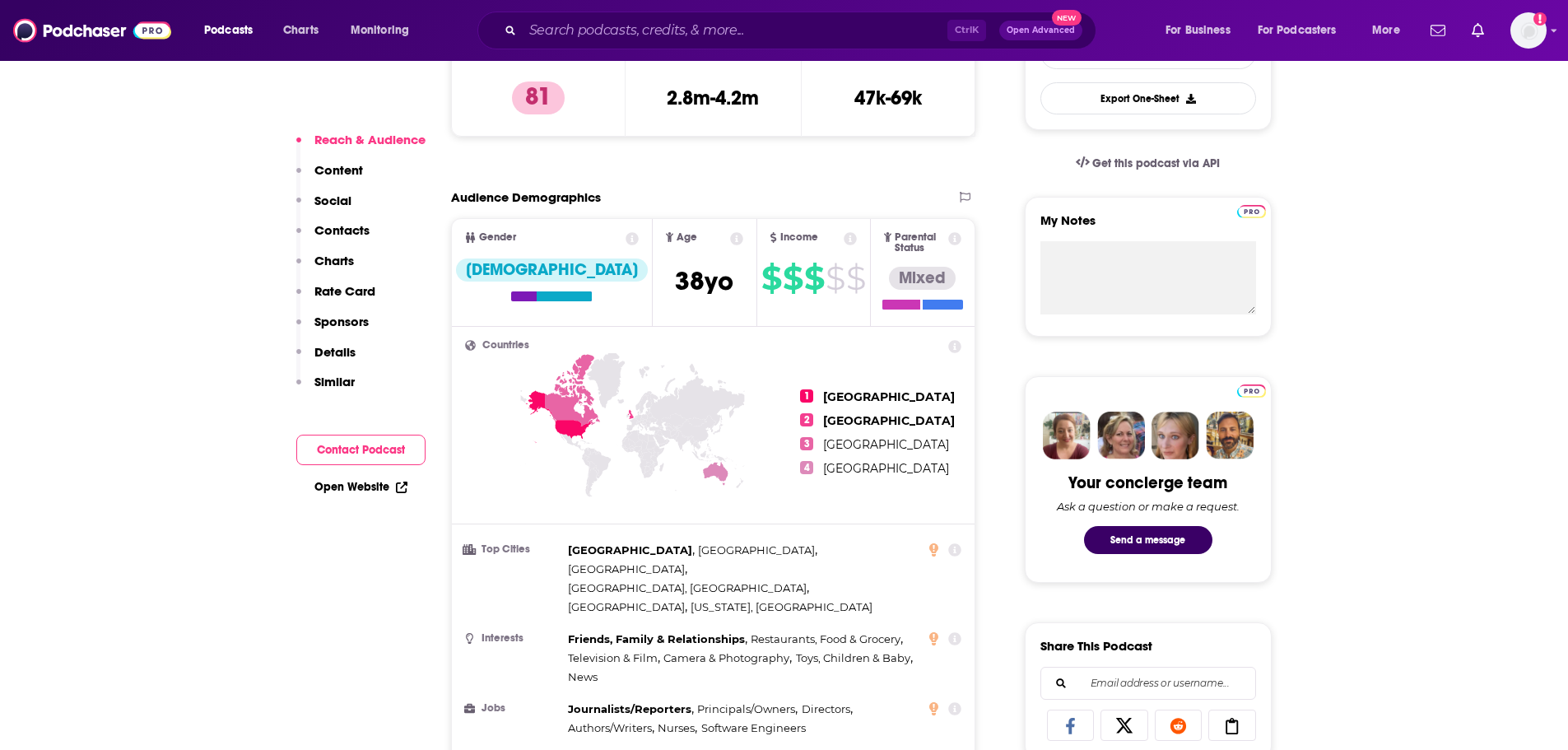
scroll to position [494, 0]
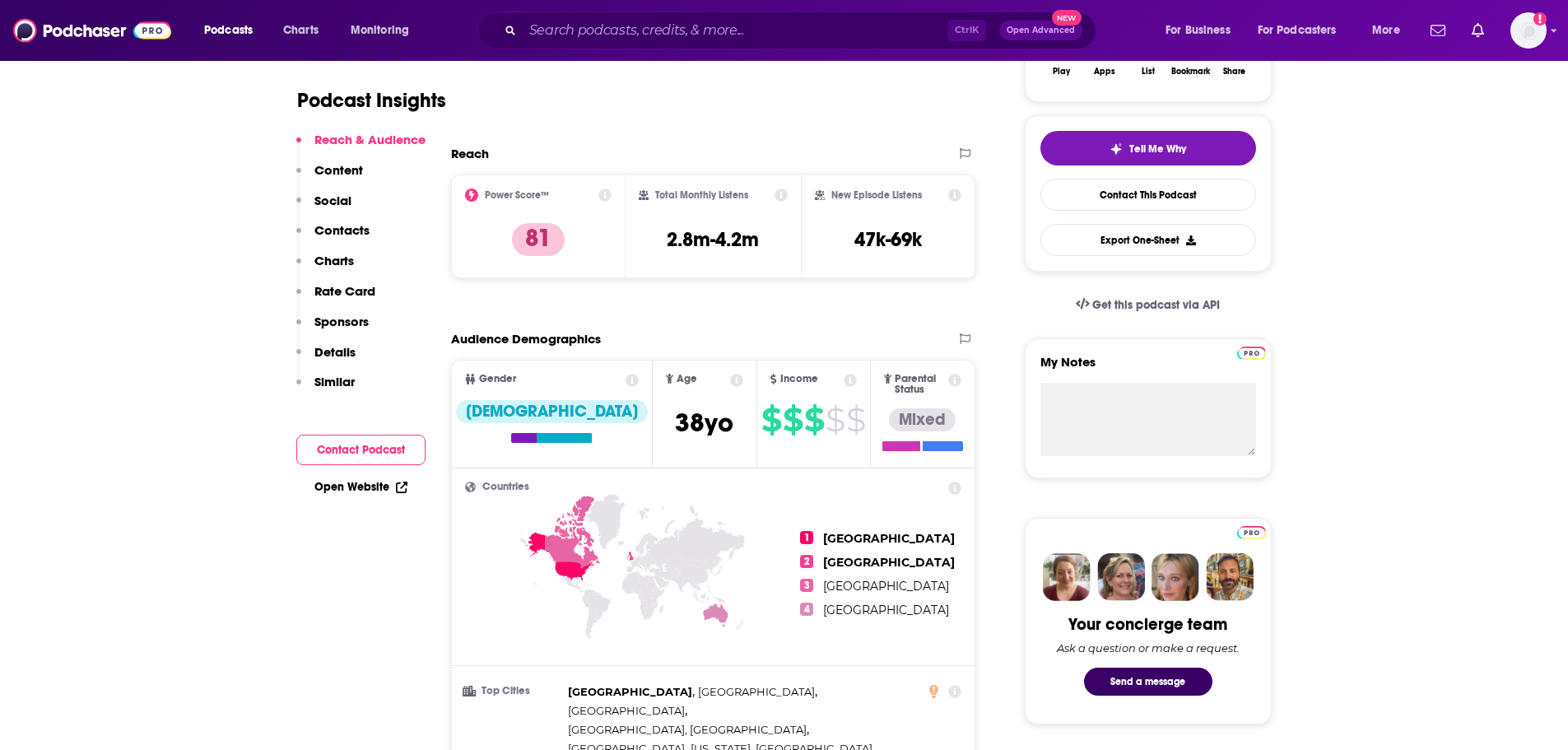
click at [338, 167] on p "Content" at bounding box center [339, 170] width 49 height 16
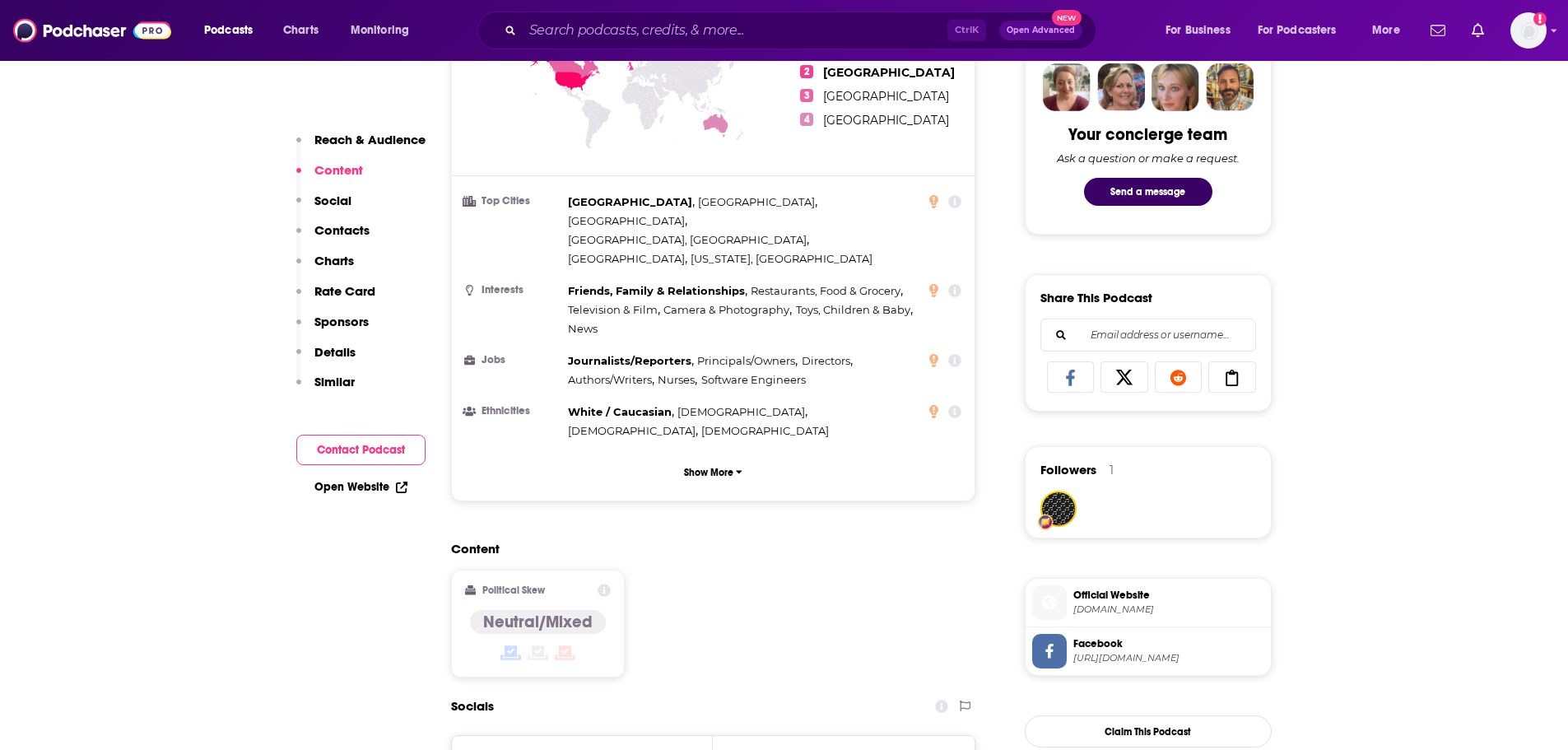
click at [355, 235] on p "Contacts" at bounding box center [341, 230] width 55 height 16
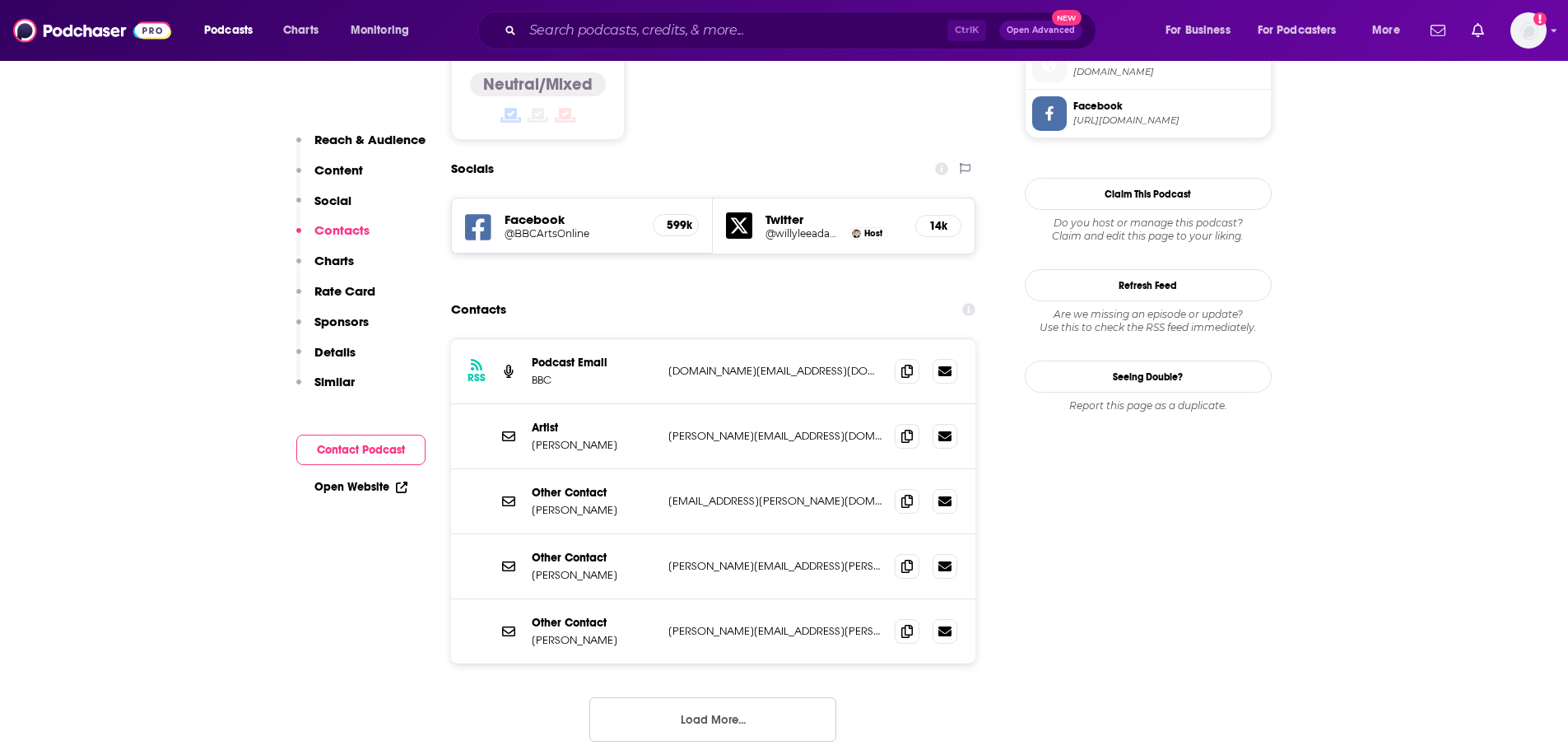
click at [345, 261] on p "Charts" at bounding box center [334, 260] width 40 height 16
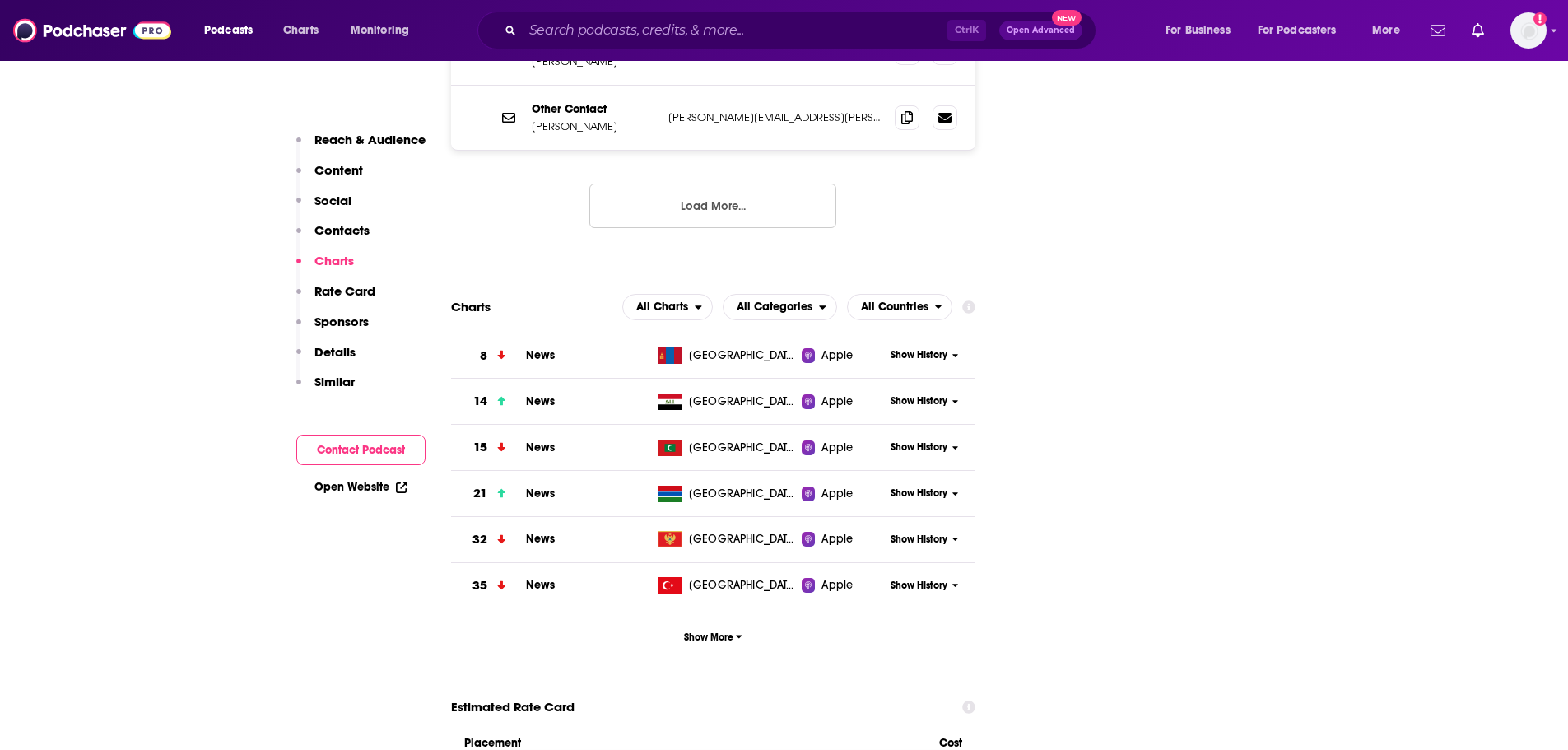
click at [345, 289] on p "Rate Card" at bounding box center [345, 291] width 61 height 16
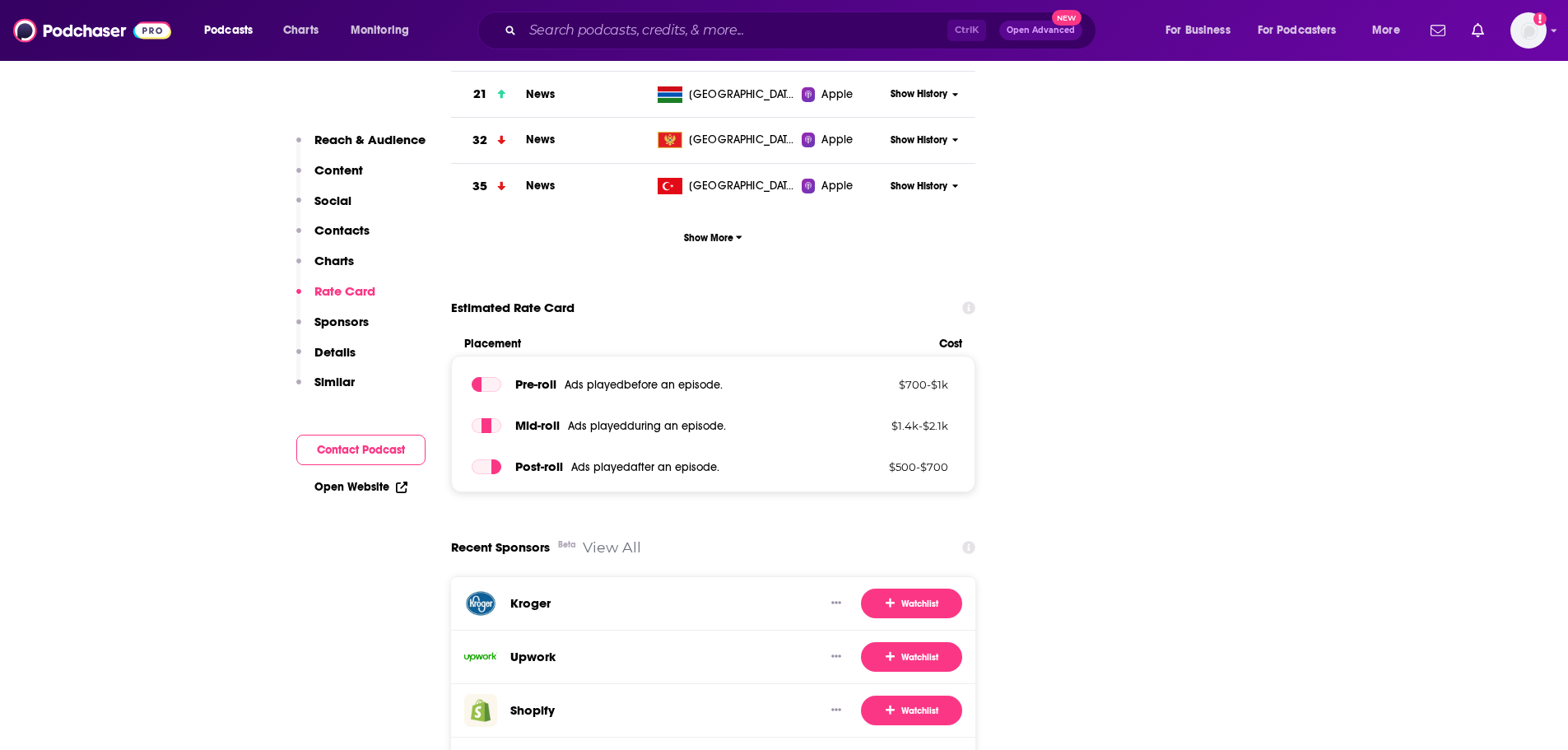
click at [345, 320] on p "Sponsors" at bounding box center [341, 321] width 54 height 16
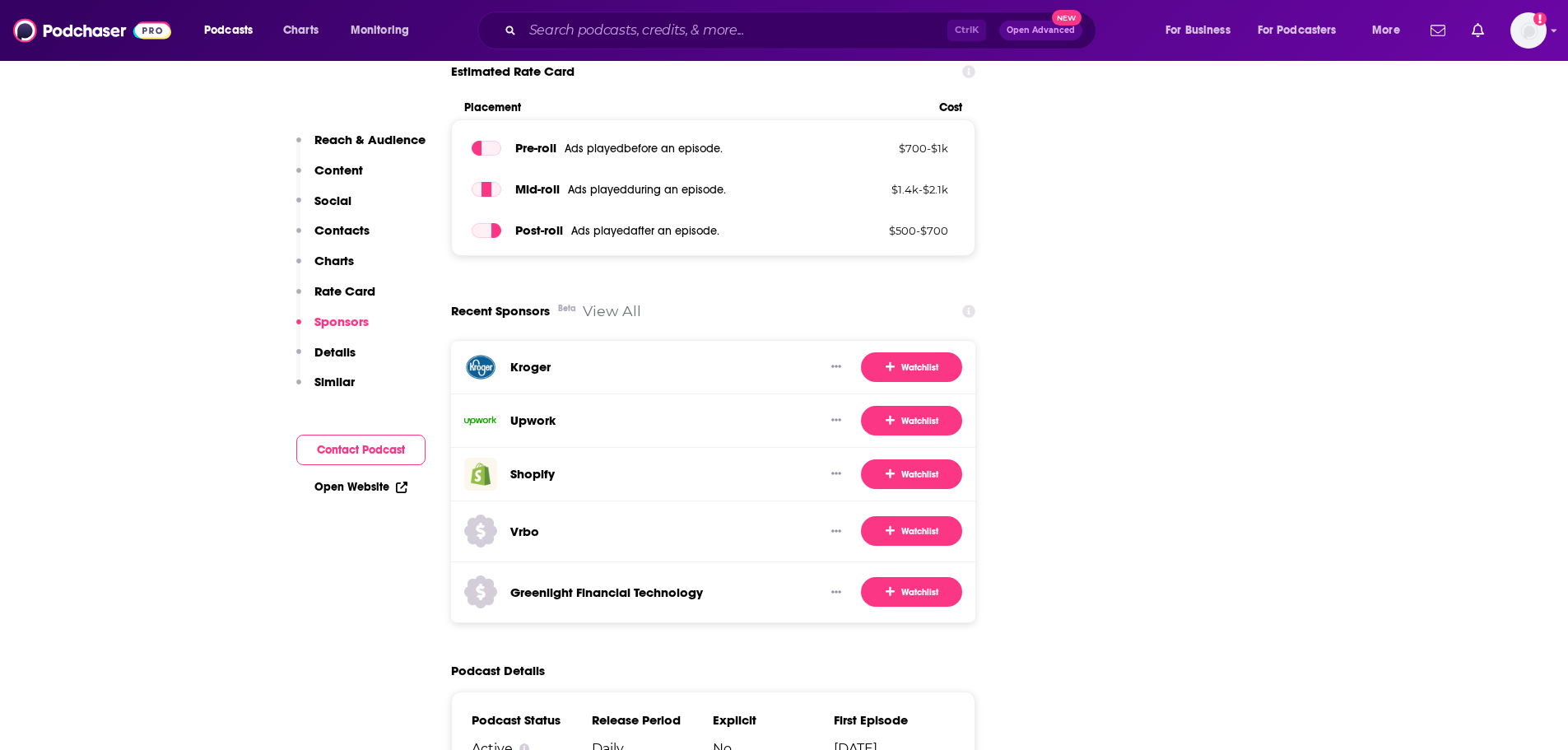
scroll to position [2510, 0]
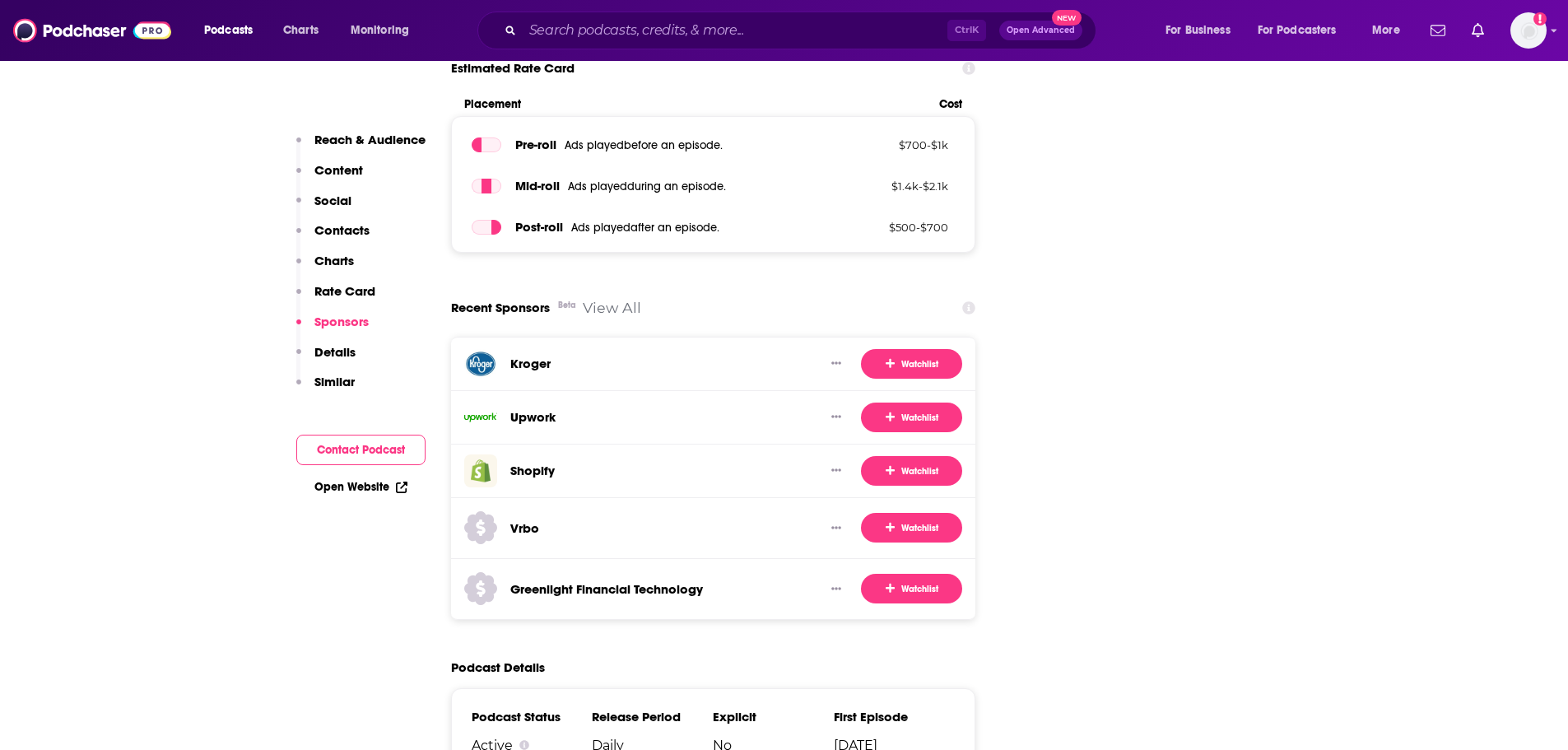
click at [350, 132] on p "Reach & Audience" at bounding box center [370, 139] width 111 height 16
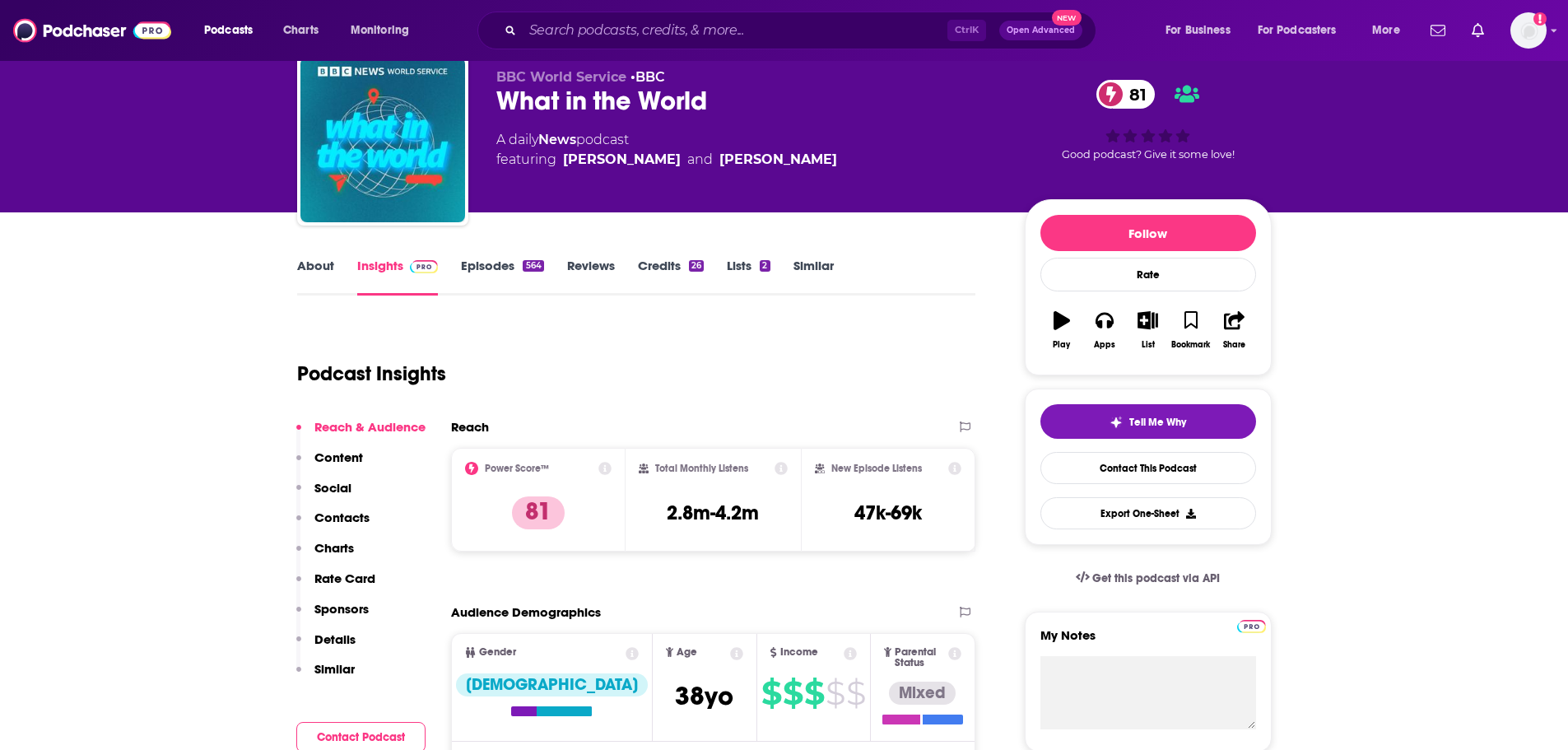
scroll to position [0, 0]
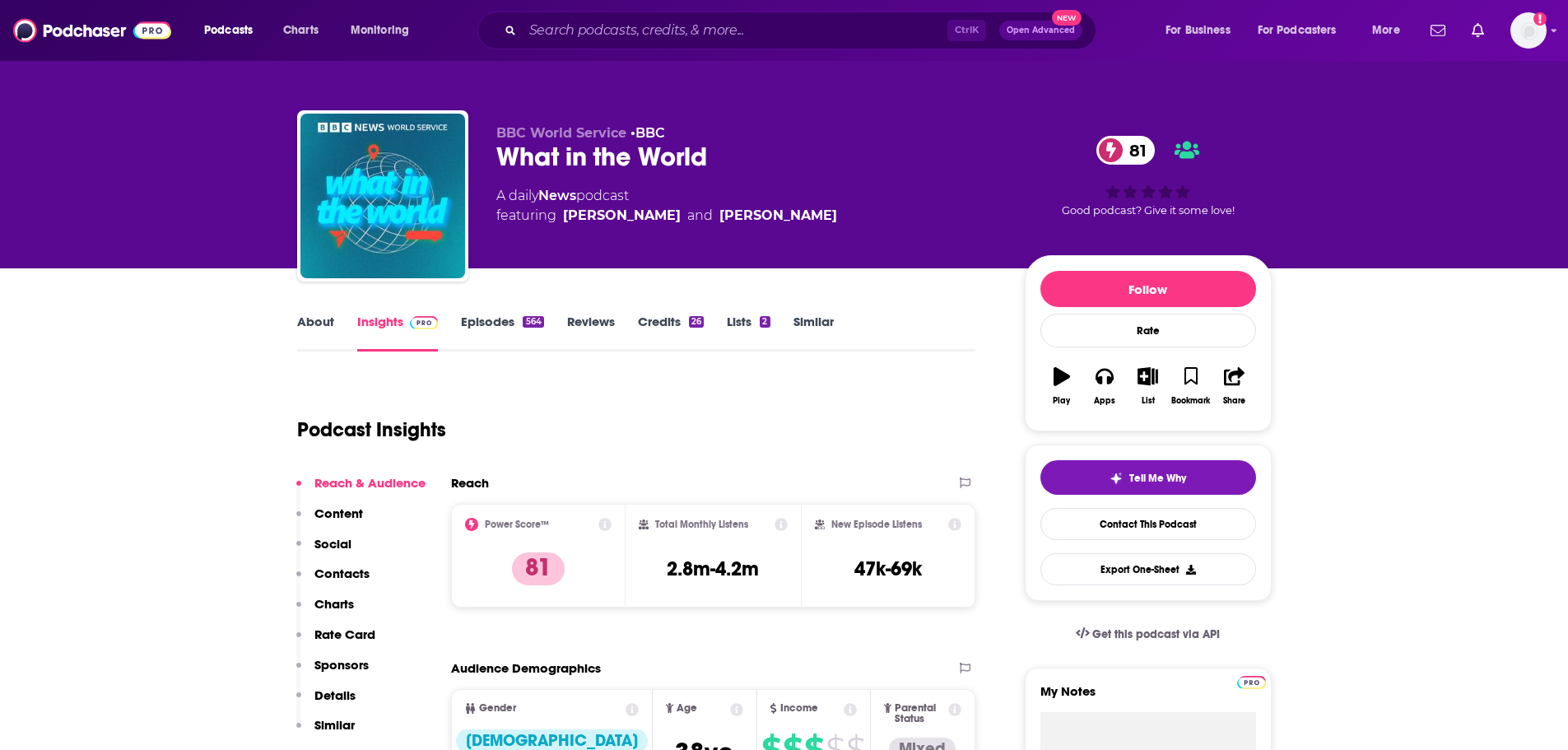
click at [505, 321] on link "Episodes 564" at bounding box center [502, 332] width 82 height 38
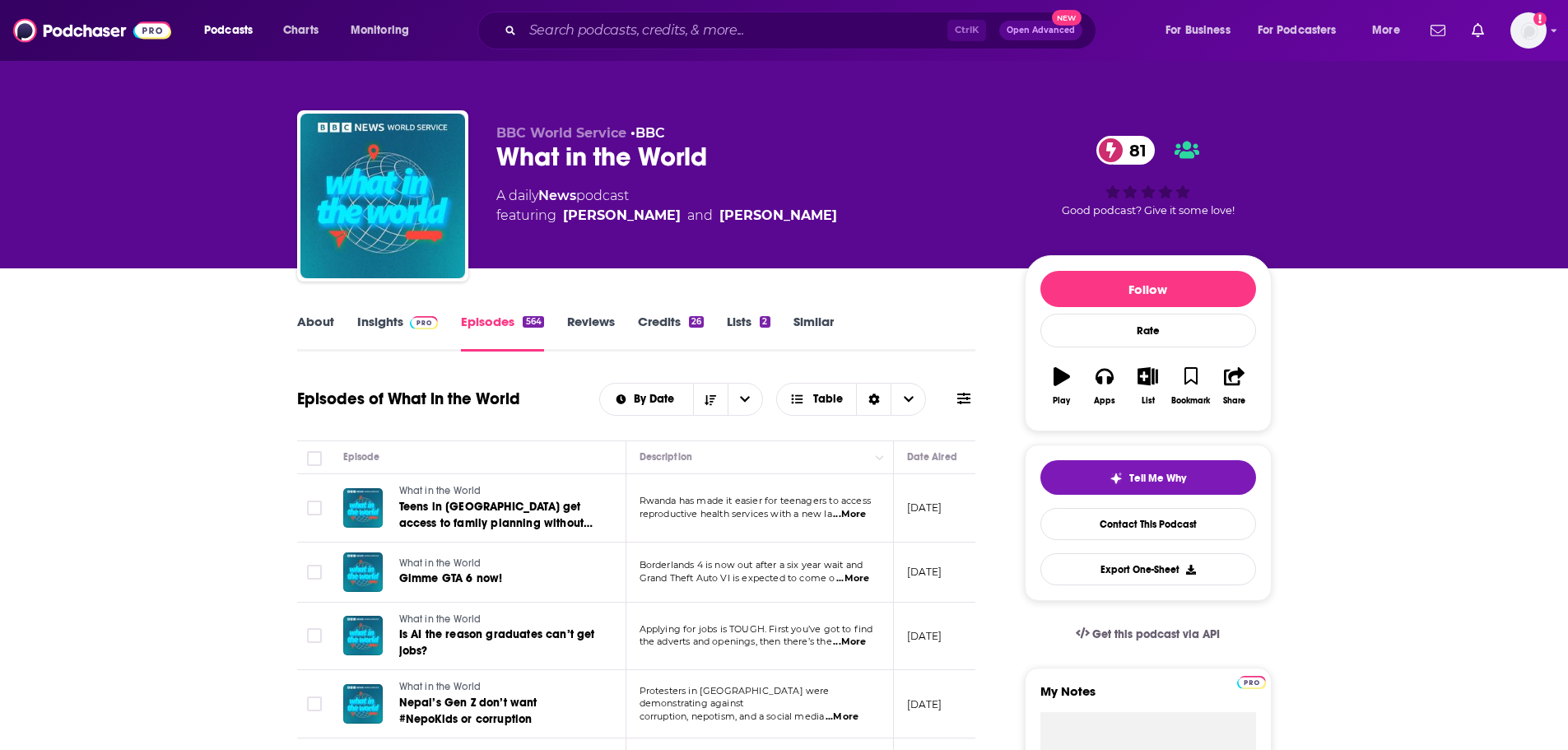
click at [847, 514] on span "...More" at bounding box center [849, 515] width 33 height 14
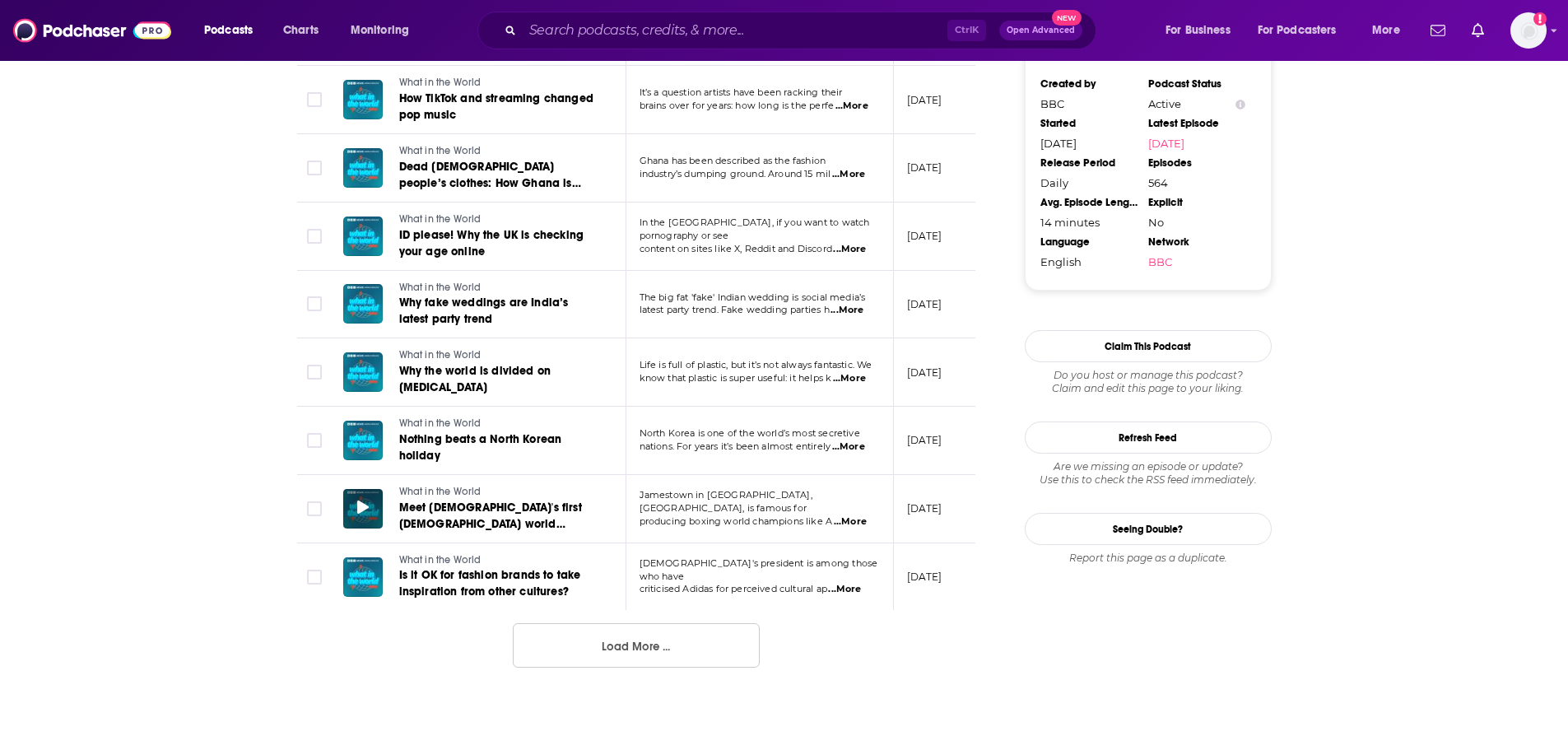
scroll to position [1311, 0]
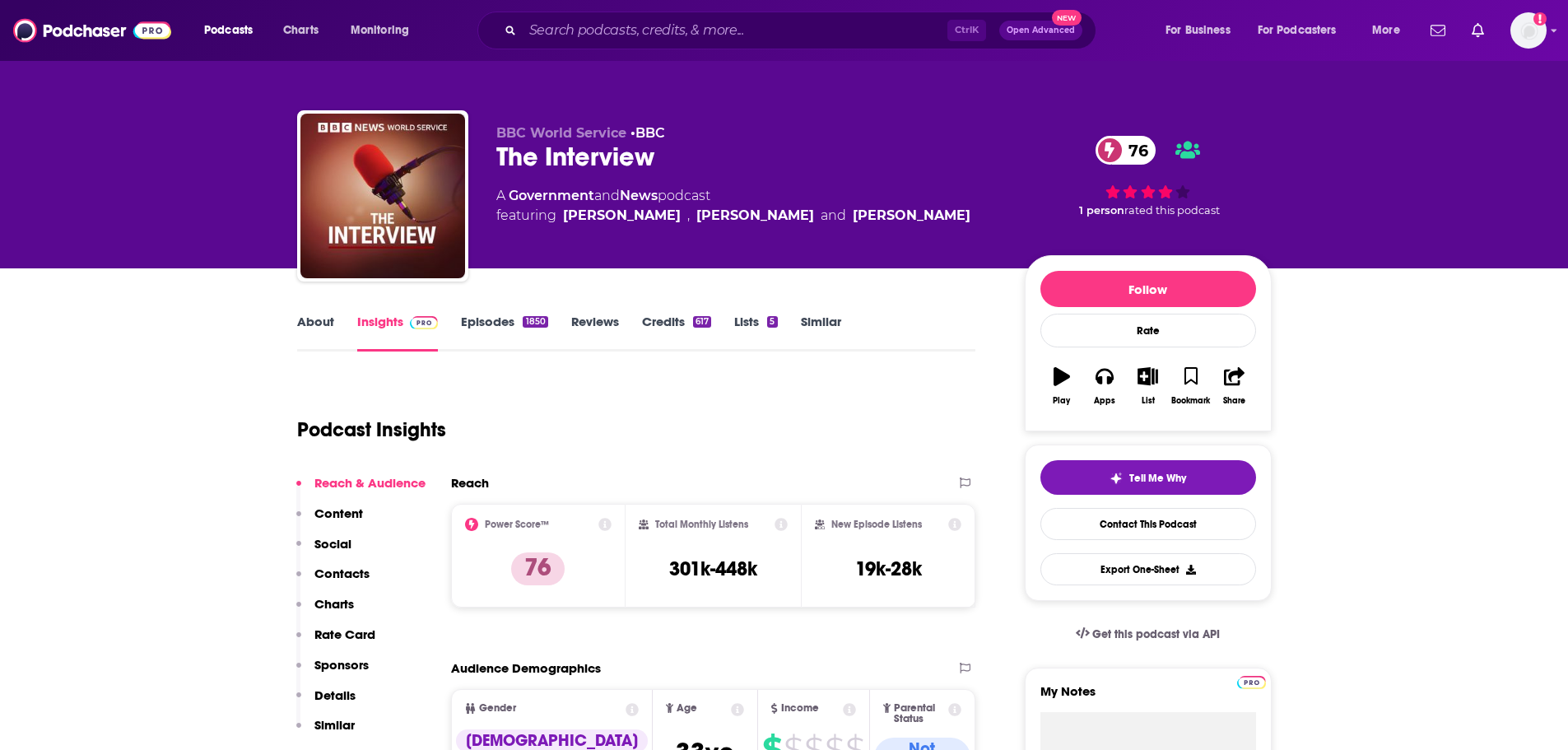
click at [493, 324] on link "Episodes 1850" at bounding box center [504, 332] width 86 height 38
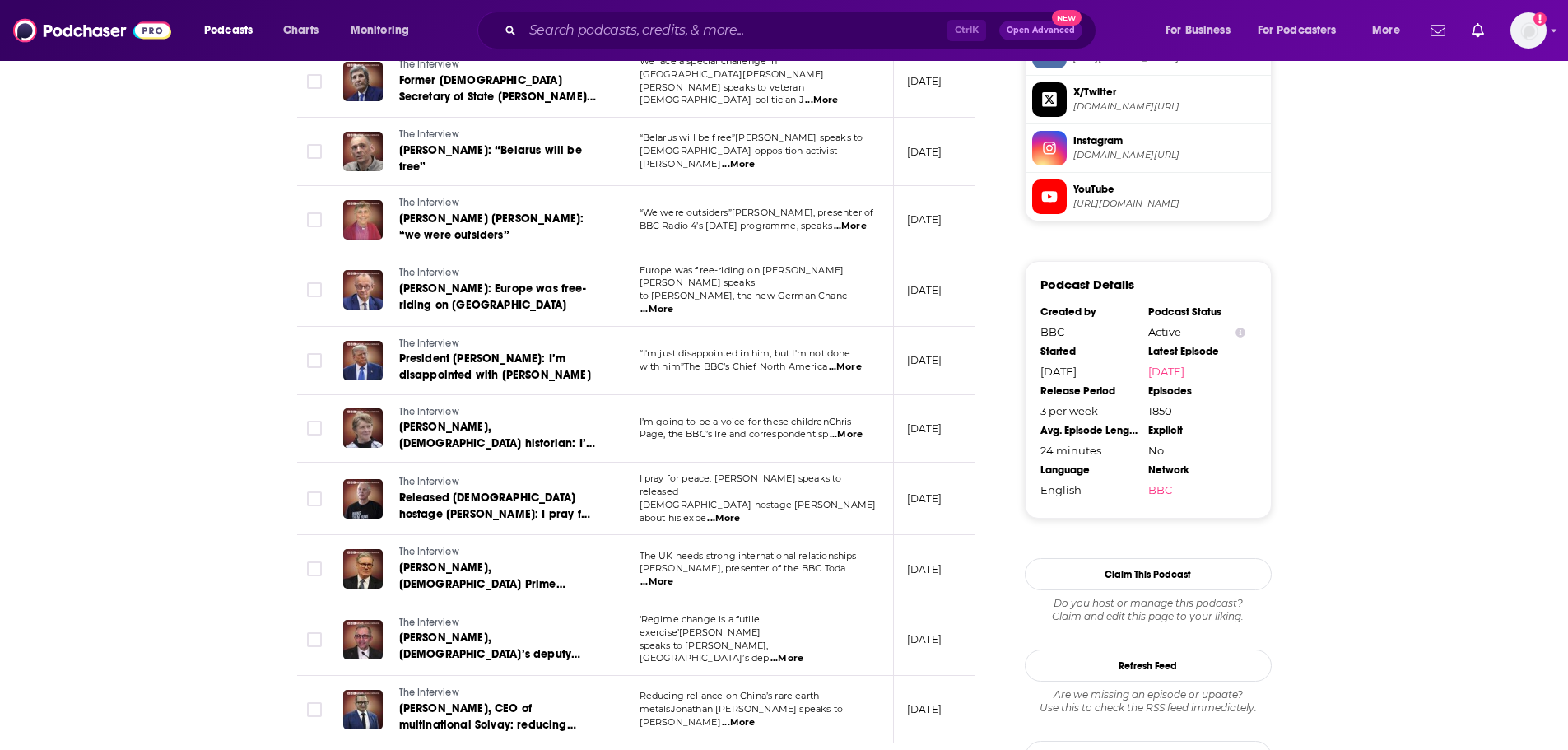
scroll to position [1482, 0]
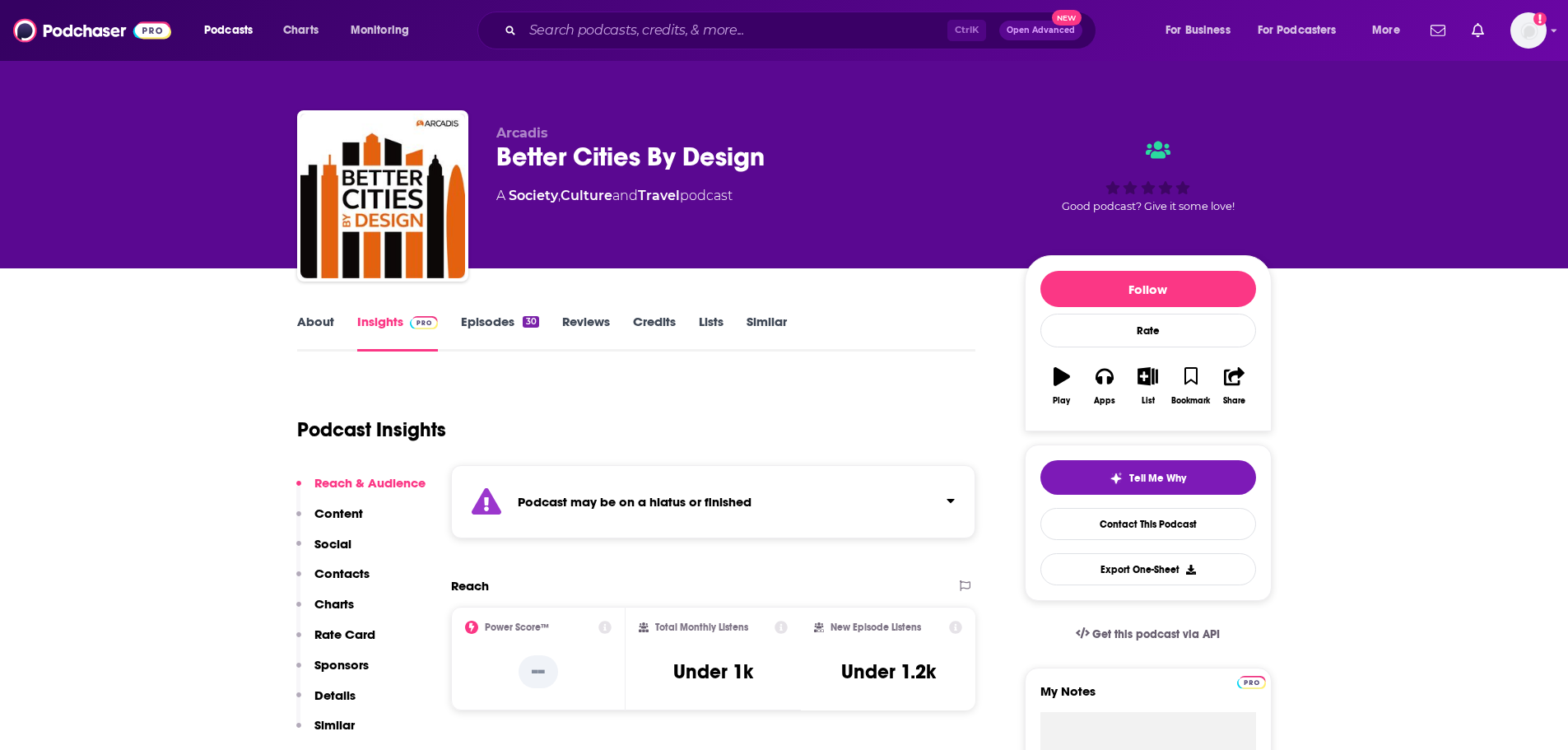
click at [492, 319] on link "Episodes 30" at bounding box center [500, 332] width 78 height 38
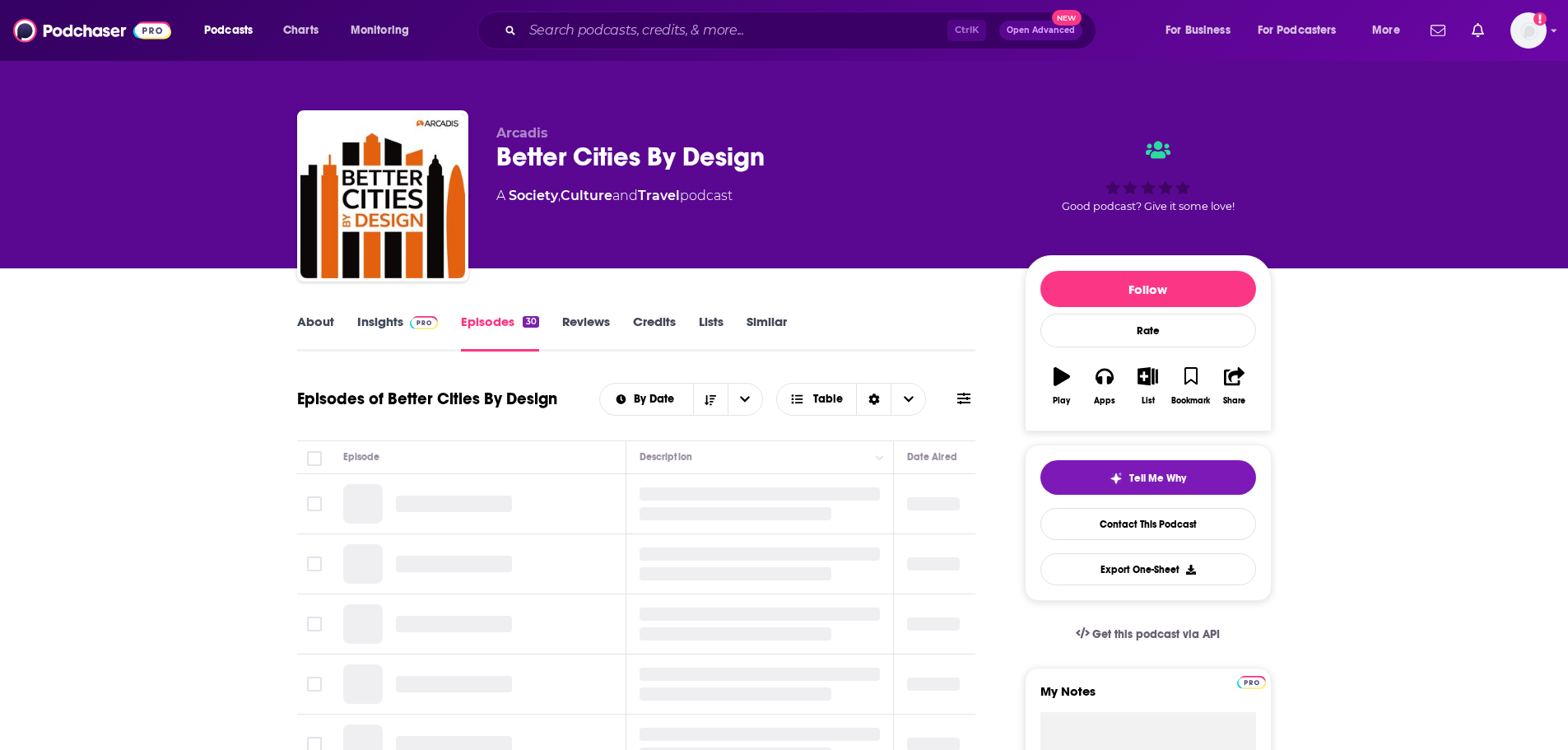
click at [392, 312] on div "About Insights Episodes 30 Reviews Credits Lists Similar" at bounding box center [637, 332] width 679 height 41
click at [393, 318] on link "Insights" at bounding box center [398, 332] width 82 height 38
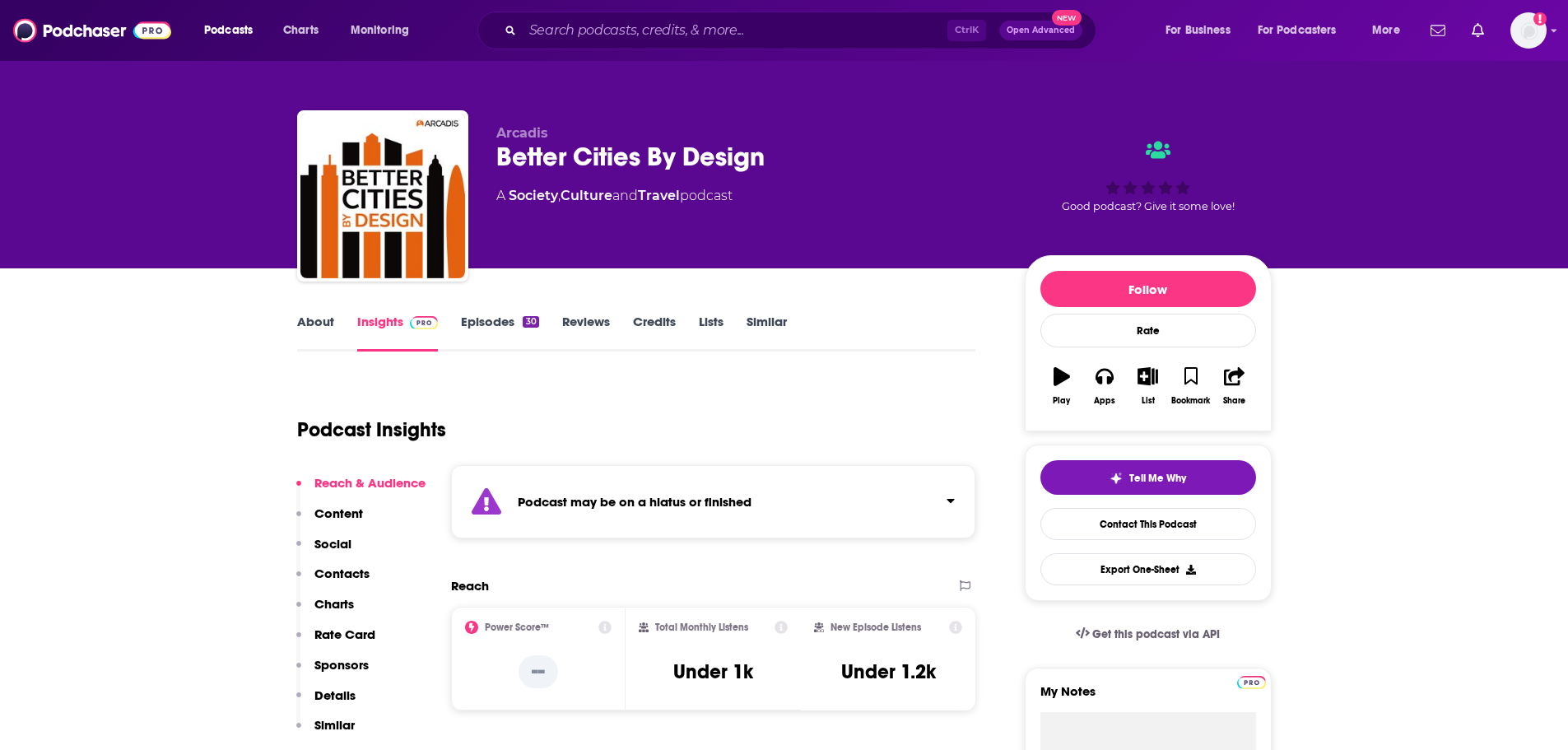
click at [491, 326] on link "Episodes 30" at bounding box center [500, 332] width 78 height 38
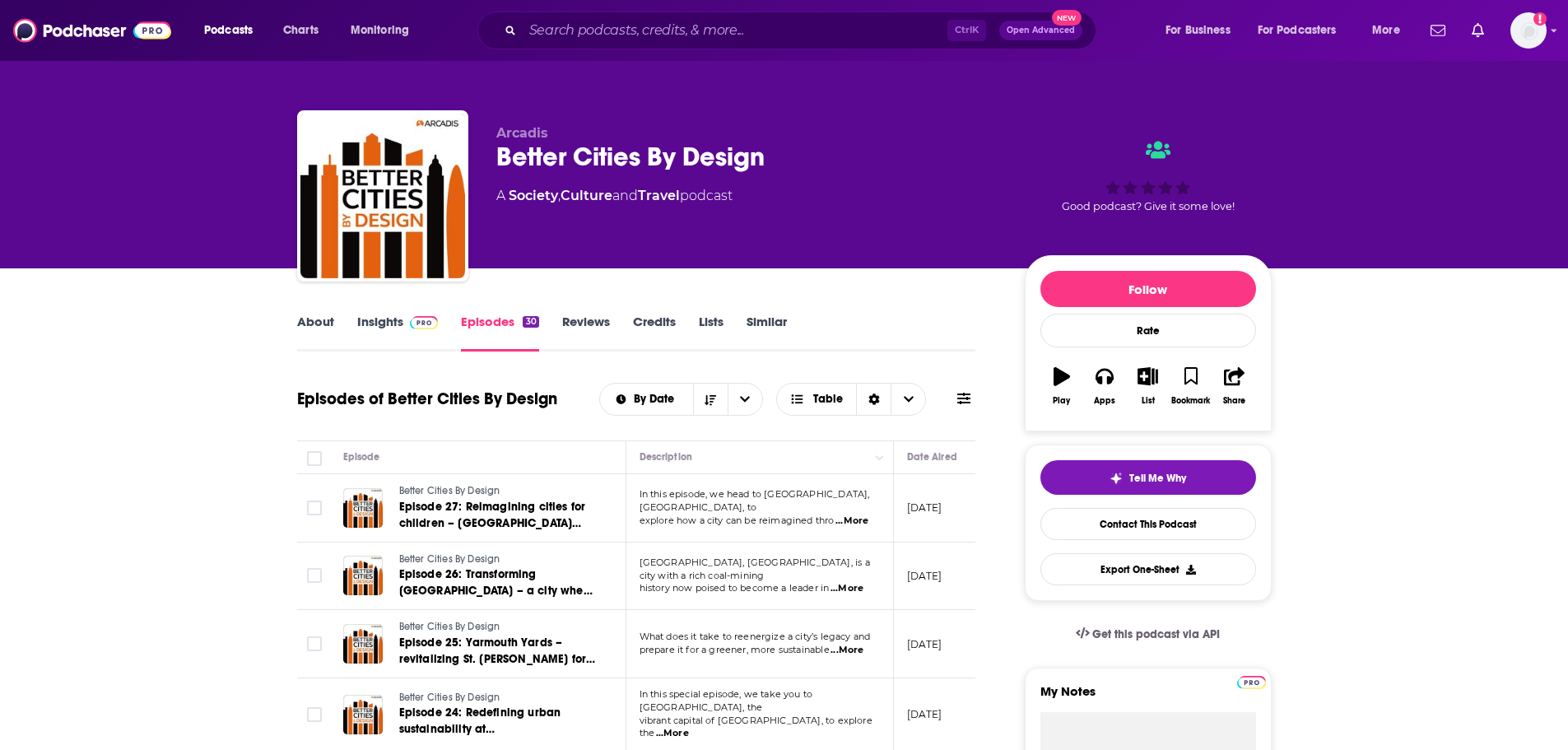
click at [298, 328] on link "About" at bounding box center [316, 332] width 37 height 38
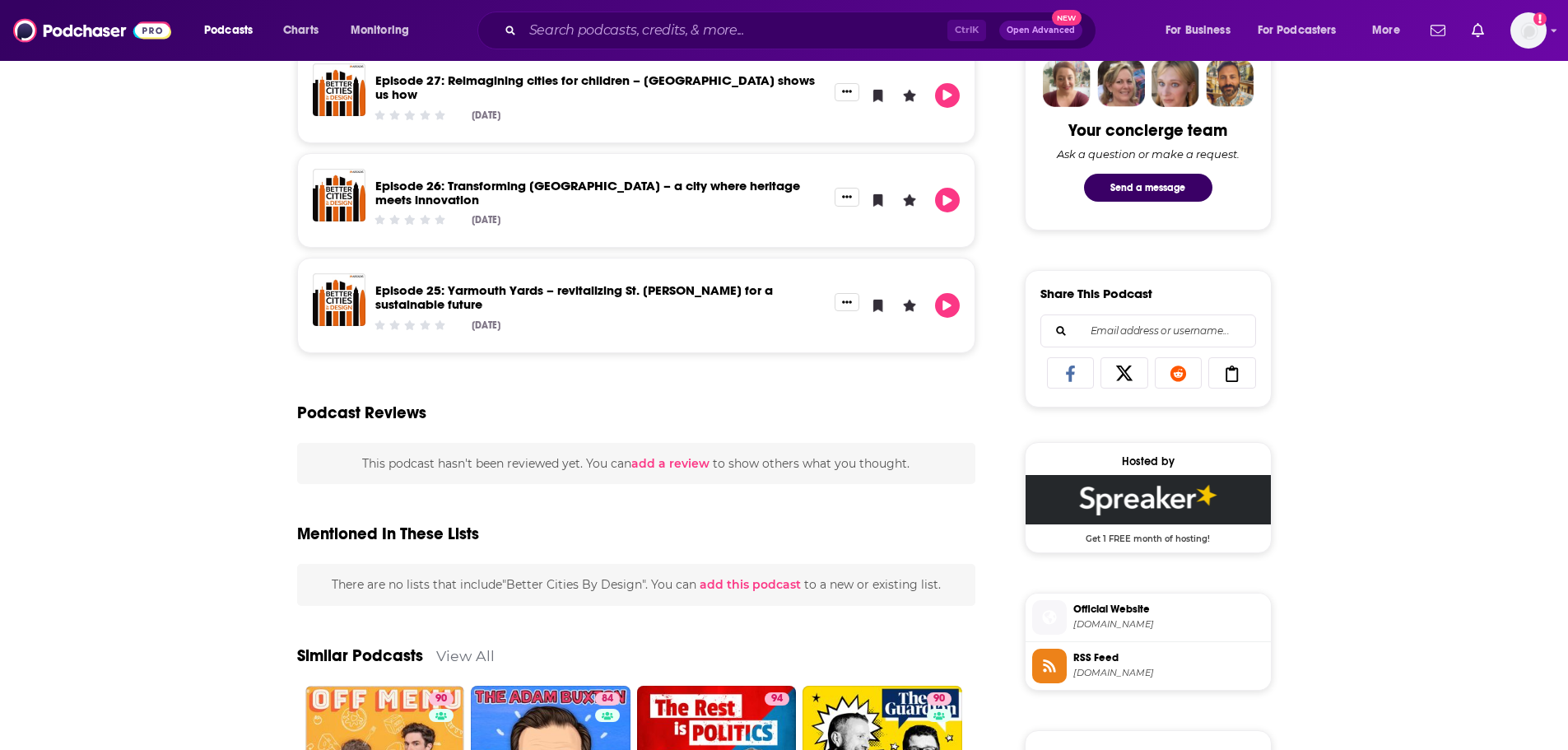
scroll to position [1070, 0]
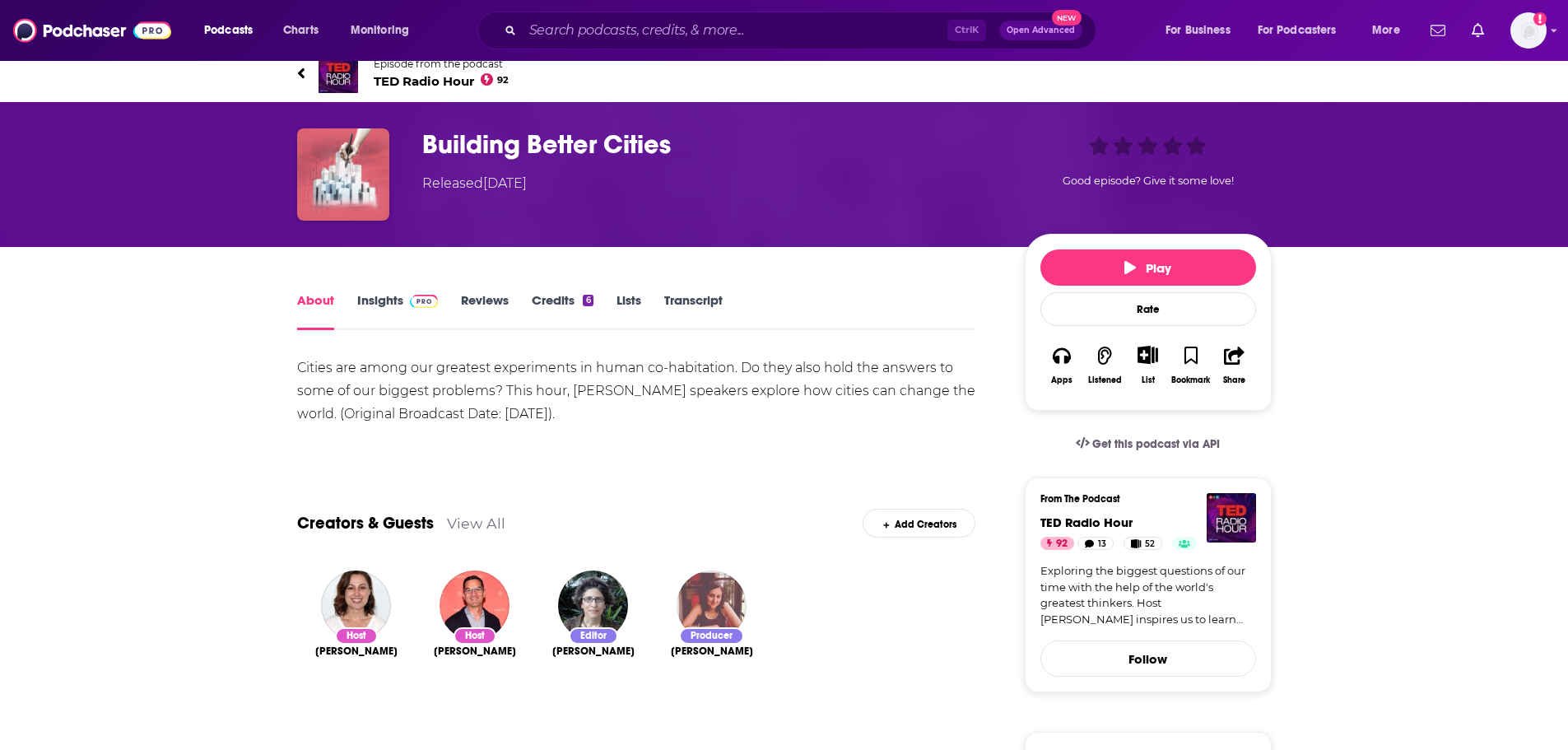
scroll to position [494, 0]
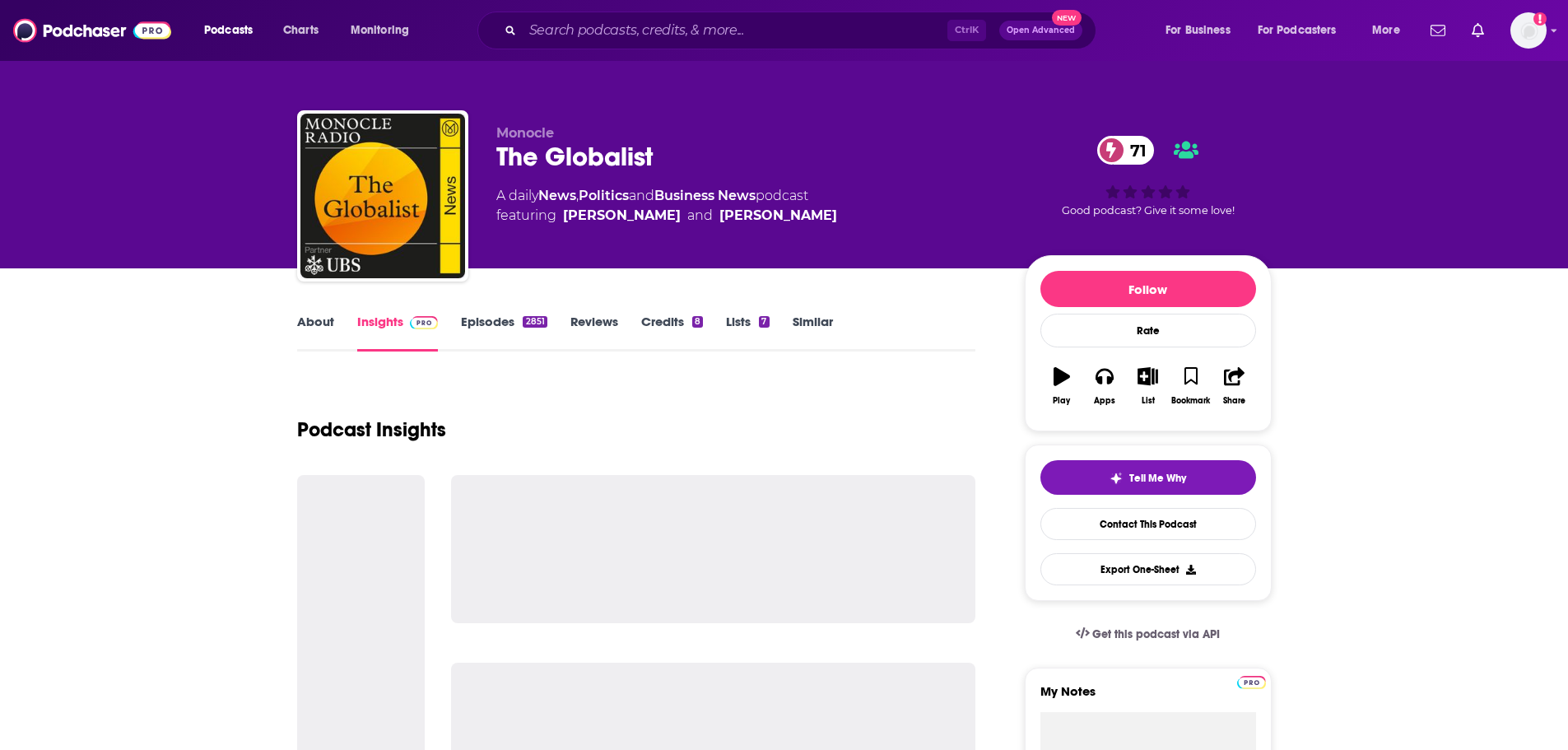
click at [510, 318] on link "Episodes 2851" at bounding box center [503, 332] width 85 height 38
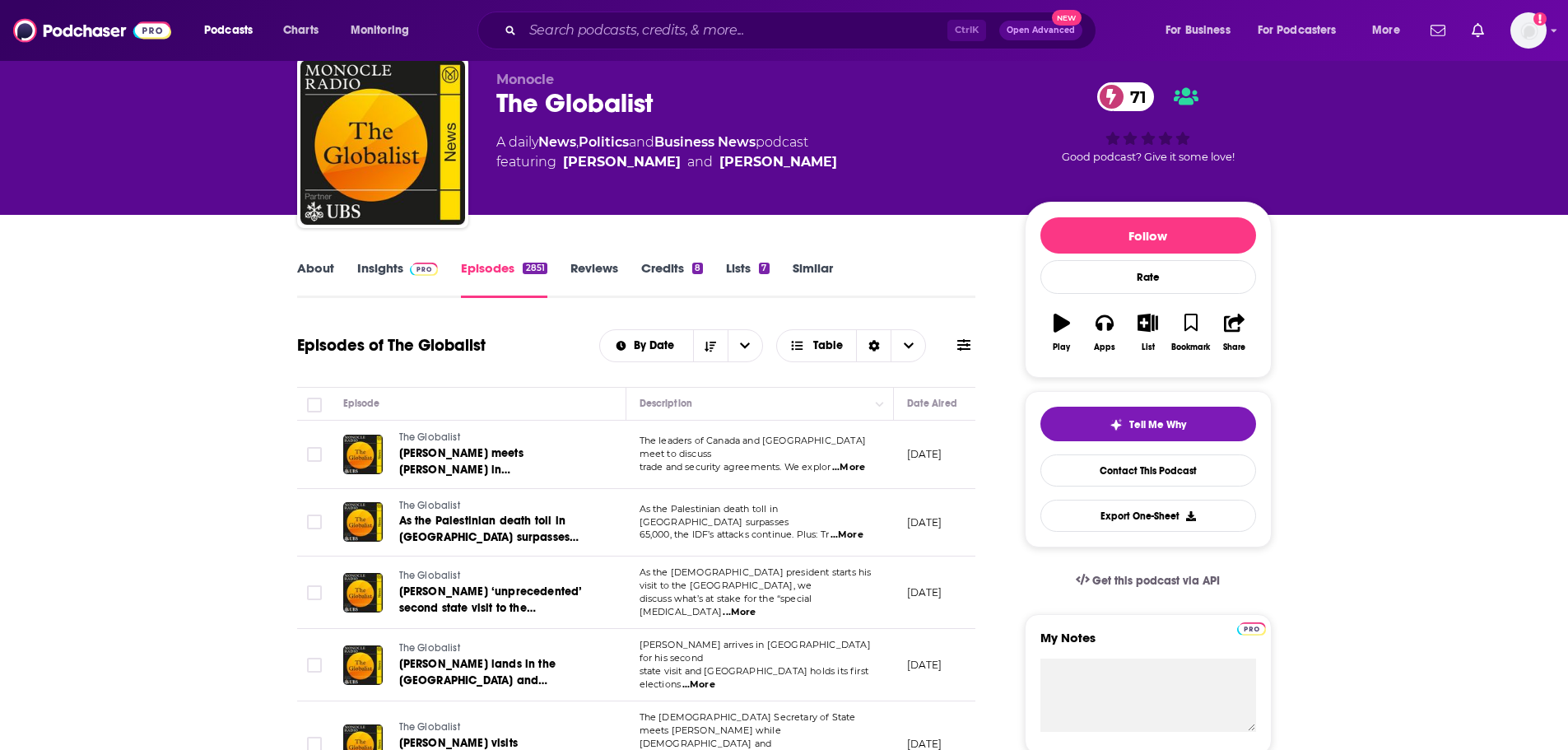
scroll to position [82, 0]
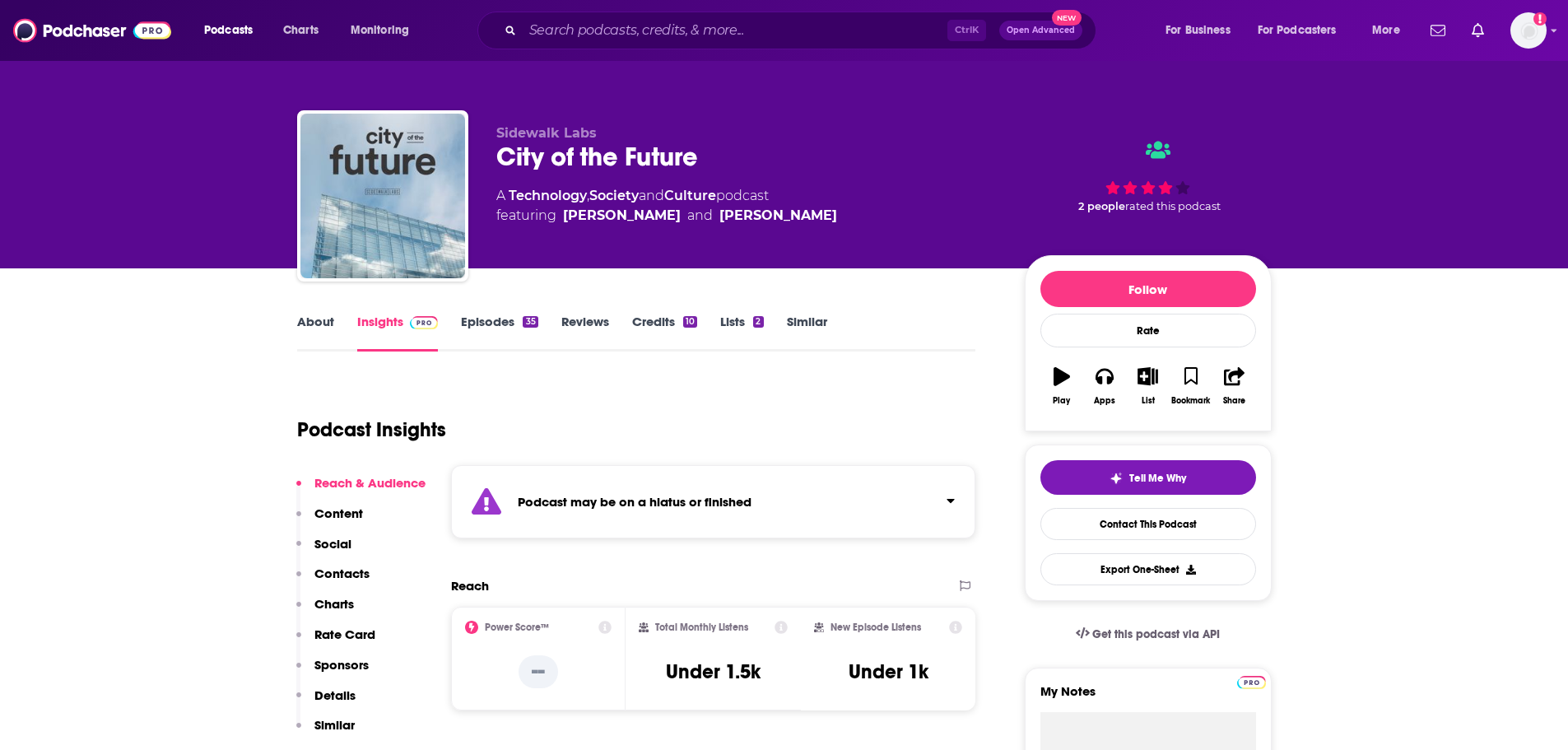
click at [466, 318] on link "Episodes 35" at bounding box center [499, 332] width 77 height 38
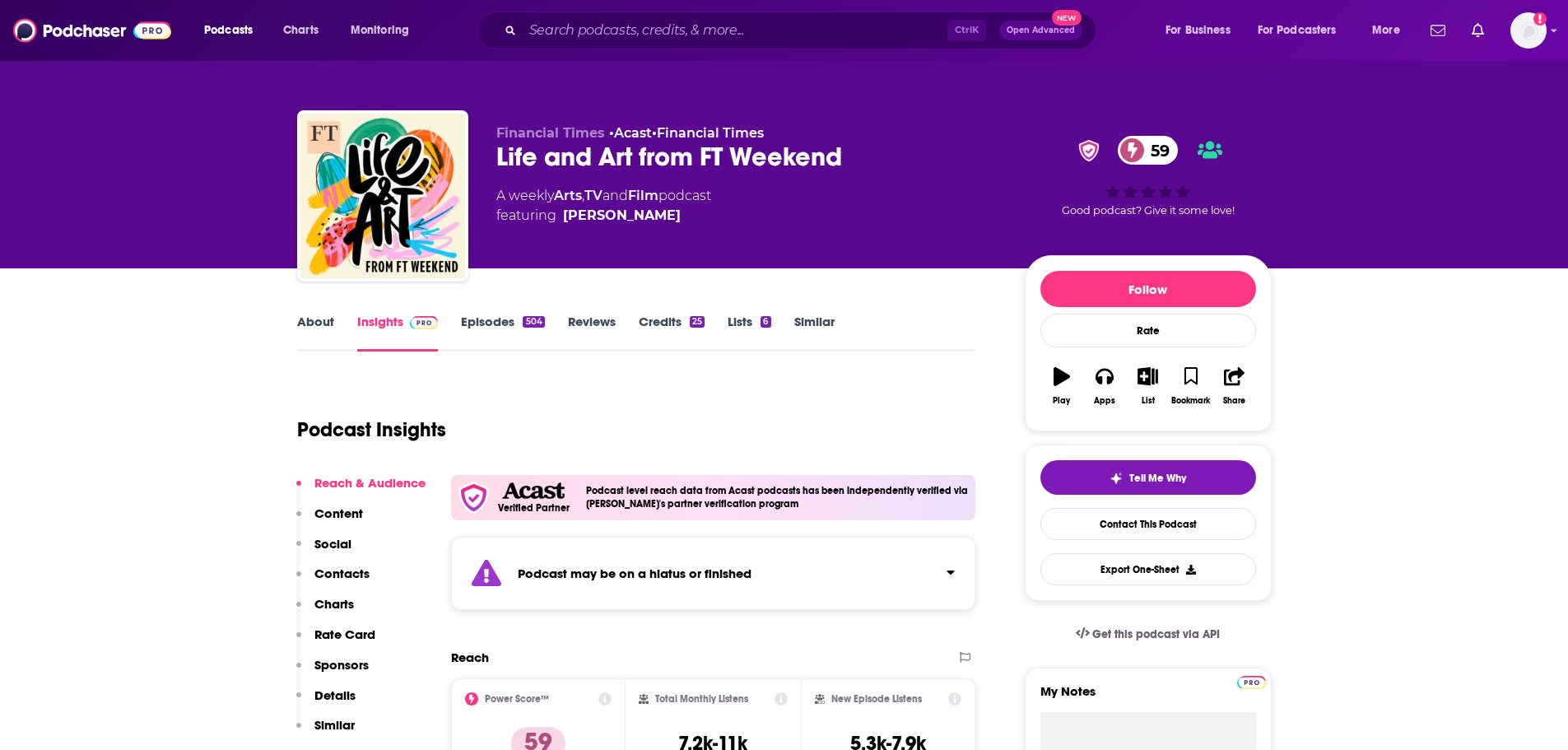
click at [489, 328] on link "Episodes 504" at bounding box center [502, 332] width 83 height 38
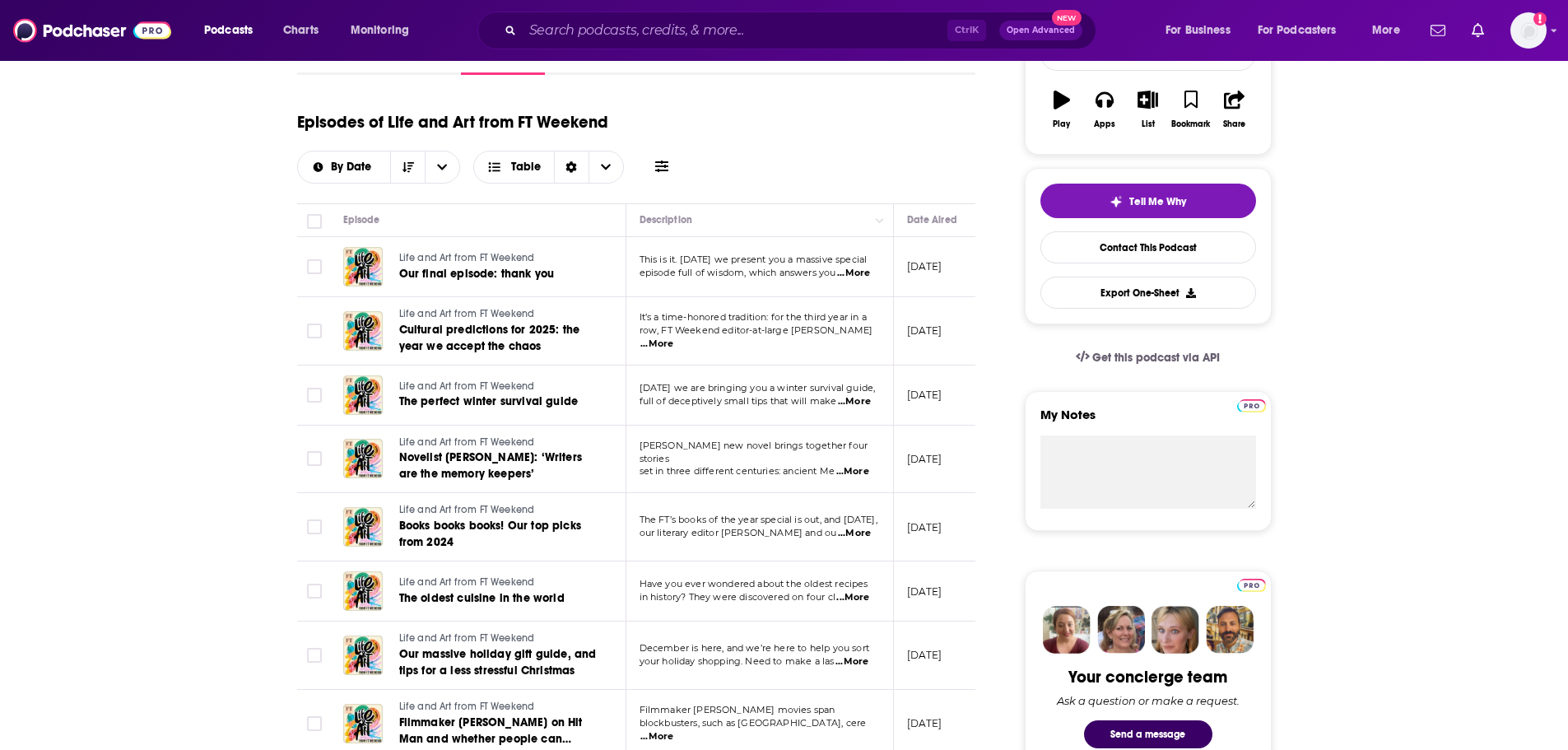
scroll to position [329, 0]
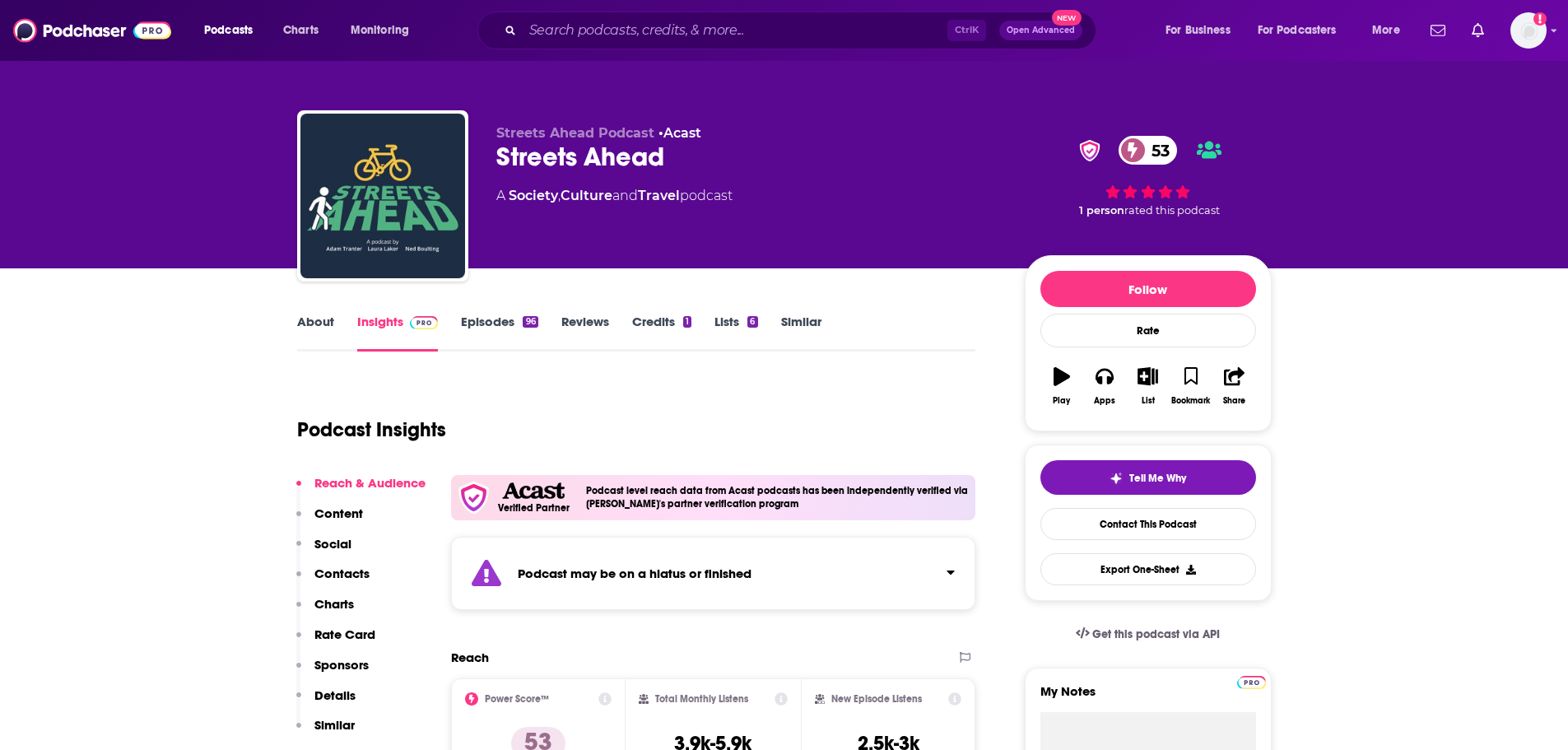
click at [508, 317] on link "Episodes 96" at bounding box center [499, 332] width 77 height 38
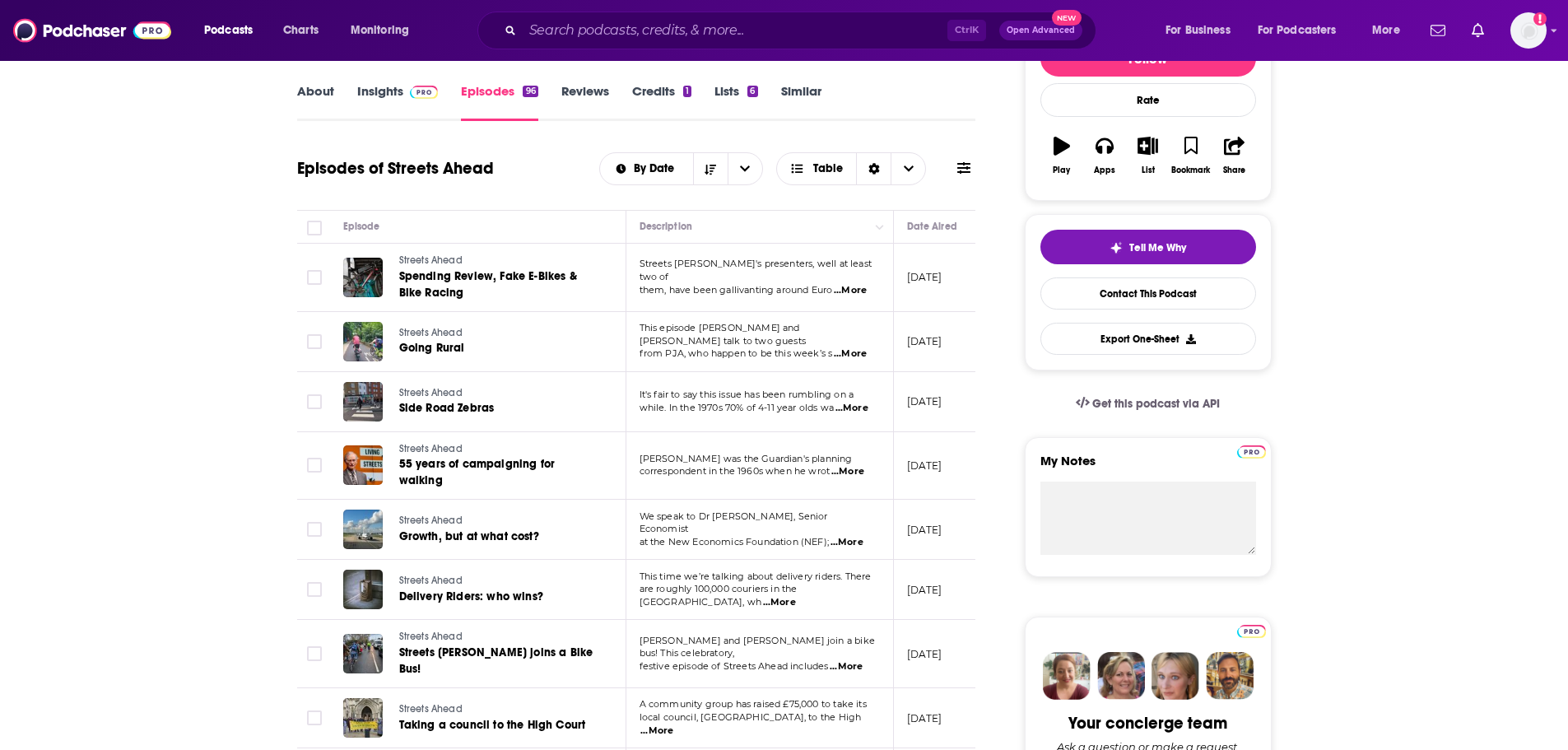
scroll to position [82, 0]
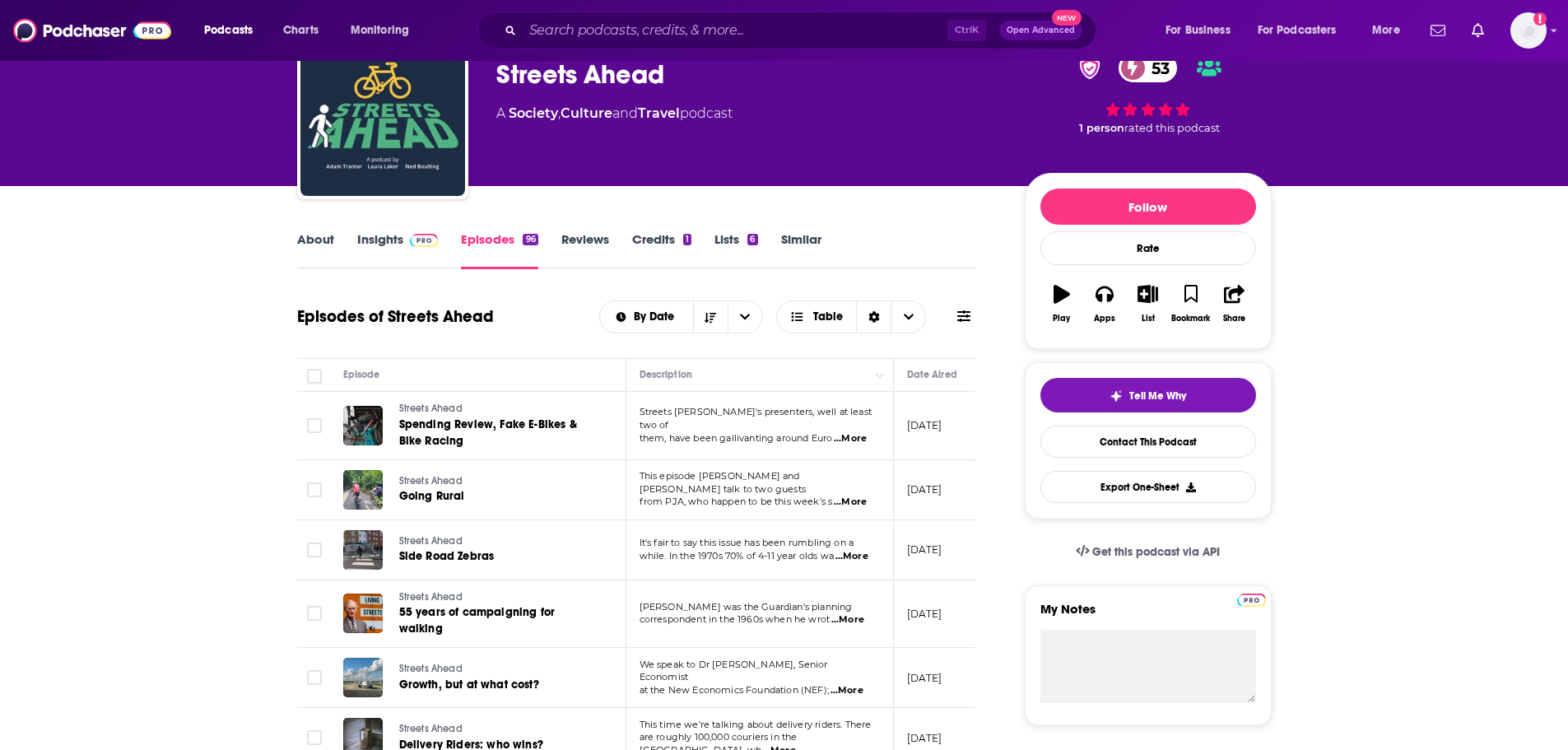
click at [315, 237] on link "About" at bounding box center [316, 250] width 37 height 38
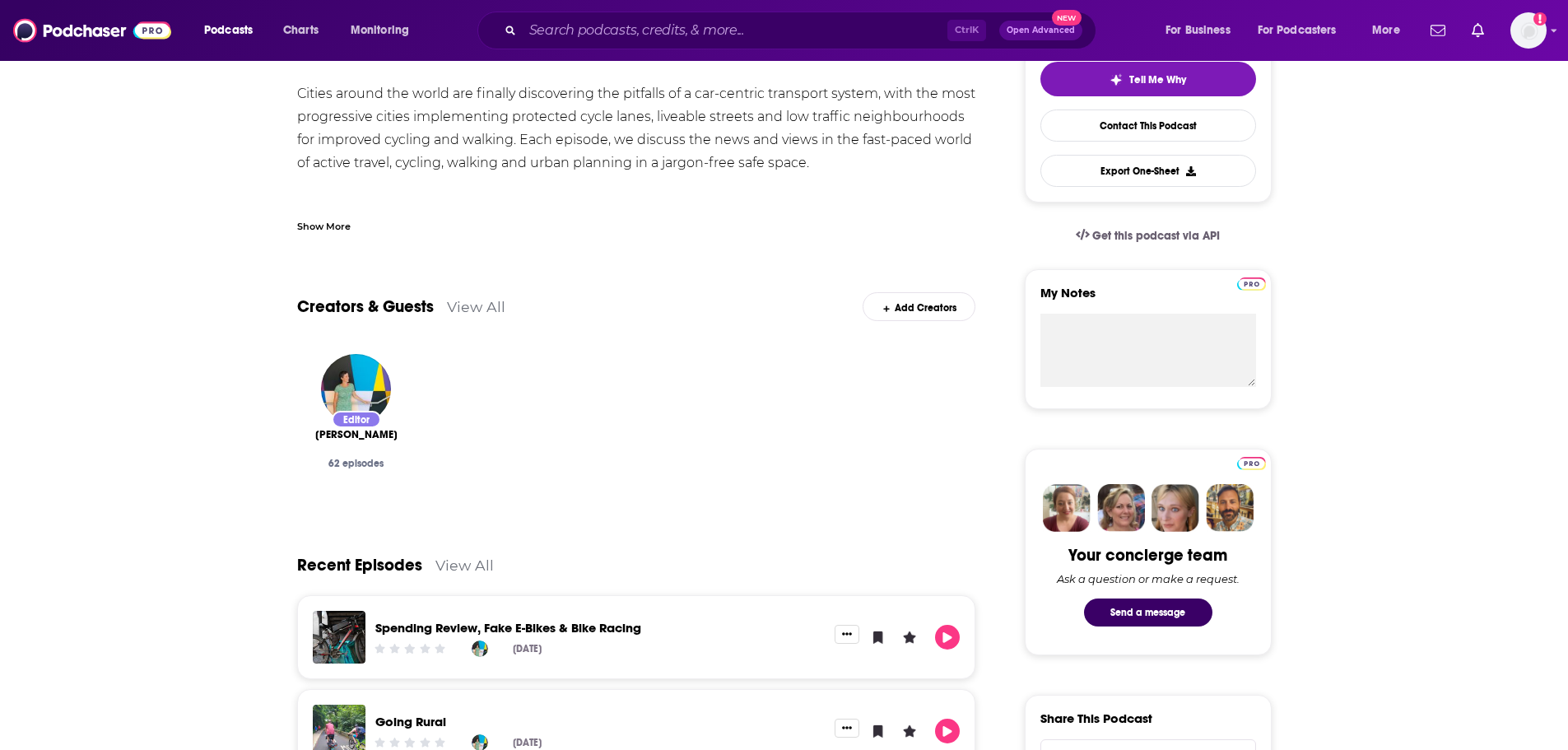
scroll to position [165, 0]
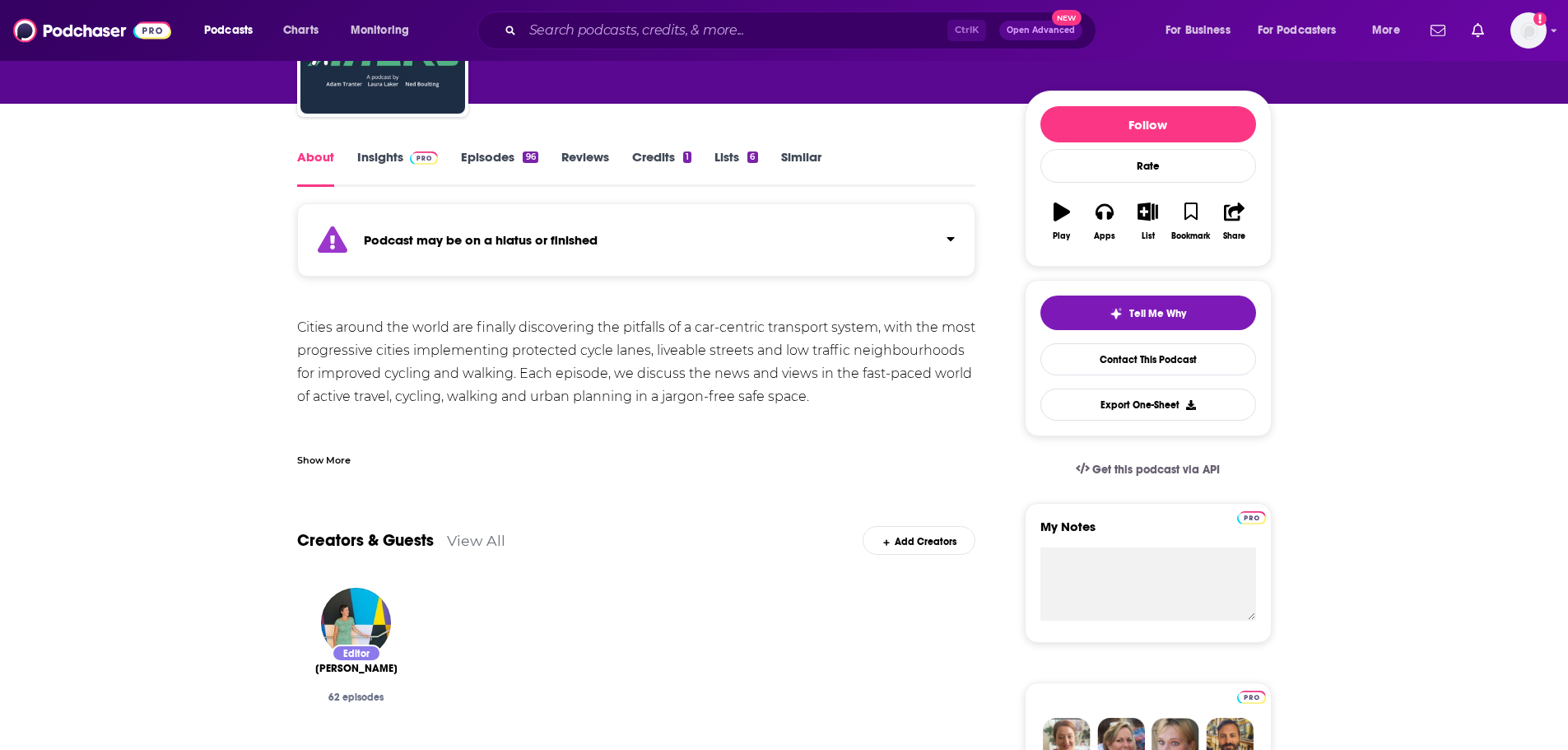
click at [380, 153] on link "Insights" at bounding box center [398, 167] width 82 height 38
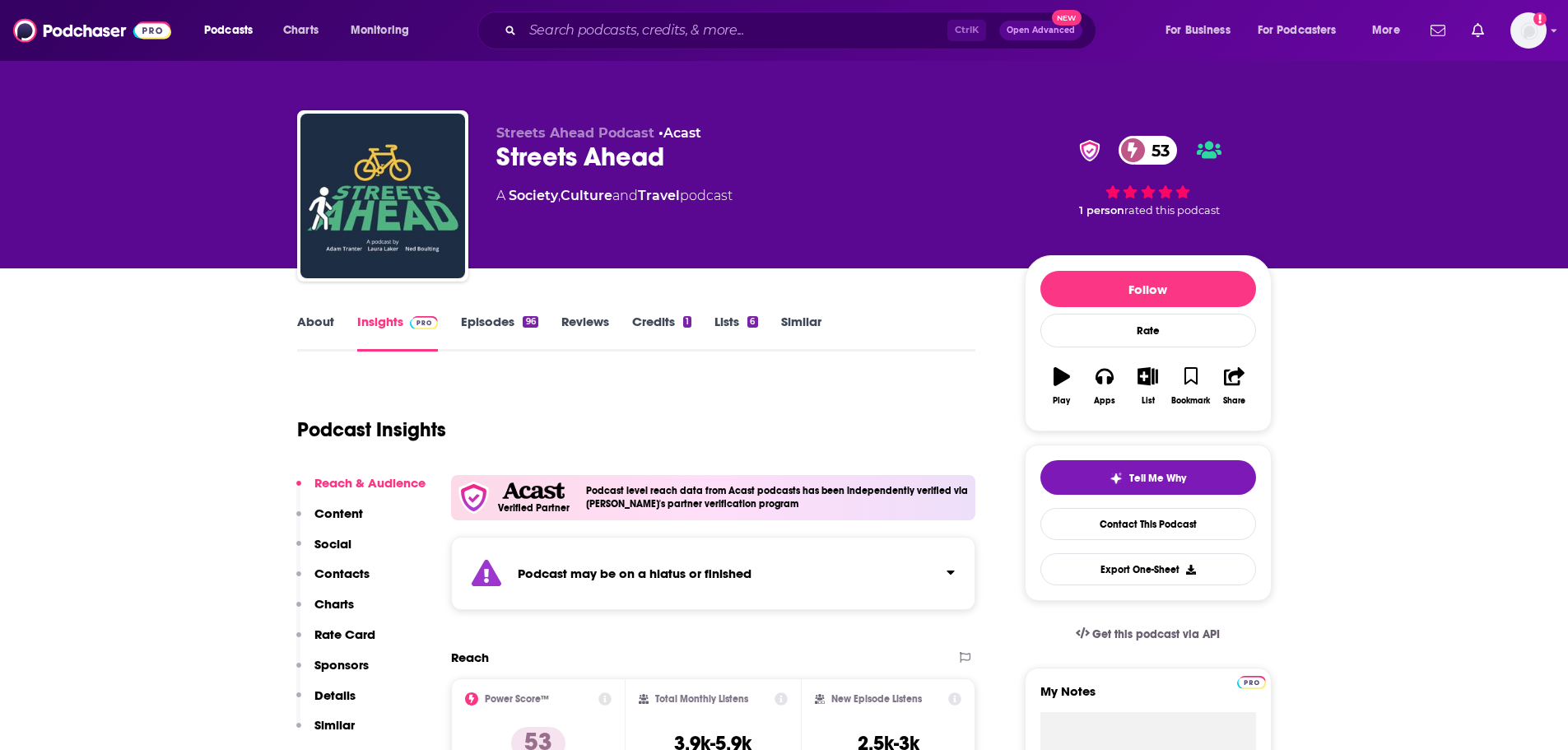
click at [496, 329] on link "Episodes 96" at bounding box center [499, 332] width 77 height 38
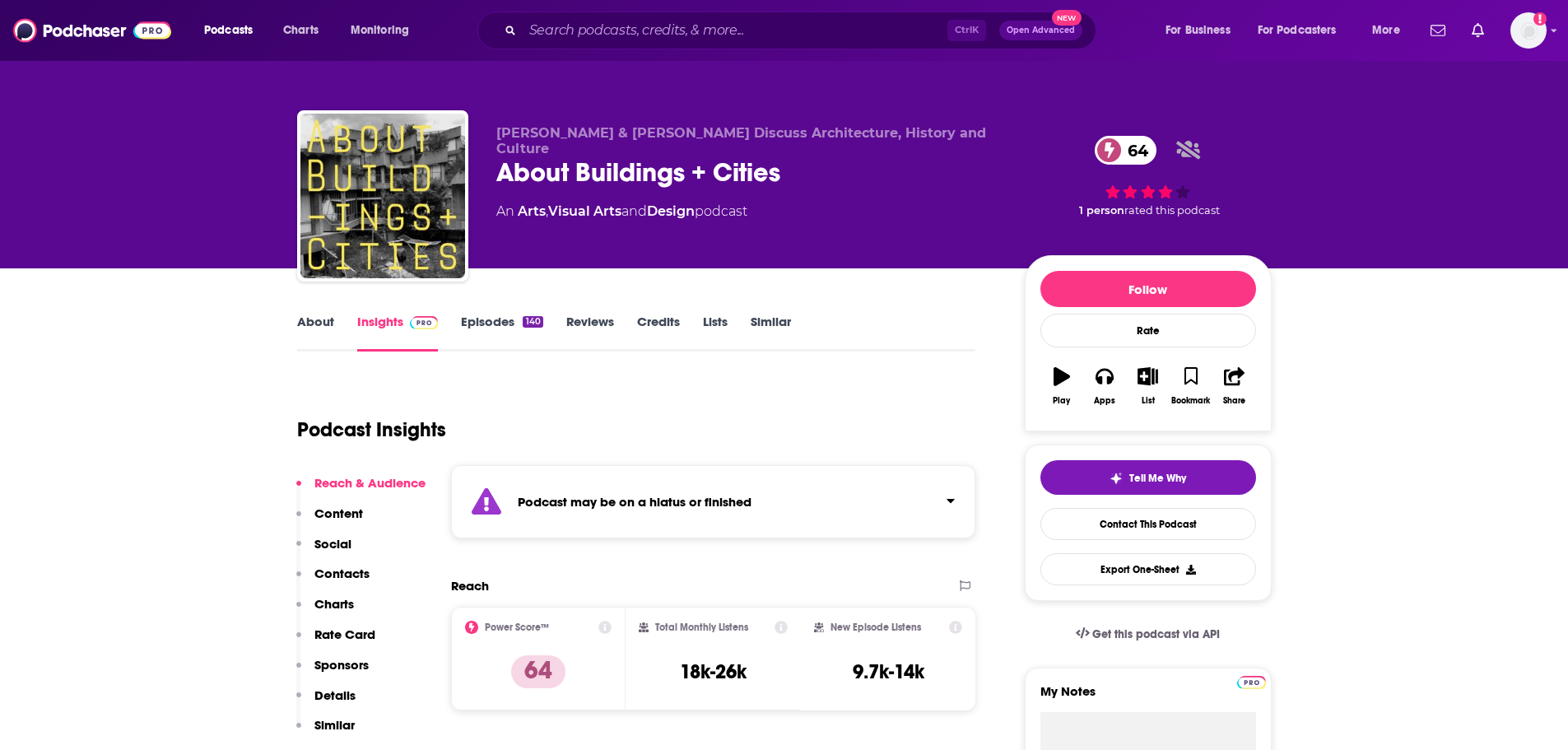
click at [501, 316] on link "Episodes 140" at bounding box center [502, 332] width 82 height 38
